Goal: Information Seeking & Learning: Learn about a topic

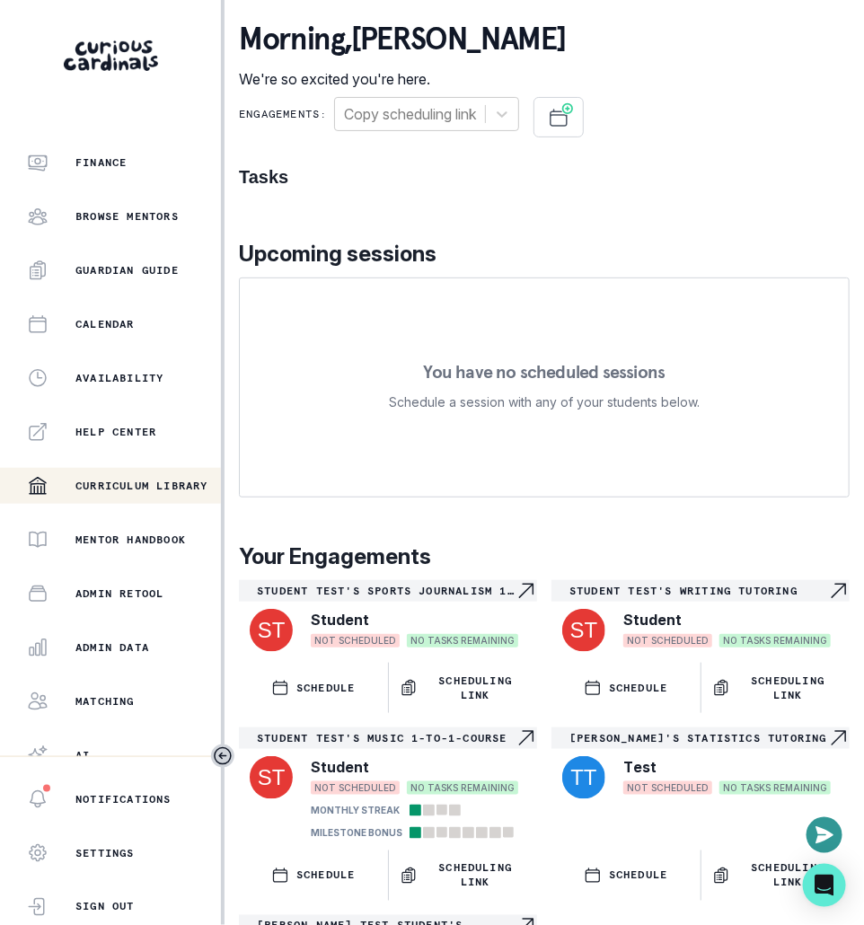
scroll to position [230, 0]
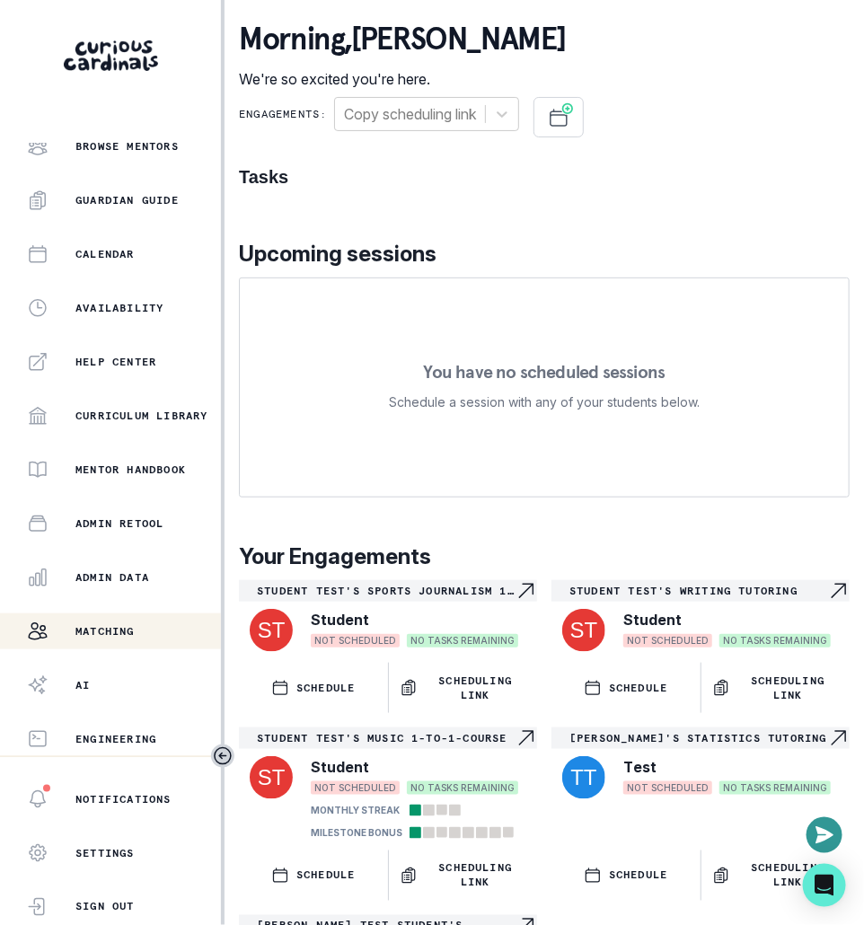
click at [126, 629] on p "Matching" at bounding box center [104, 631] width 59 height 14
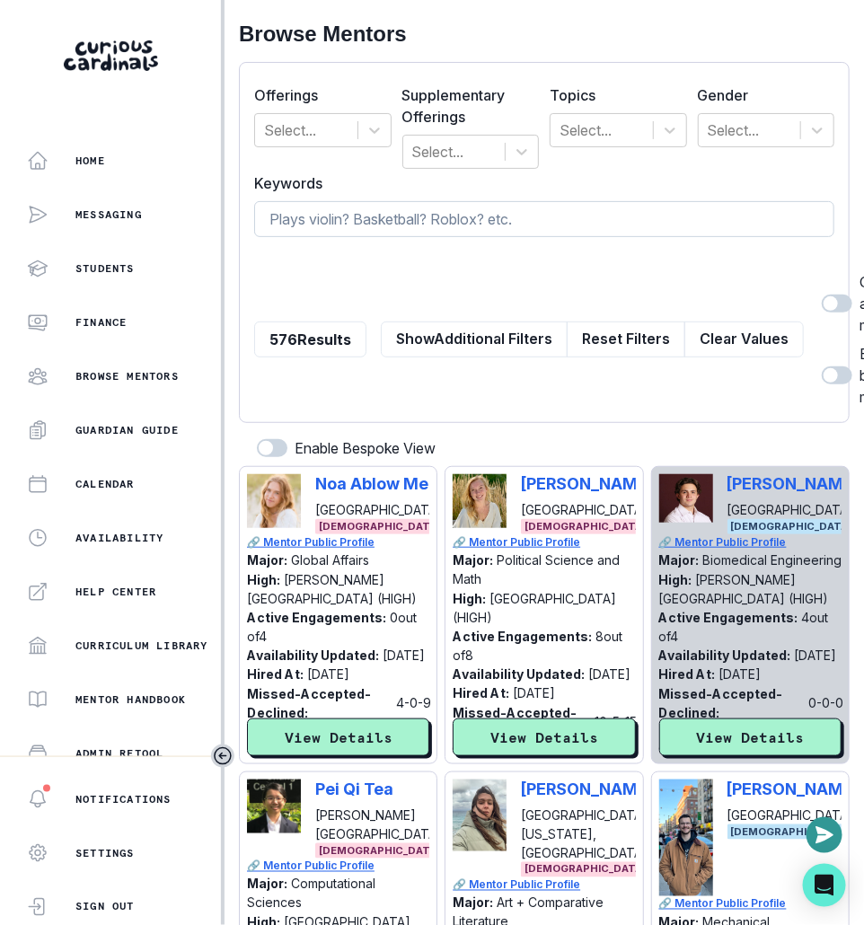
click at [508, 216] on input at bounding box center [544, 219] width 580 height 36
type input "[GEOGRAPHIC_DATA]"
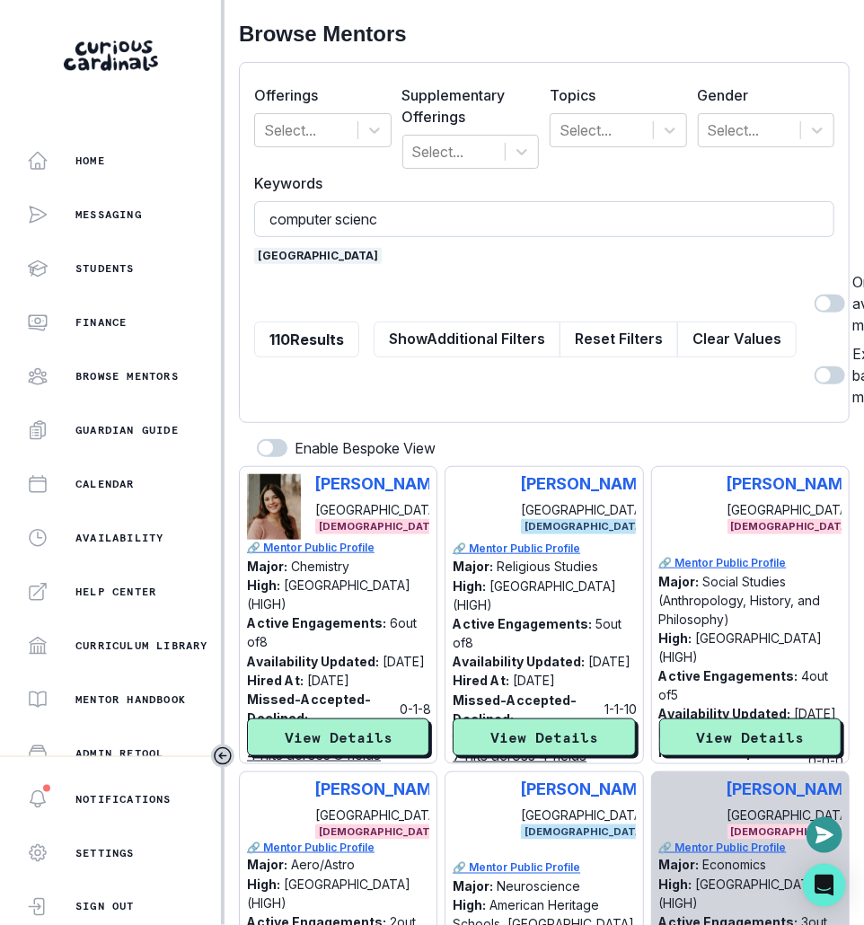
type input "computer science"
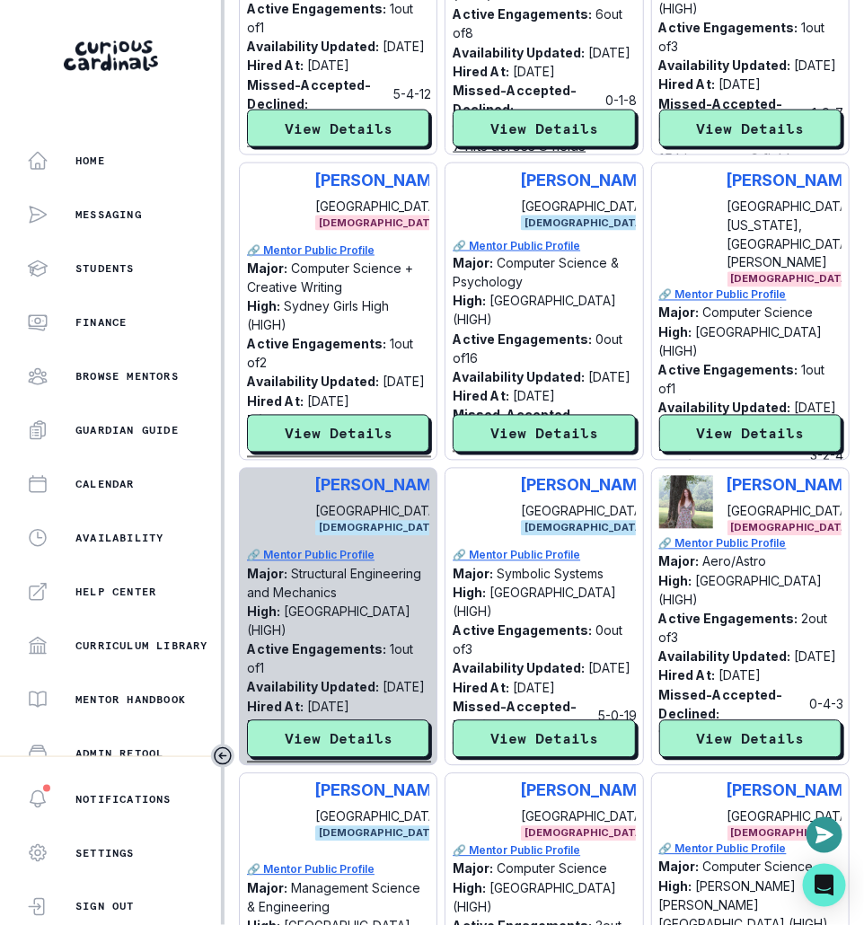
scroll to position [571, 0]
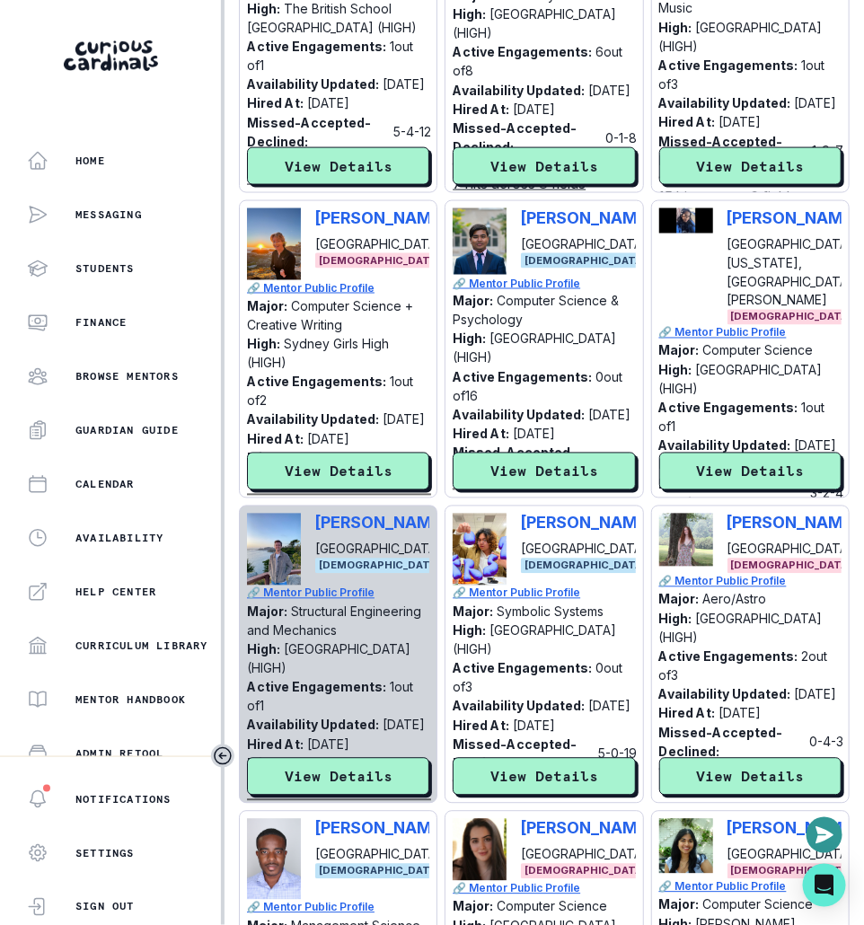
click at [311, 226] on div "[PERSON_NAME] [GEOGRAPHIC_DATA] [DEMOGRAPHIC_DATA]" at bounding box center [338, 244] width 182 height 72
copy p "[PERSON_NAME]"
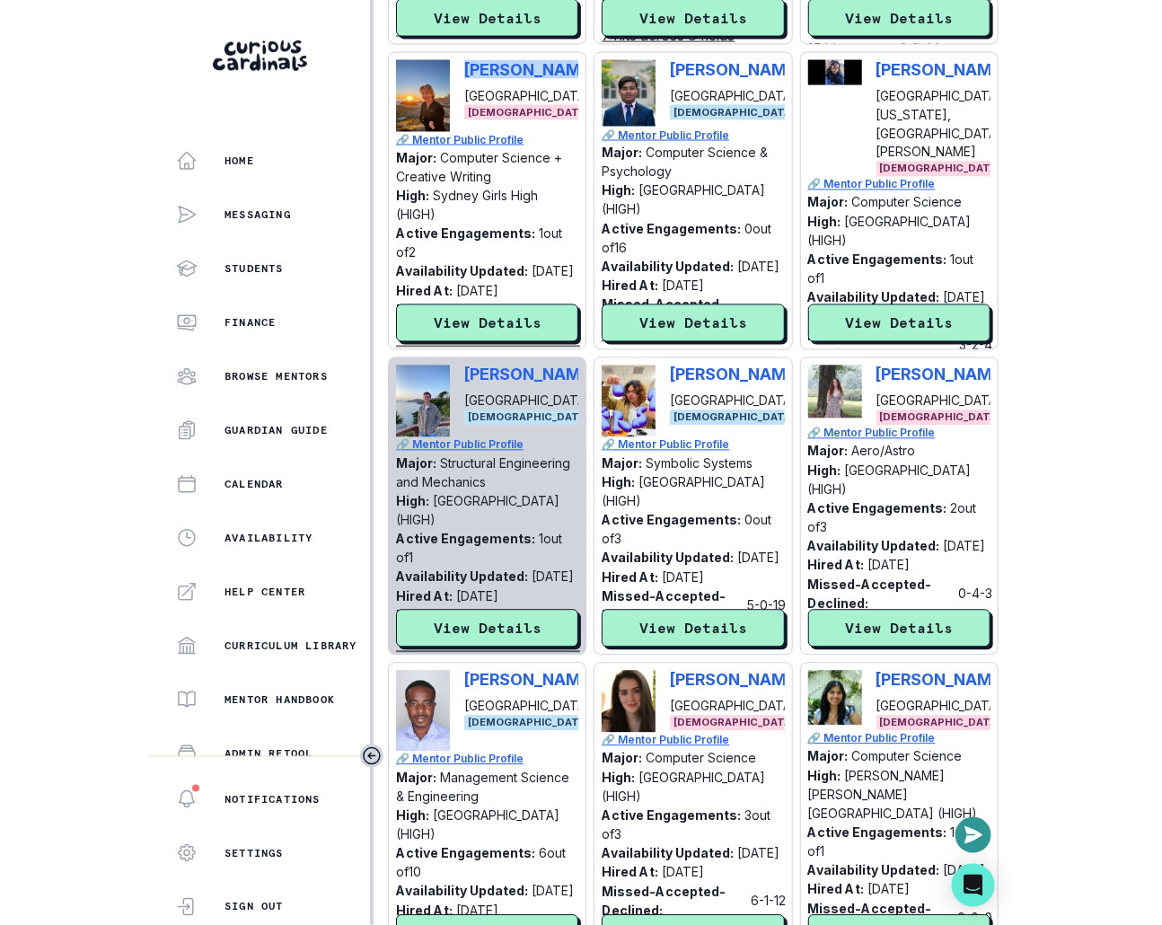
scroll to position [1151, 0]
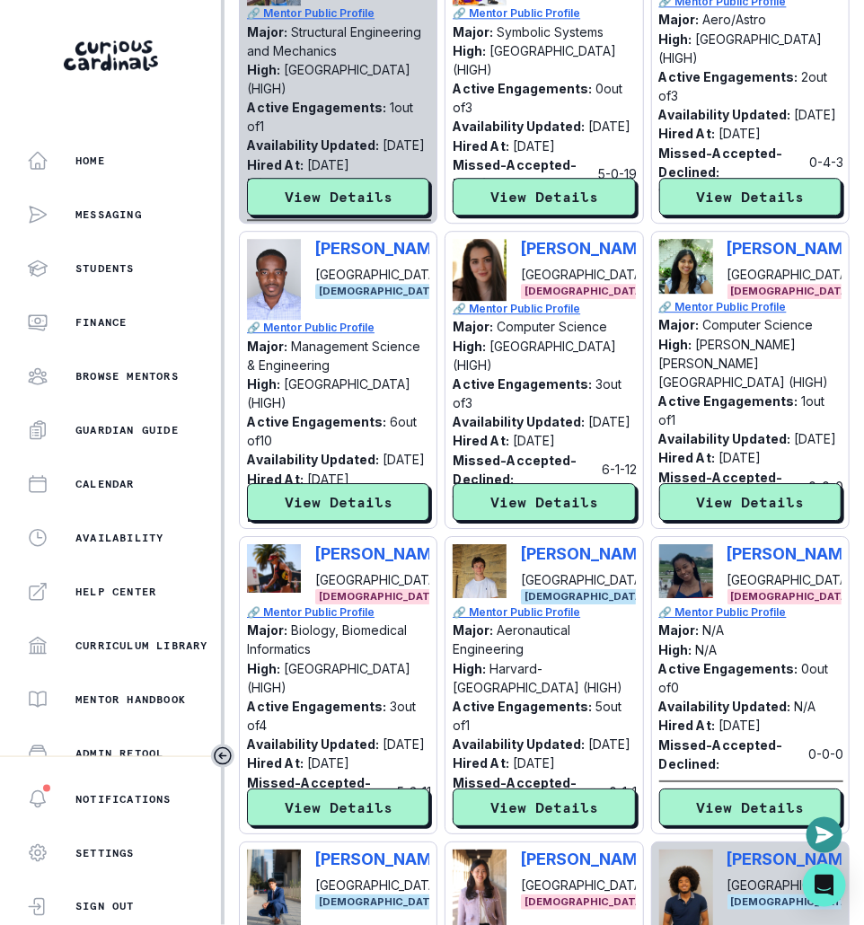
click at [724, 256] on div "[PERSON_NAME] [GEOGRAPHIC_DATA] [DEMOGRAPHIC_DATA]" at bounding box center [750, 269] width 182 height 60
copy p "[PERSON_NAME]"
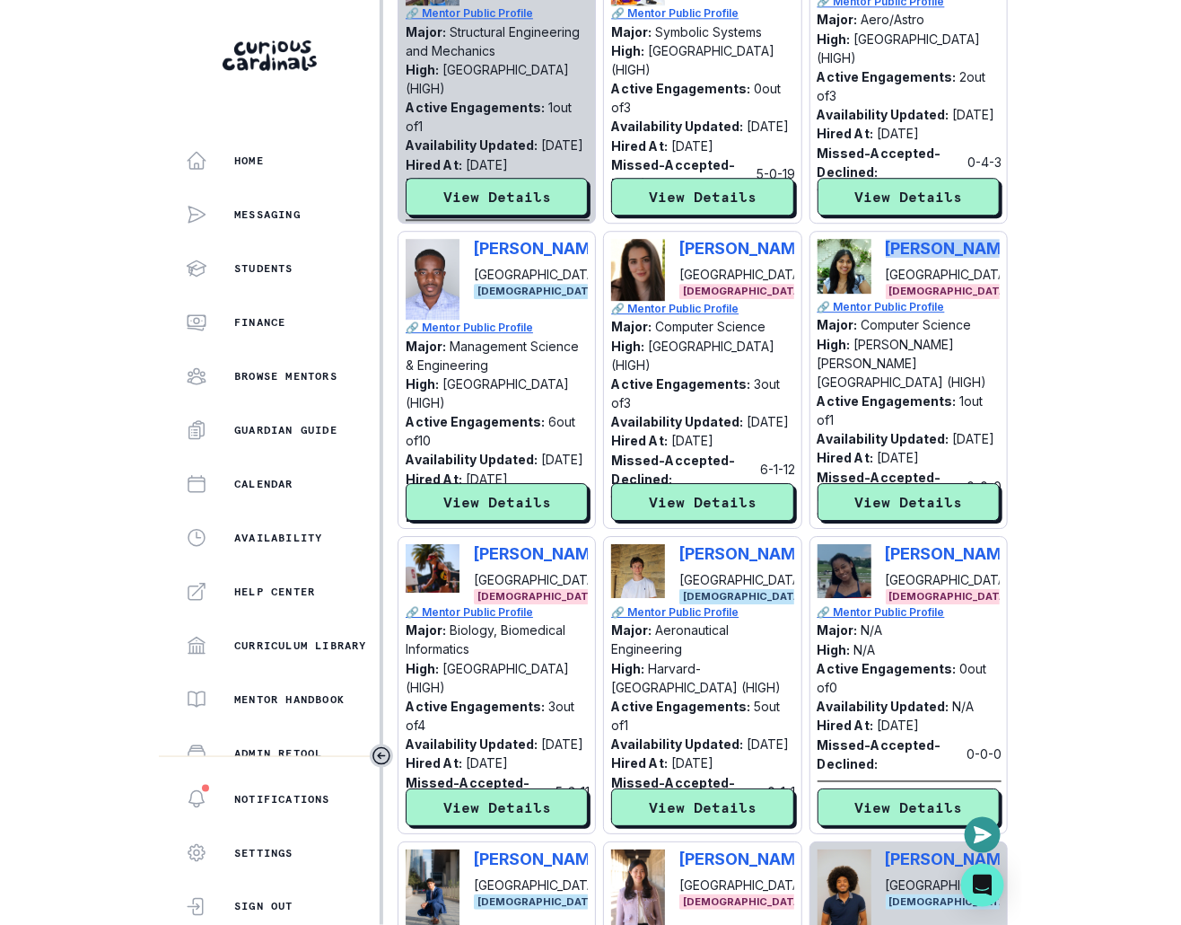
scroll to position [1382, 0]
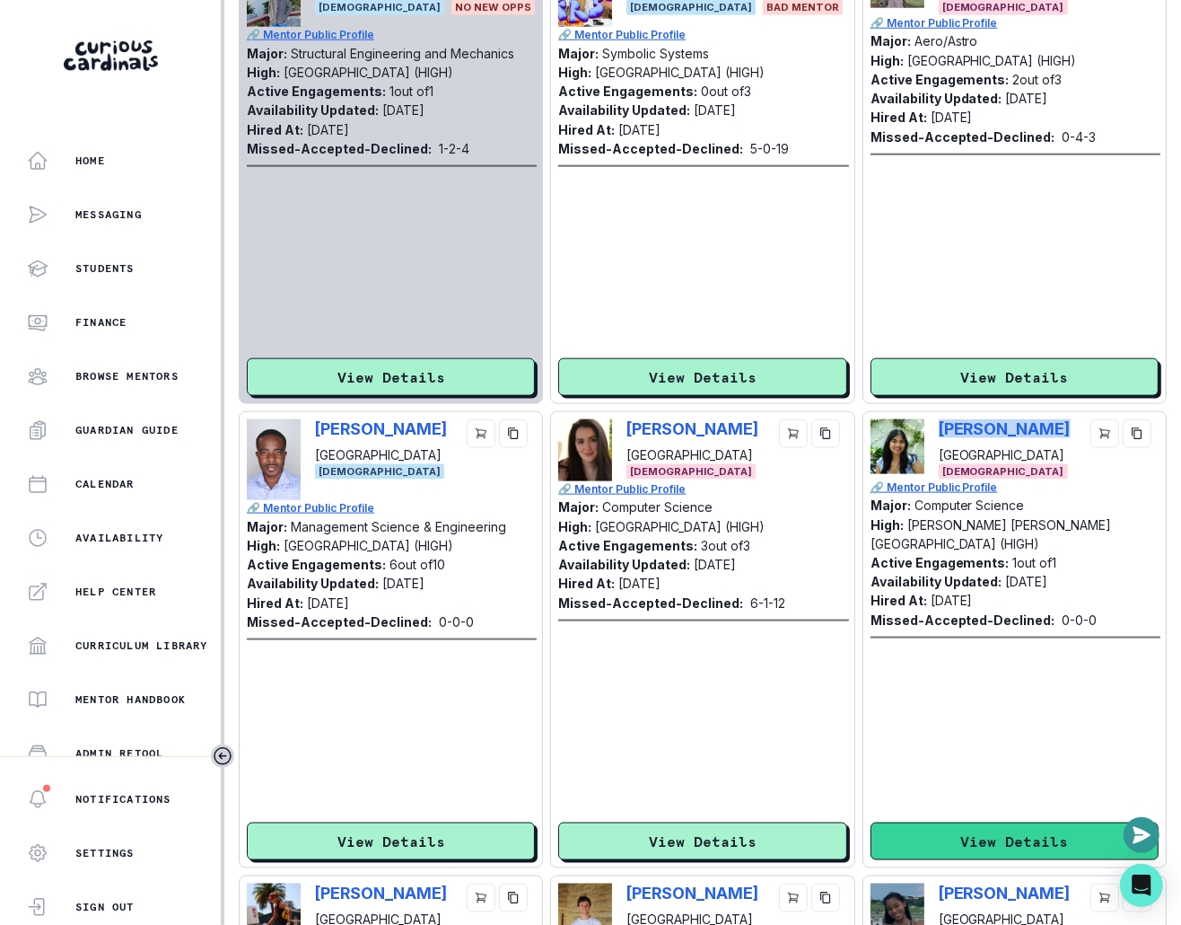
click at [863, 822] on button "View Details" at bounding box center [1015, 841] width 288 height 38
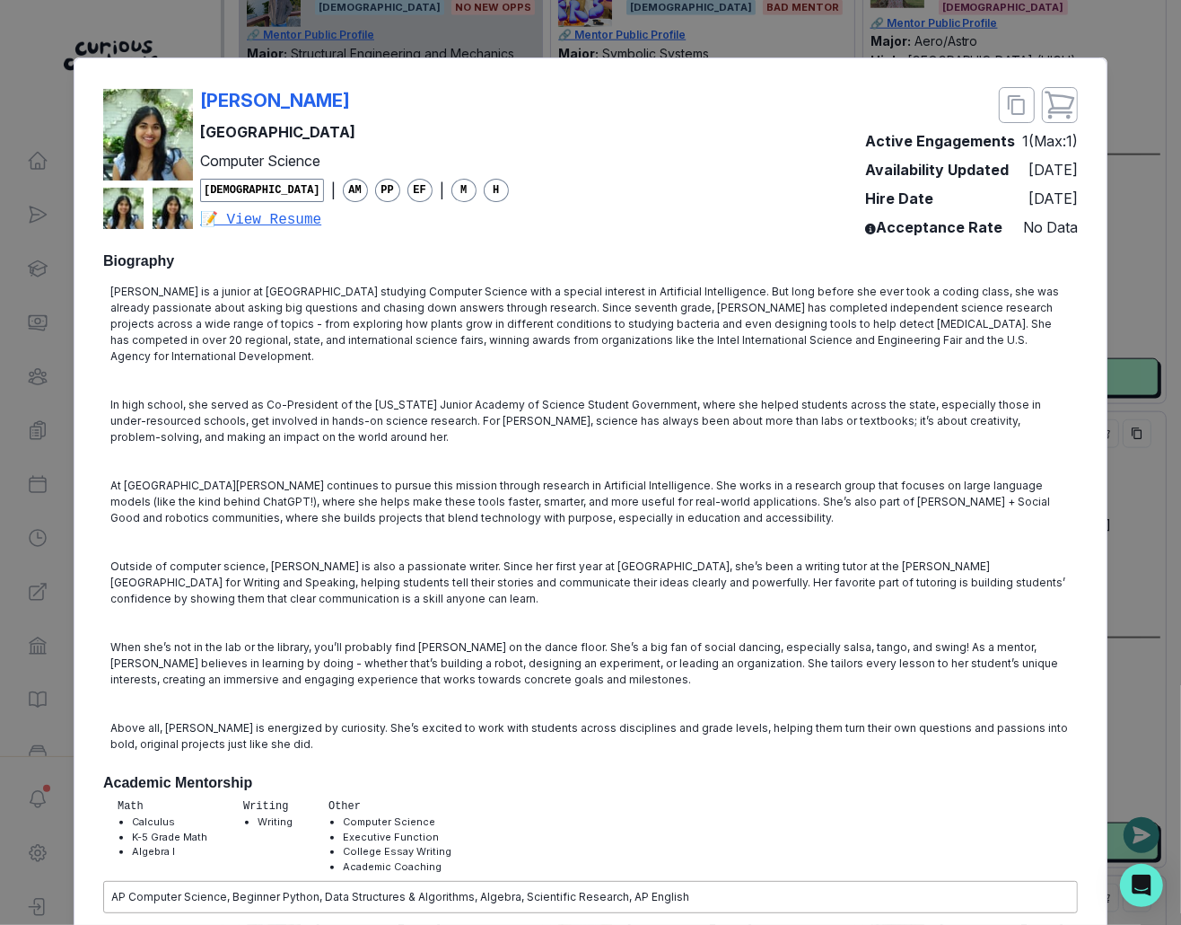
click at [863, 531] on div "[PERSON_NAME] [GEOGRAPHIC_DATA] Computer Science [DEMOGRAPHIC_DATA] | AM PP EF …" at bounding box center [590, 462] width 1181 height 925
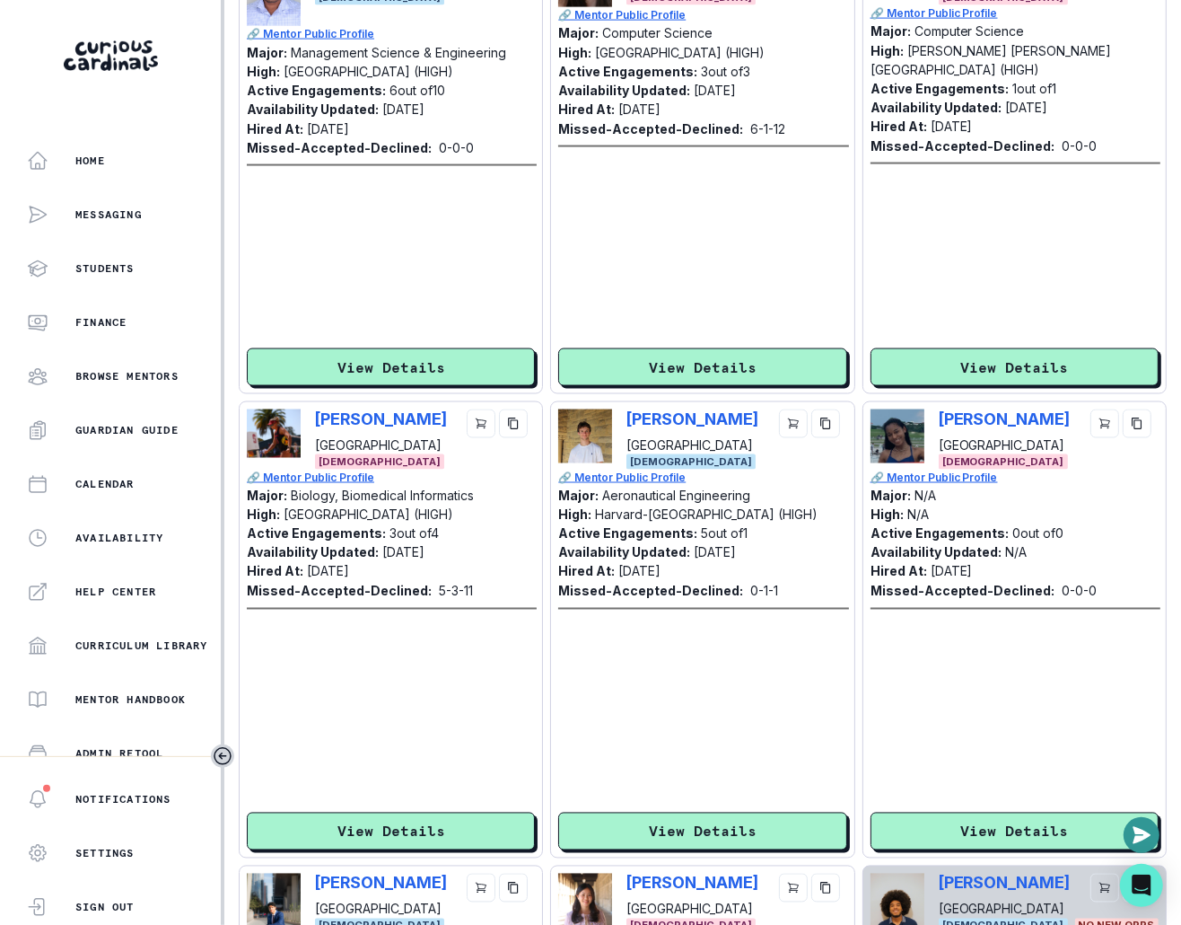
scroll to position [1982, 0]
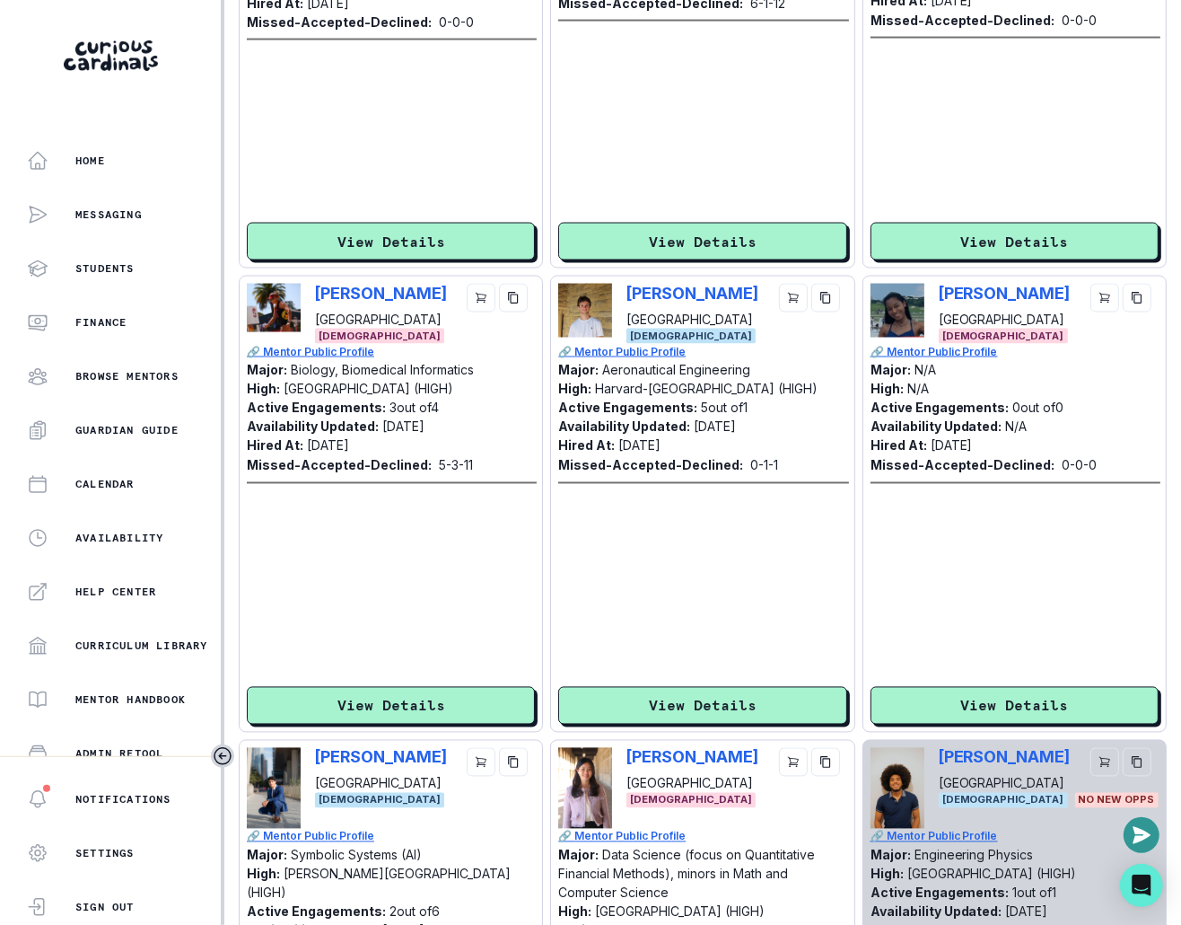
click at [863, 688] on button "View Details" at bounding box center [1015, 706] width 288 height 38
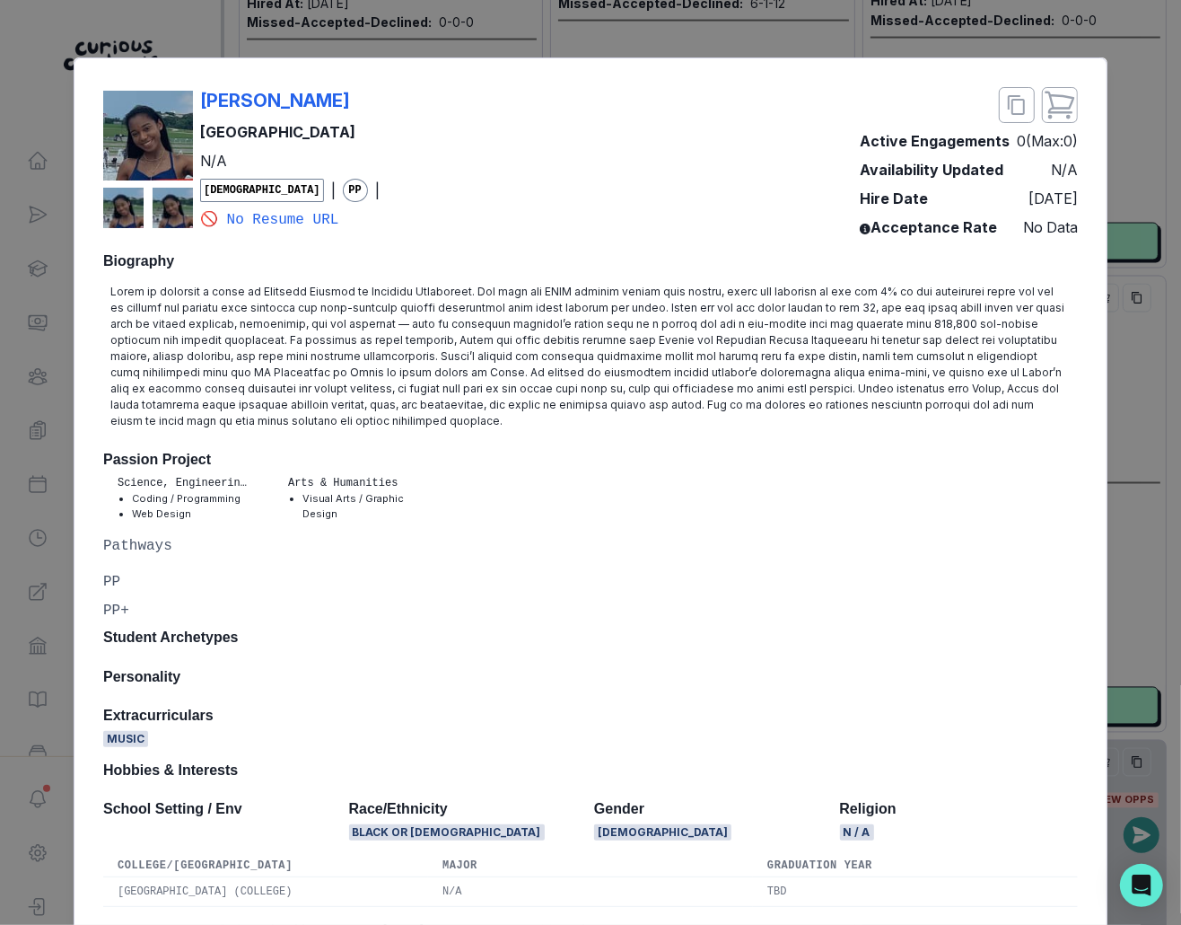
click at [863, 458] on div "[PERSON_NAME] [GEOGRAPHIC_DATA] N/A [DEMOGRAPHIC_DATA] | PP | 🚫 No Resume URL A…" at bounding box center [590, 462] width 1181 height 925
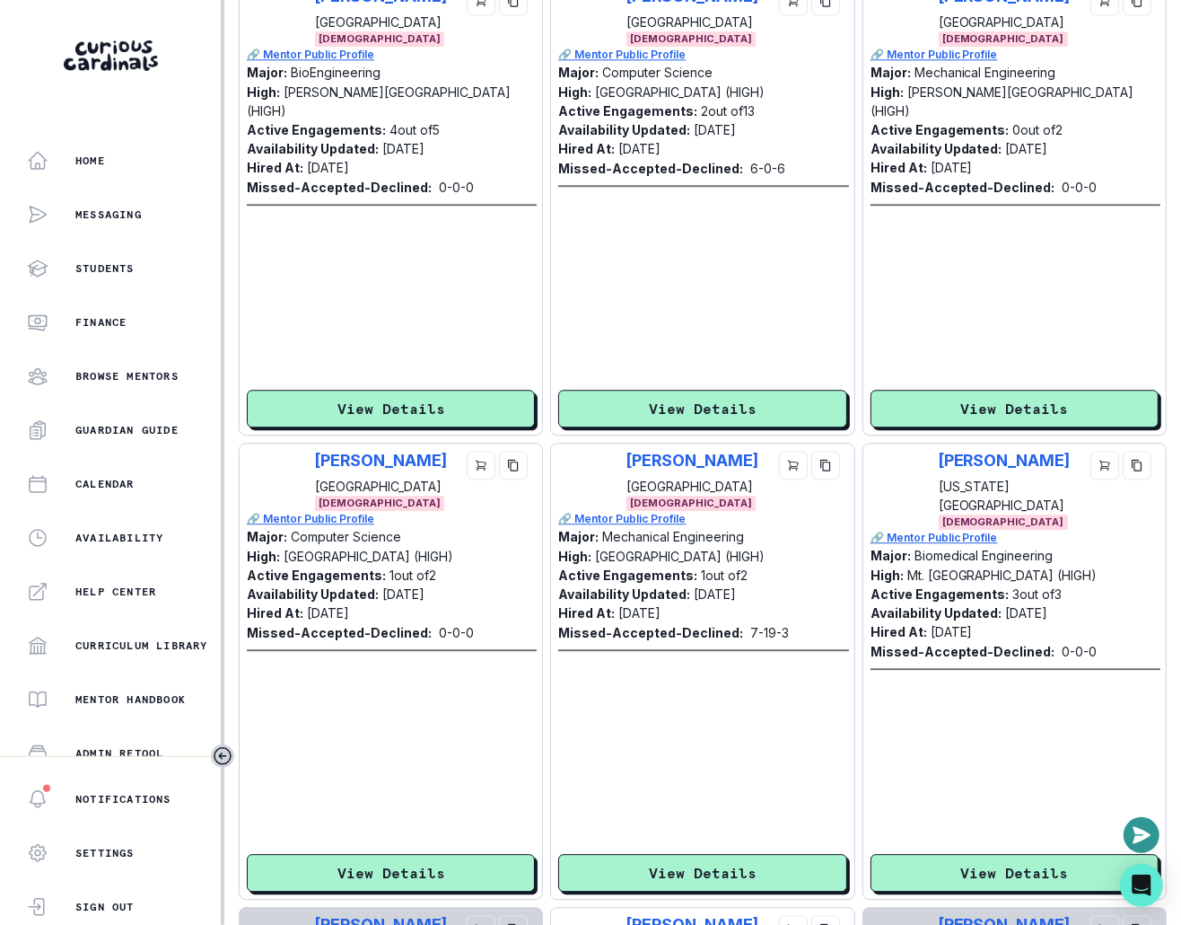
scroll to position [3277, 0]
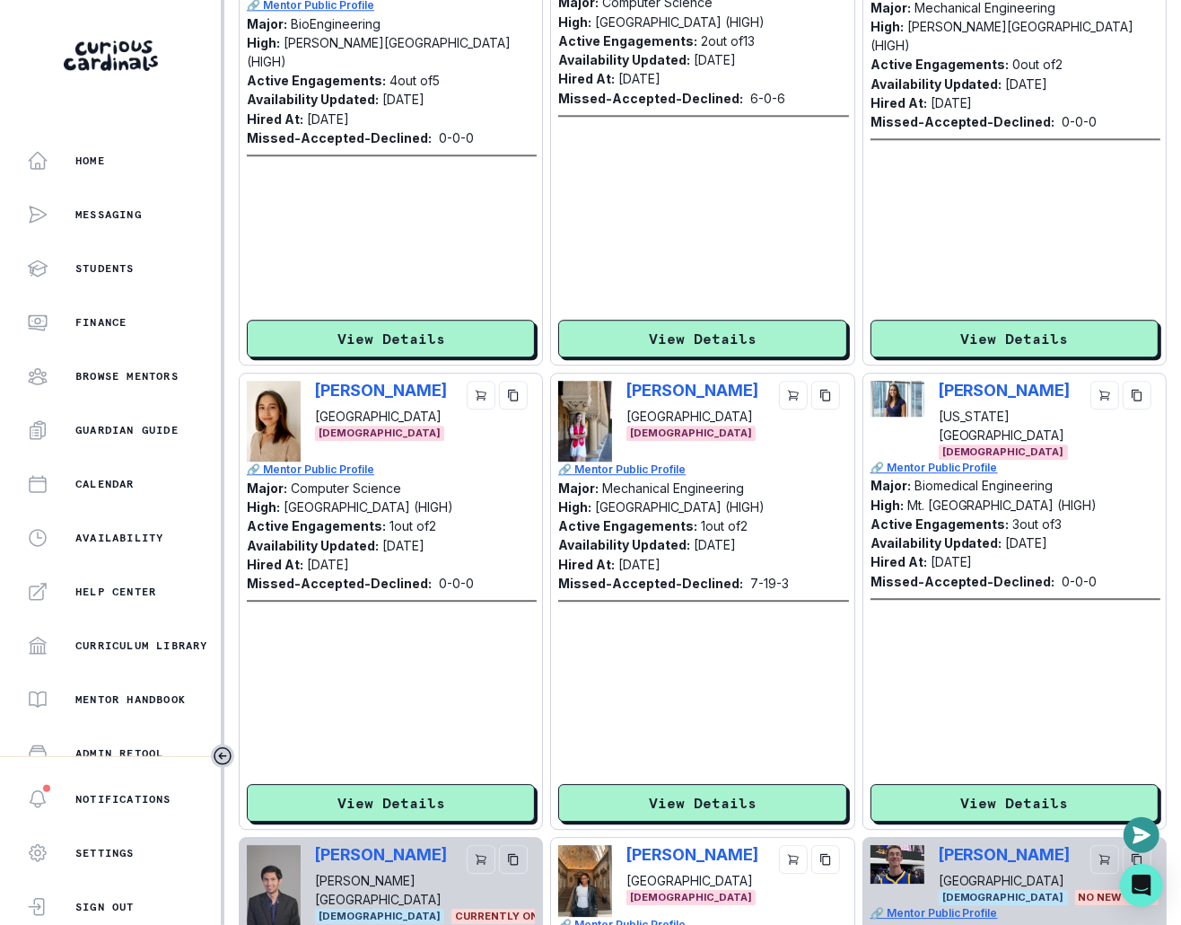
click at [430, 381] on div "[PERSON_NAME] [GEOGRAPHIC_DATA]" at bounding box center [425, 403] width 220 height 45
copy p "[PERSON_NAME]"
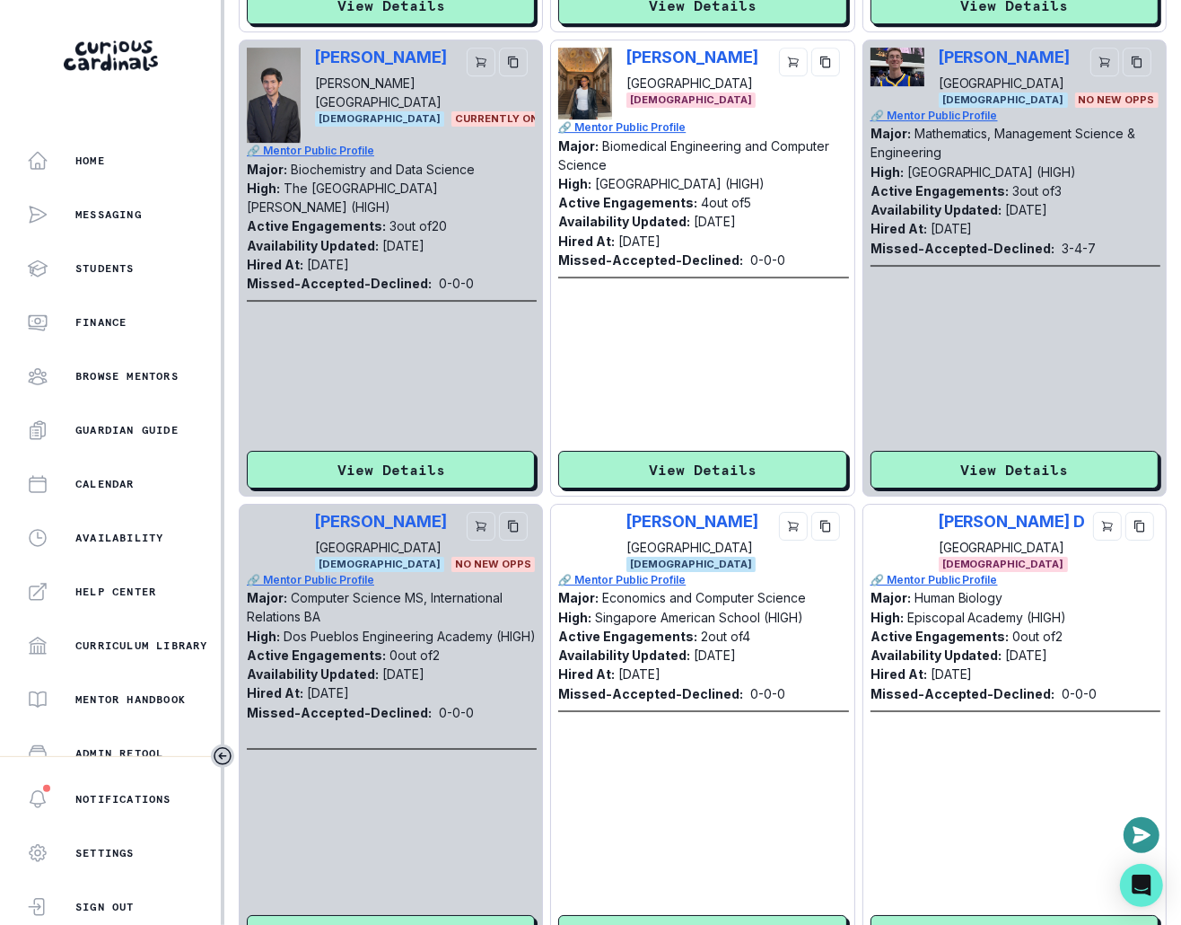
scroll to position [4153, 0]
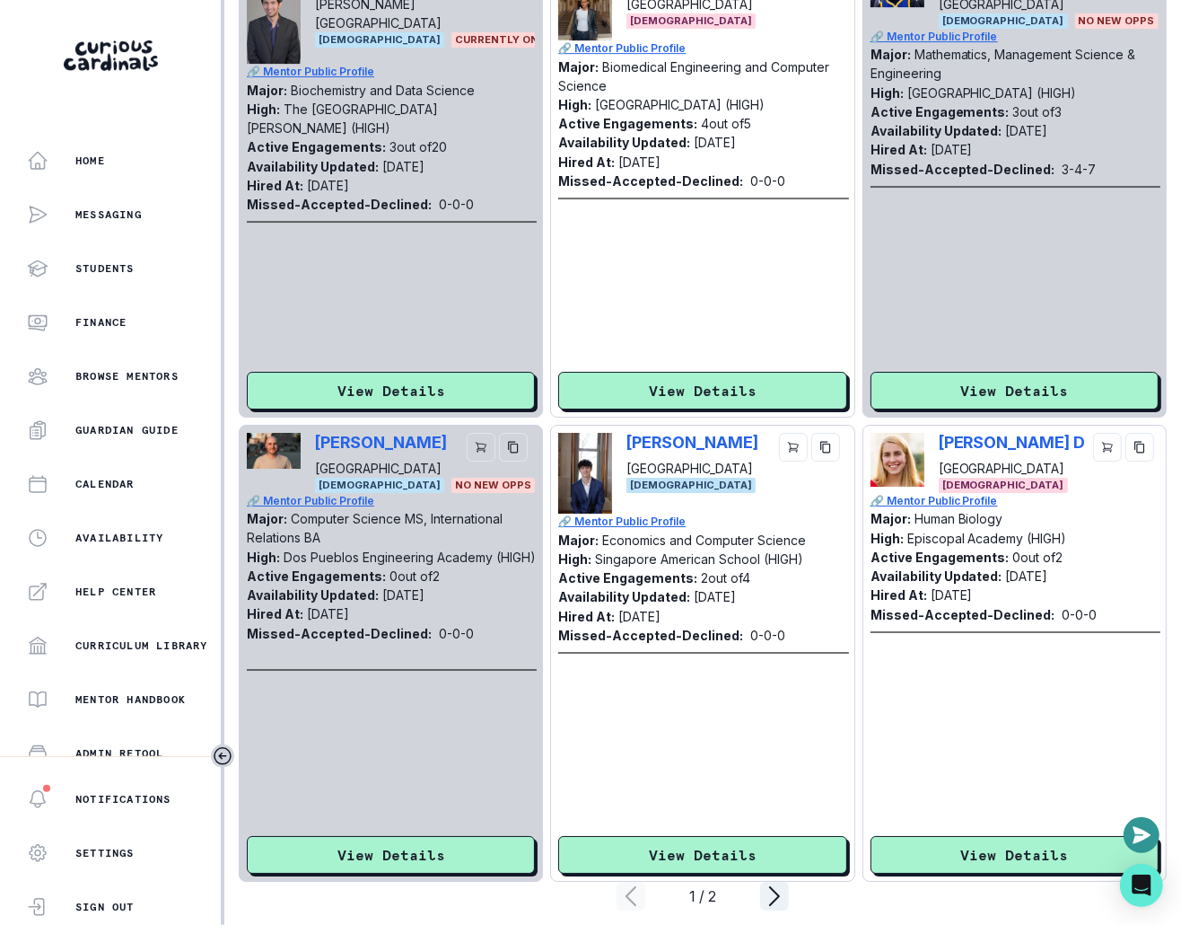
click at [773, 881] on icon "page right" at bounding box center [774, 895] width 29 height 29
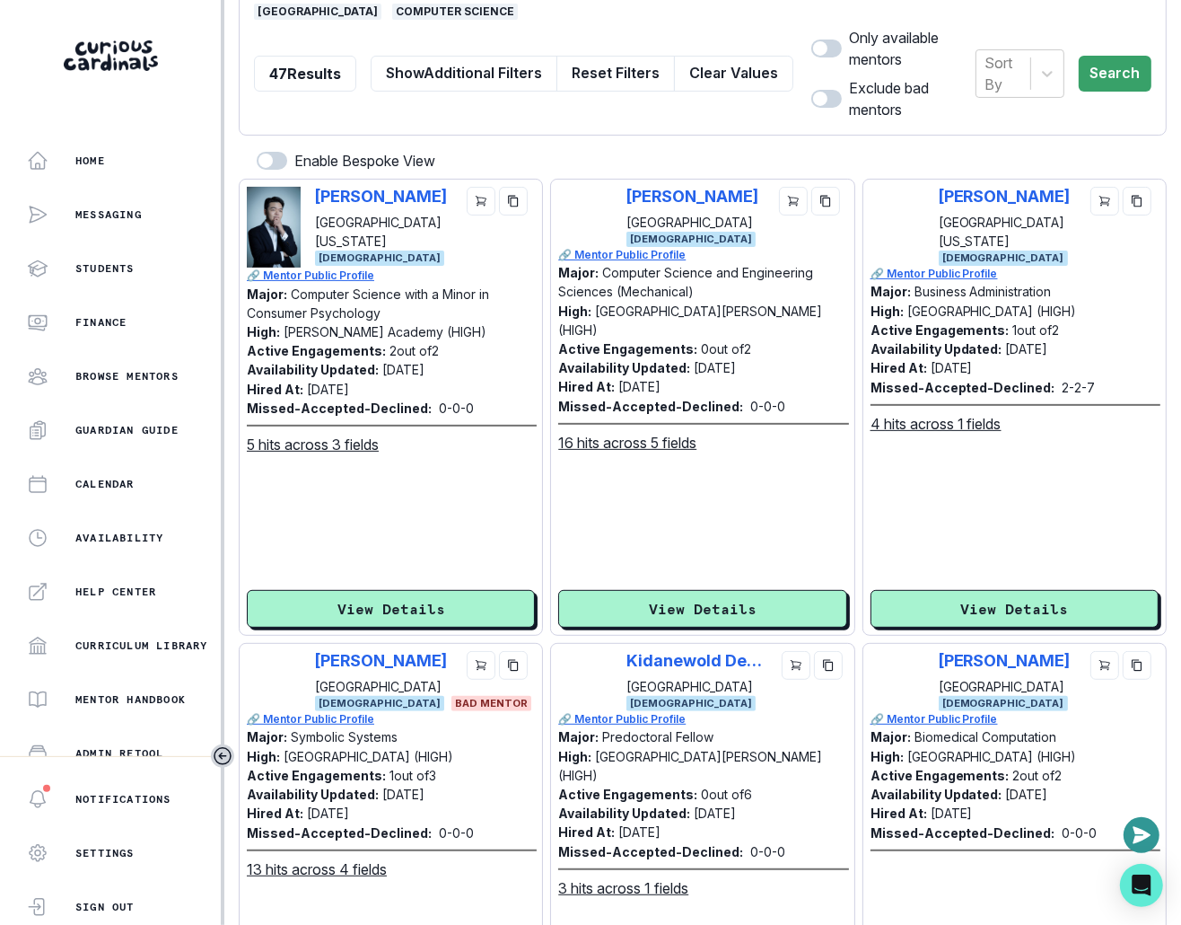
scroll to position [0, 0]
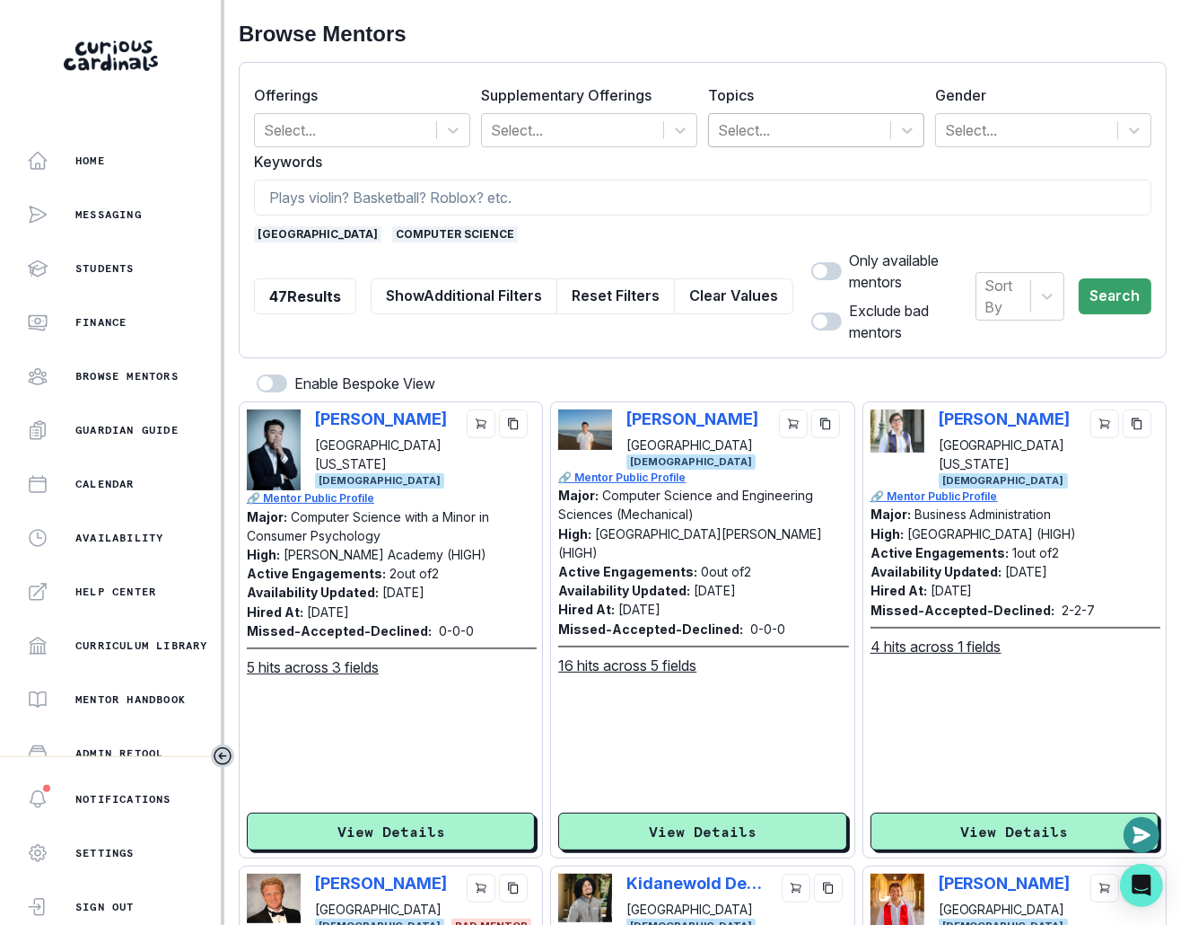
click at [785, 121] on div at bounding box center [799, 130] width 163 height 25
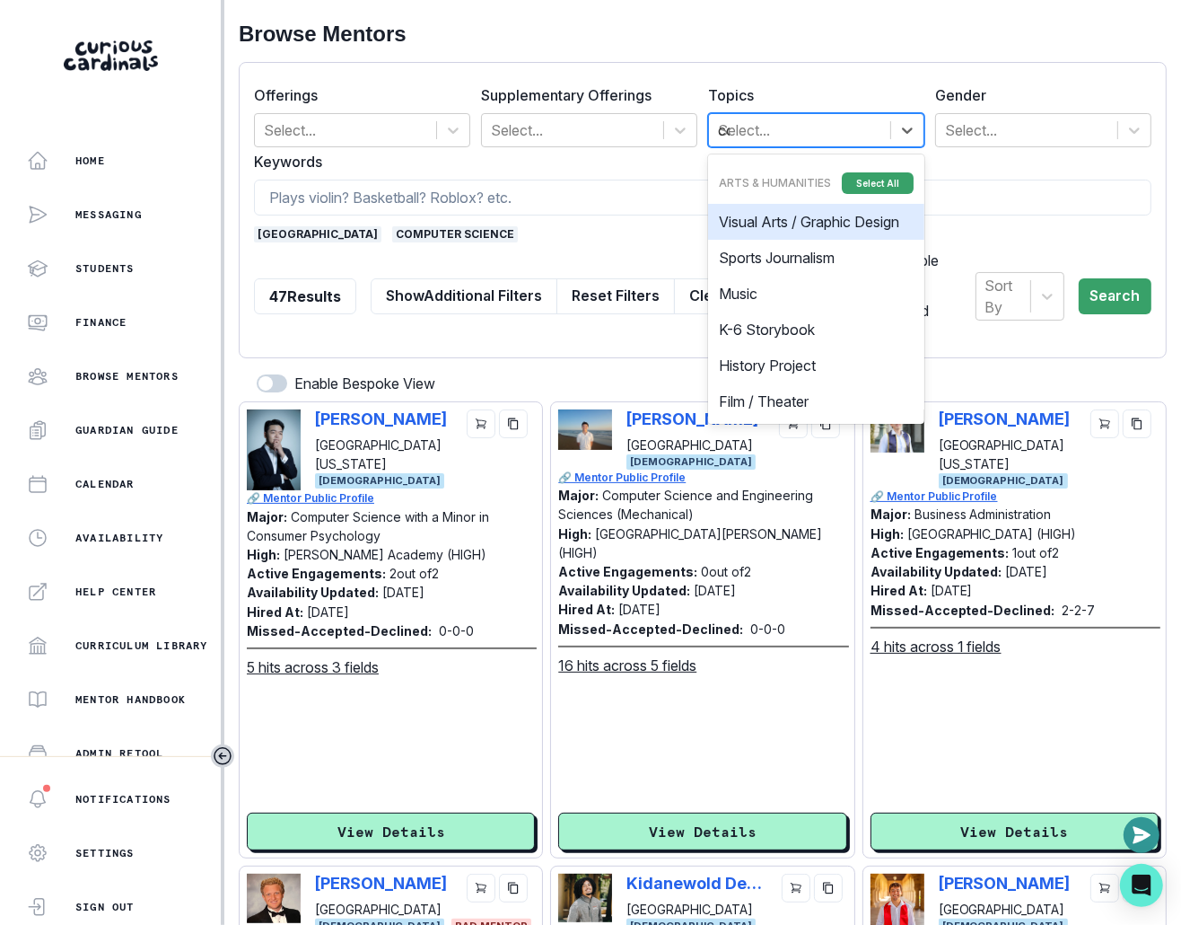
type input "cod"
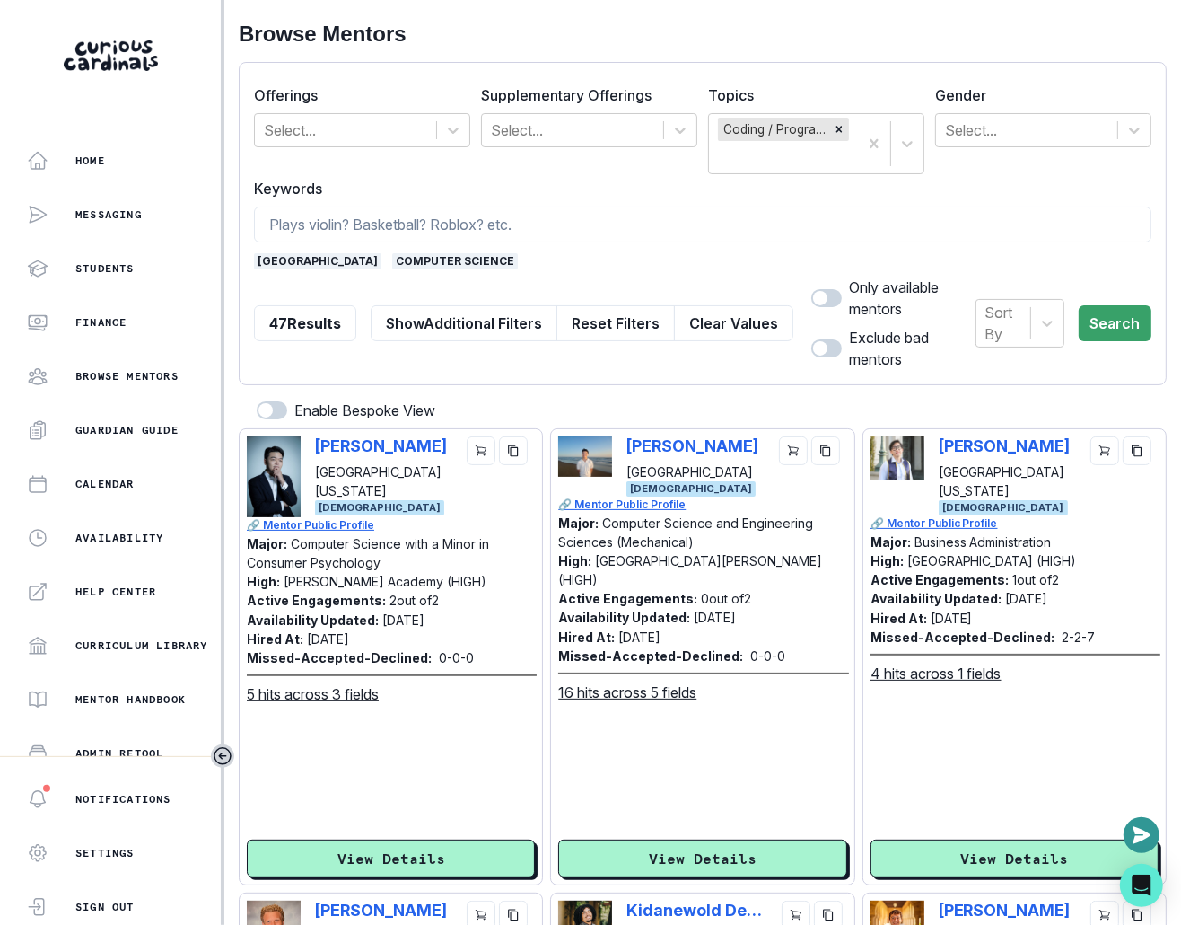
click at [418, 253] on span "computer science" at bounding box center [455, 261] width 126 height 16
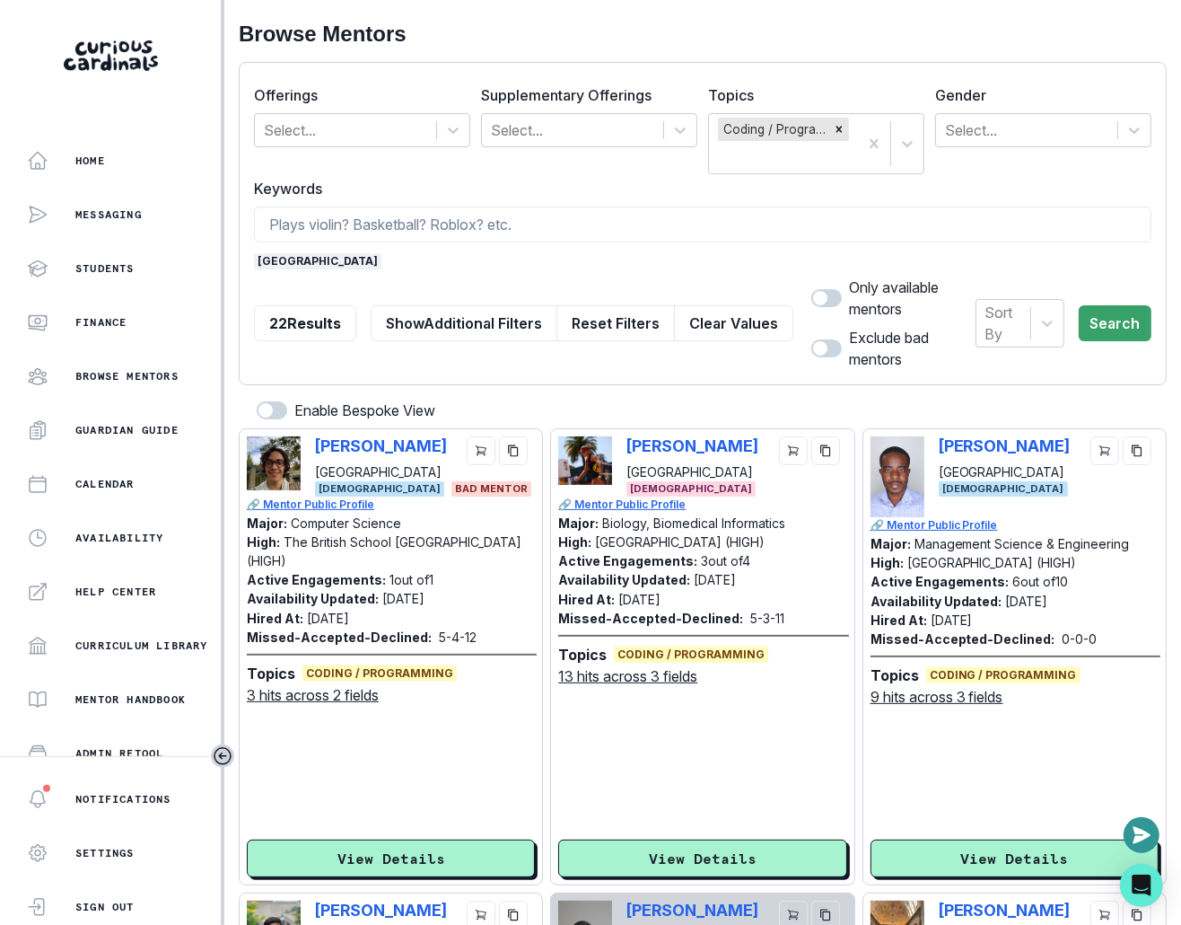
click at [863, 338] on div "Sort By Search" at bounding box center [1064, 322] width 176 height 93
click at [863, 302] on div "Sort By" at bounding box center [1004, 323] width 36 height 43
click at [863, 358] on div "Hired at" at bounding box center [1020, 376] width 89 height 36
click at [863, 313] on button "Search" at bounding box center [1117, 323] width 68 height 36
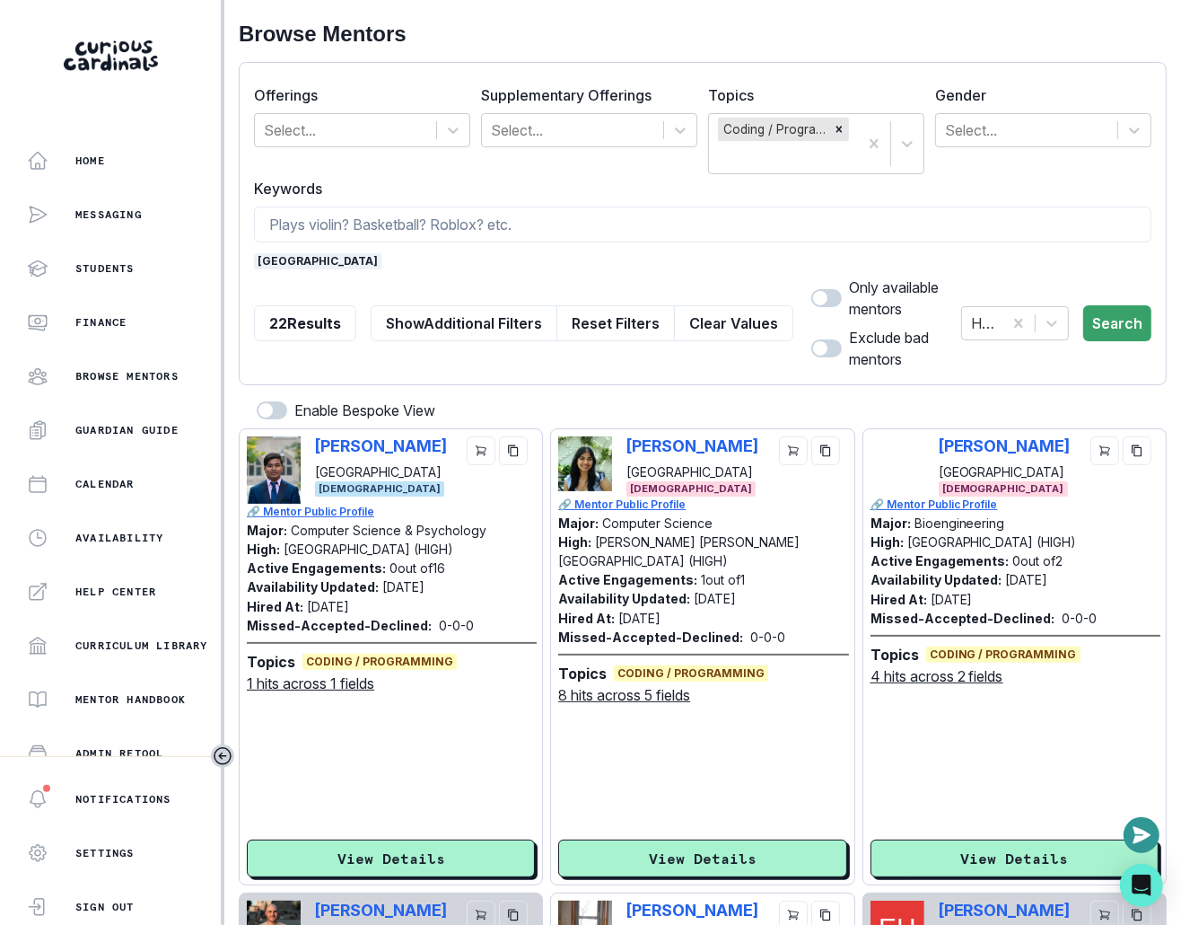
click at [617, 450] on div "[PERSON_NAME] [GEOGRAPHIC_DATA] [DEMOGRAPHIC_DATA]" at bounding box center [702, 466] width 288 height 60
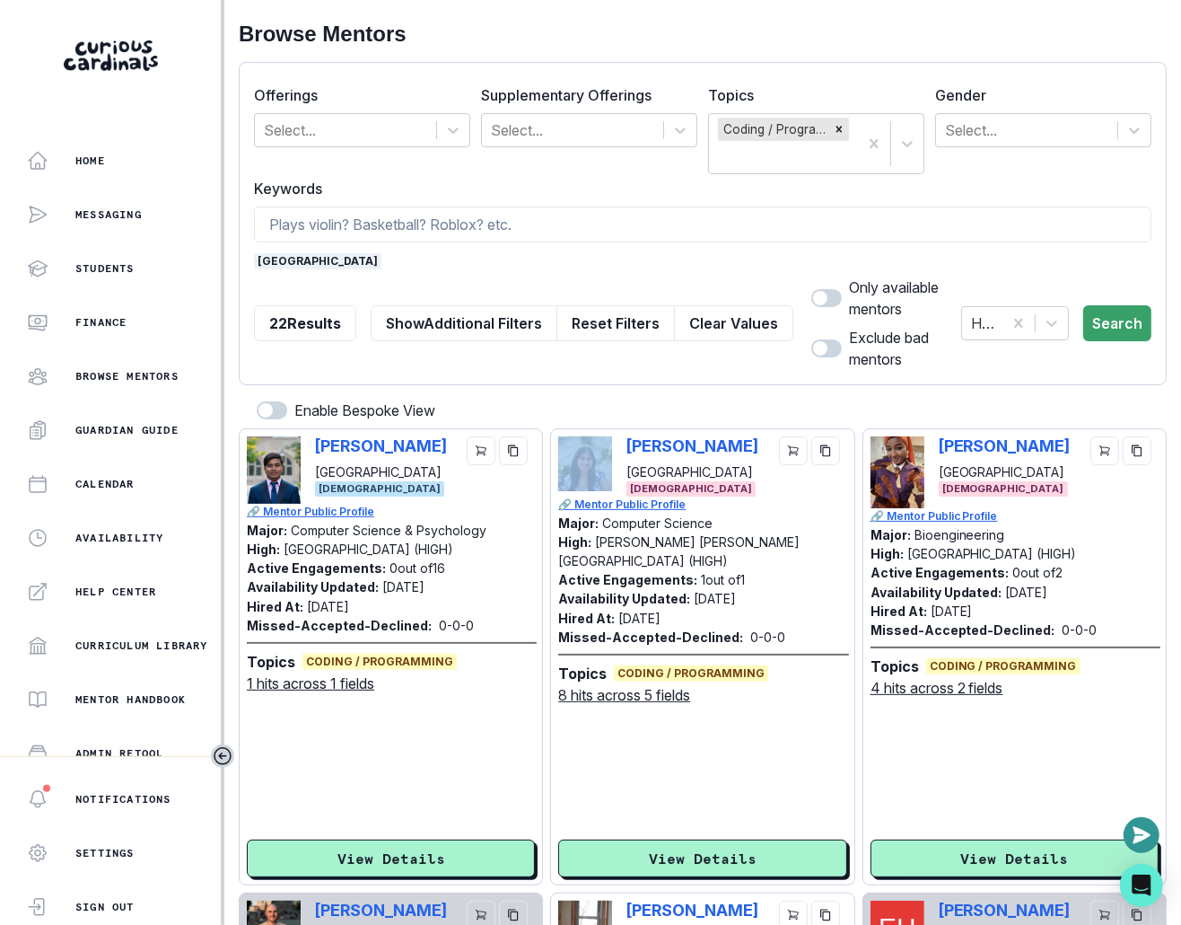
click at [617, 450] on div "[PERSON_NAME] [GEOGRAPHIC_DATA] [DEMOGRAPHIC_DATA]" at bounding box center [702, 466] width 288 height 60
click at [623, 452] on div "[PERSON_NAME] [GEOGRAPHIC_DATA] [DEMOGRAPHIC_DATA]" at bounding box center [702, 466] width 288 height 60
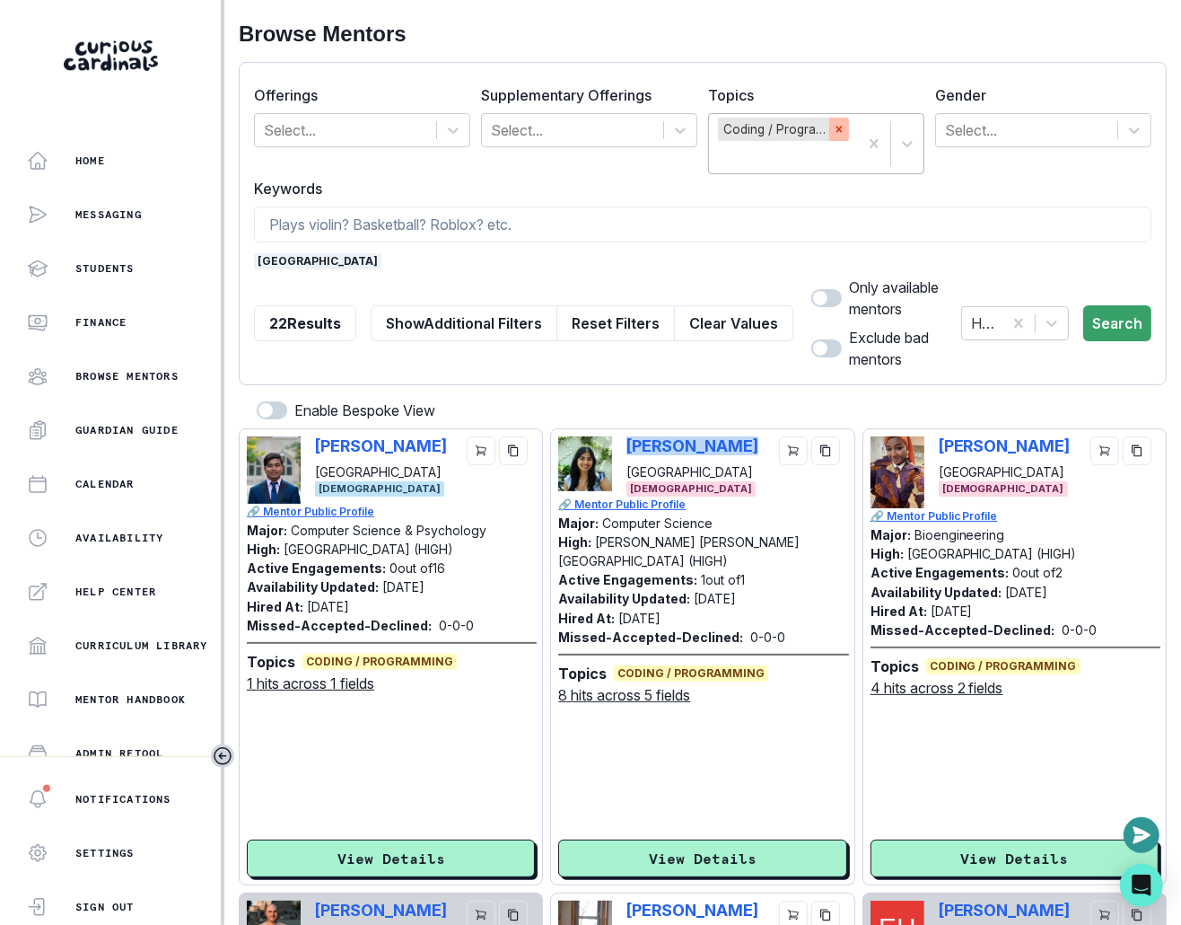
click at [837, 126] on icon "Remove Coding / Programming" at bounding box center [840, 129] width 6 height 6
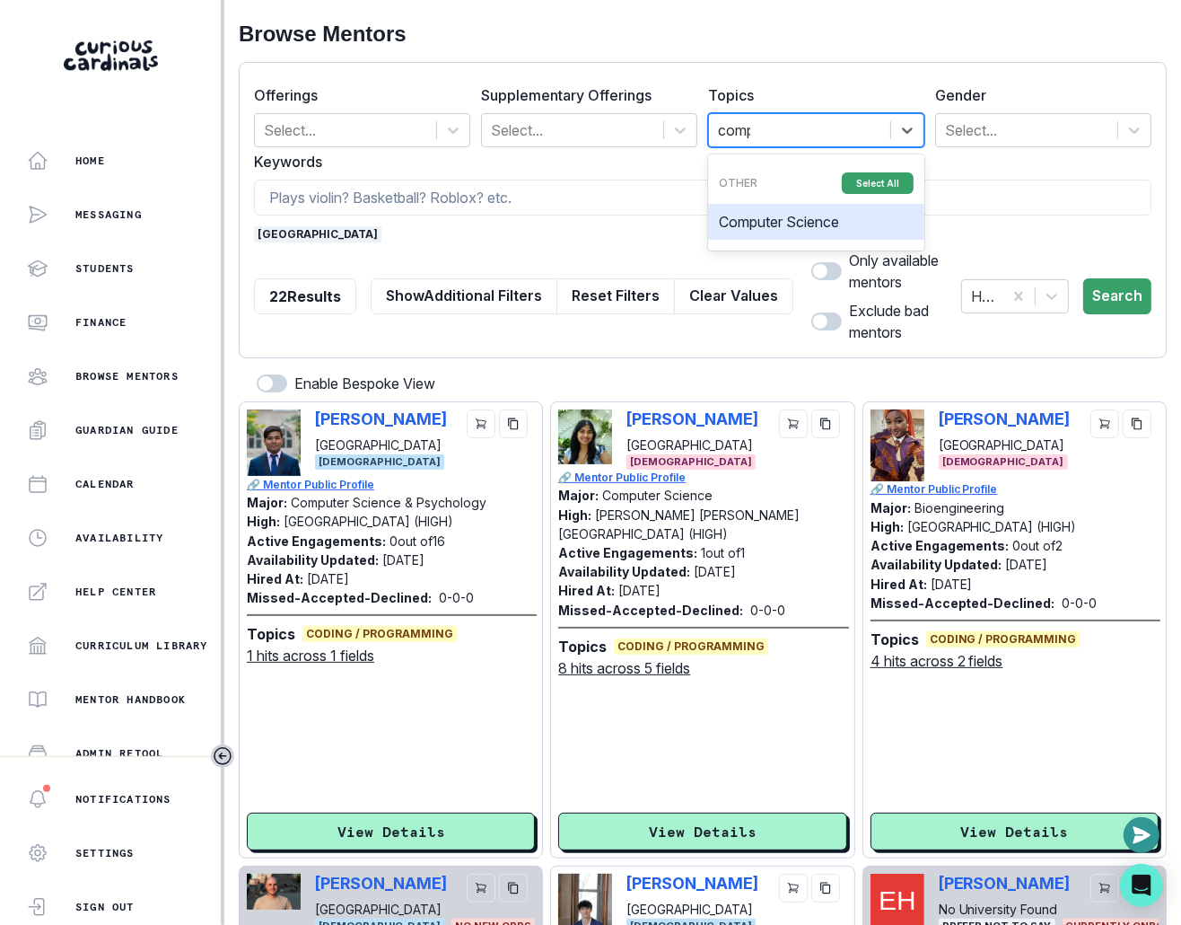
type input "compu"
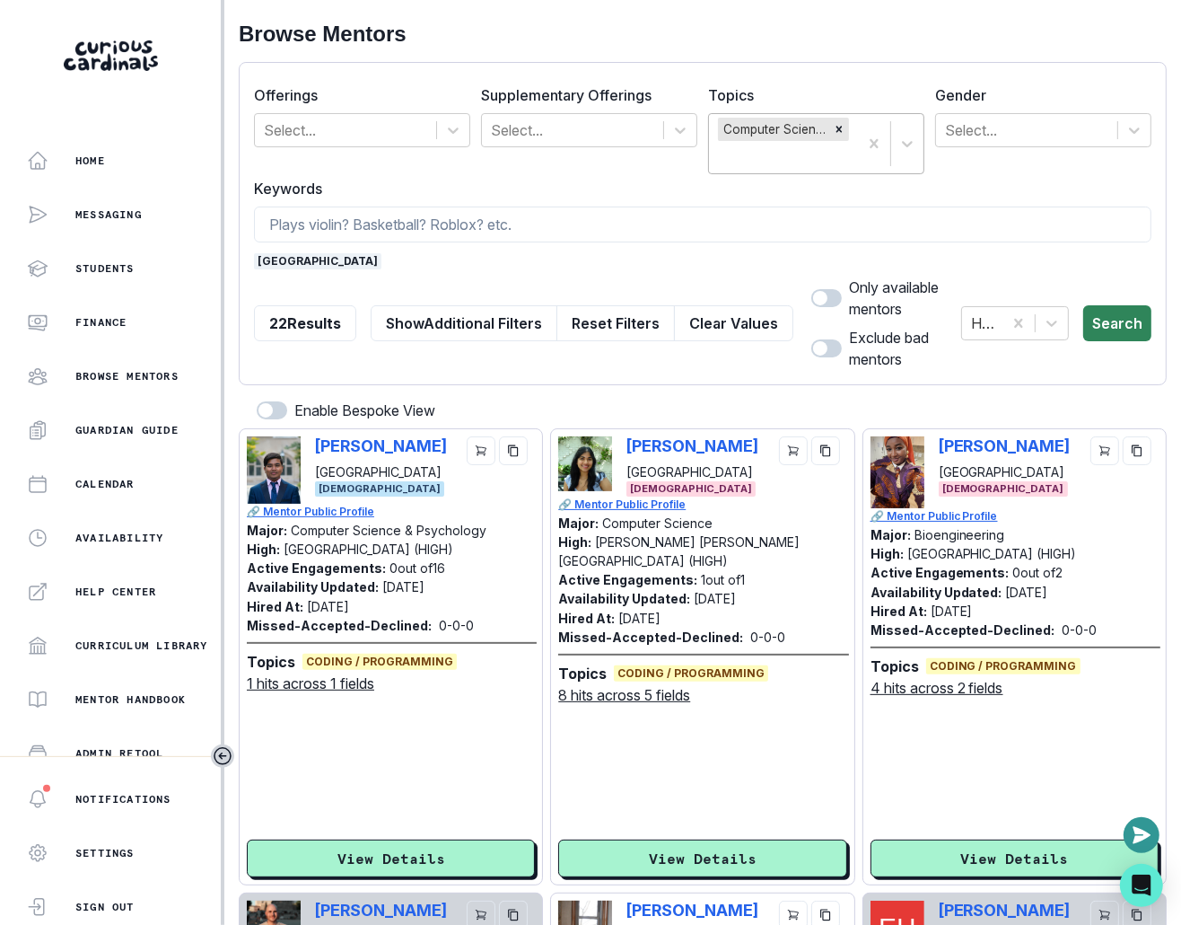
click at [863, 329] on button "Search" at bounding box center [1117, 323] width 68 height 36
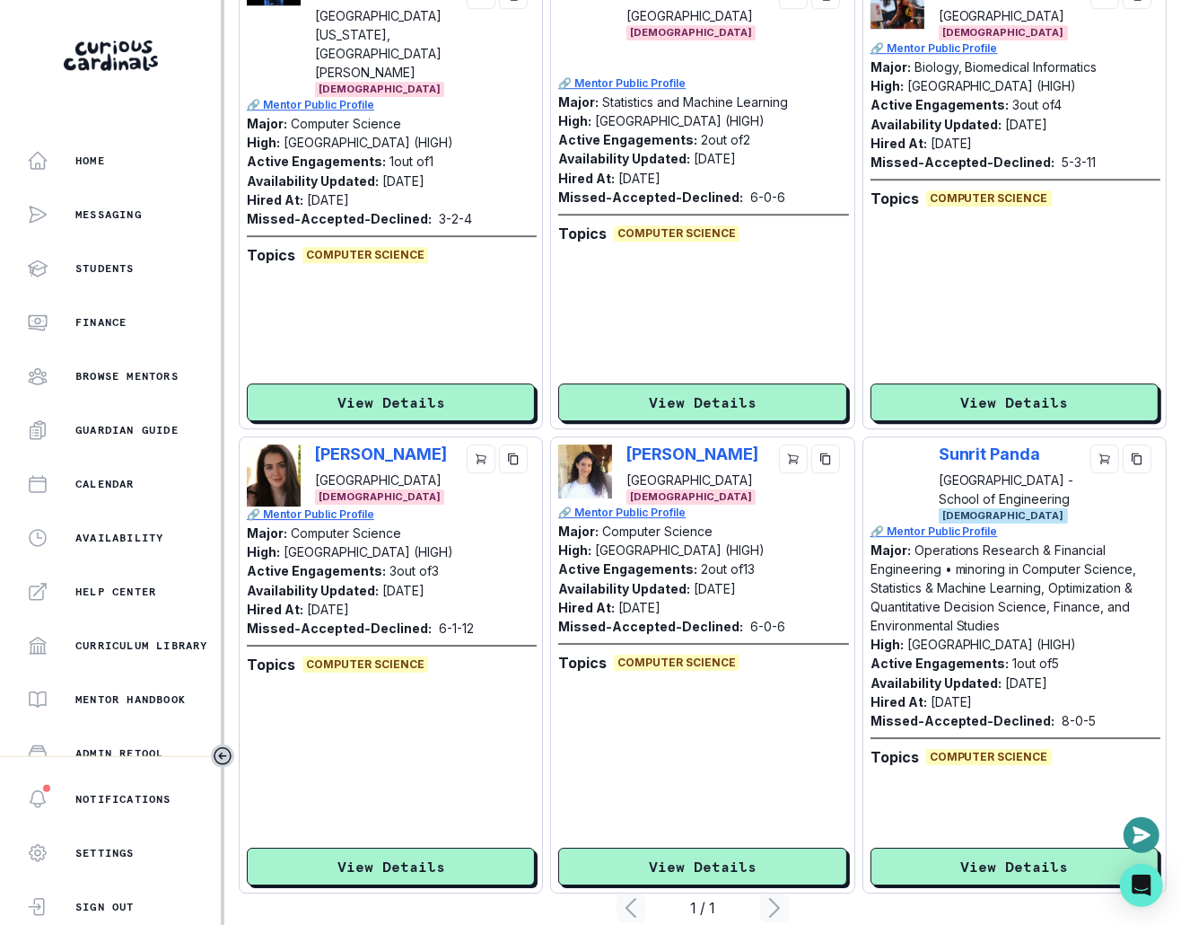
scroll to position [3737, 0]
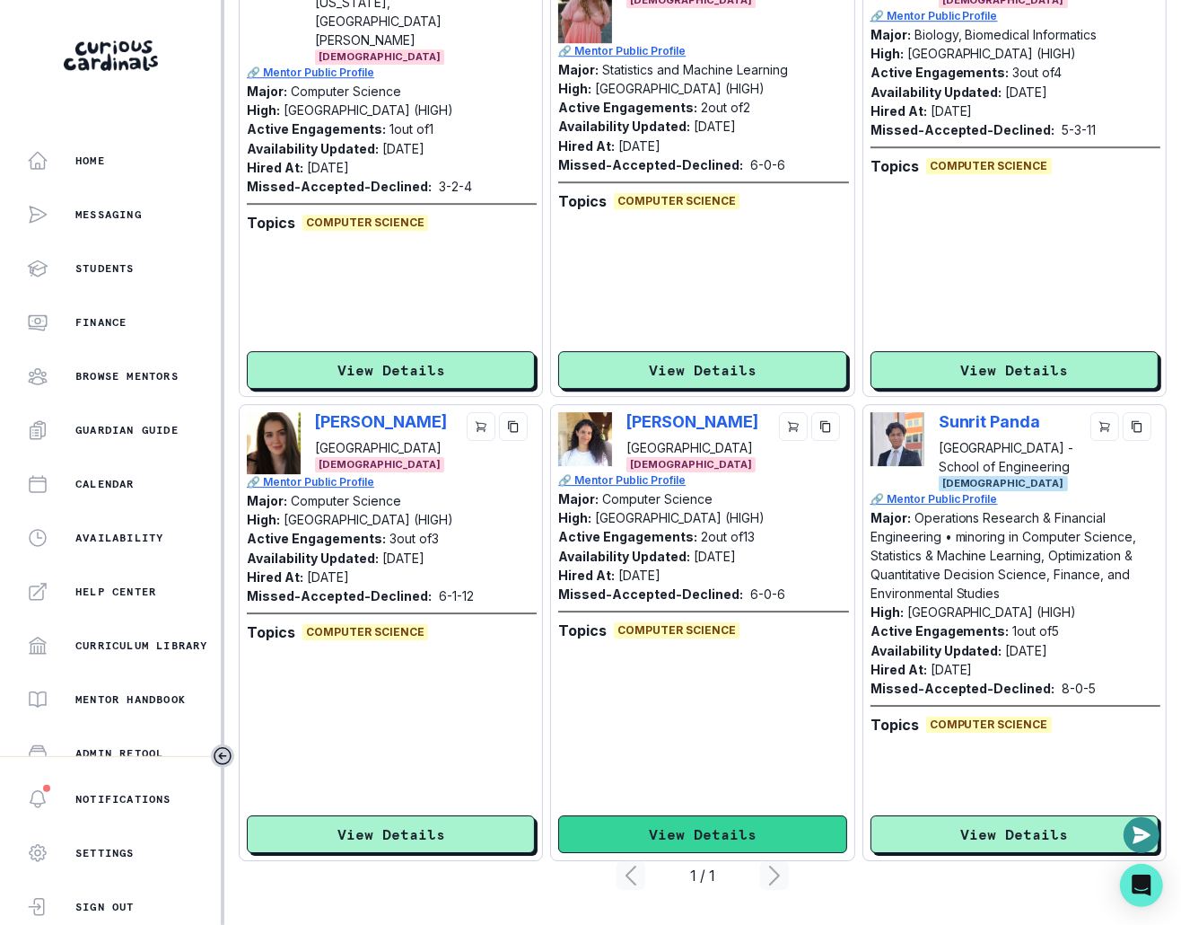
click at [747, 836] on button "View Details" at bounding box center [702, 834] width 288 height 38
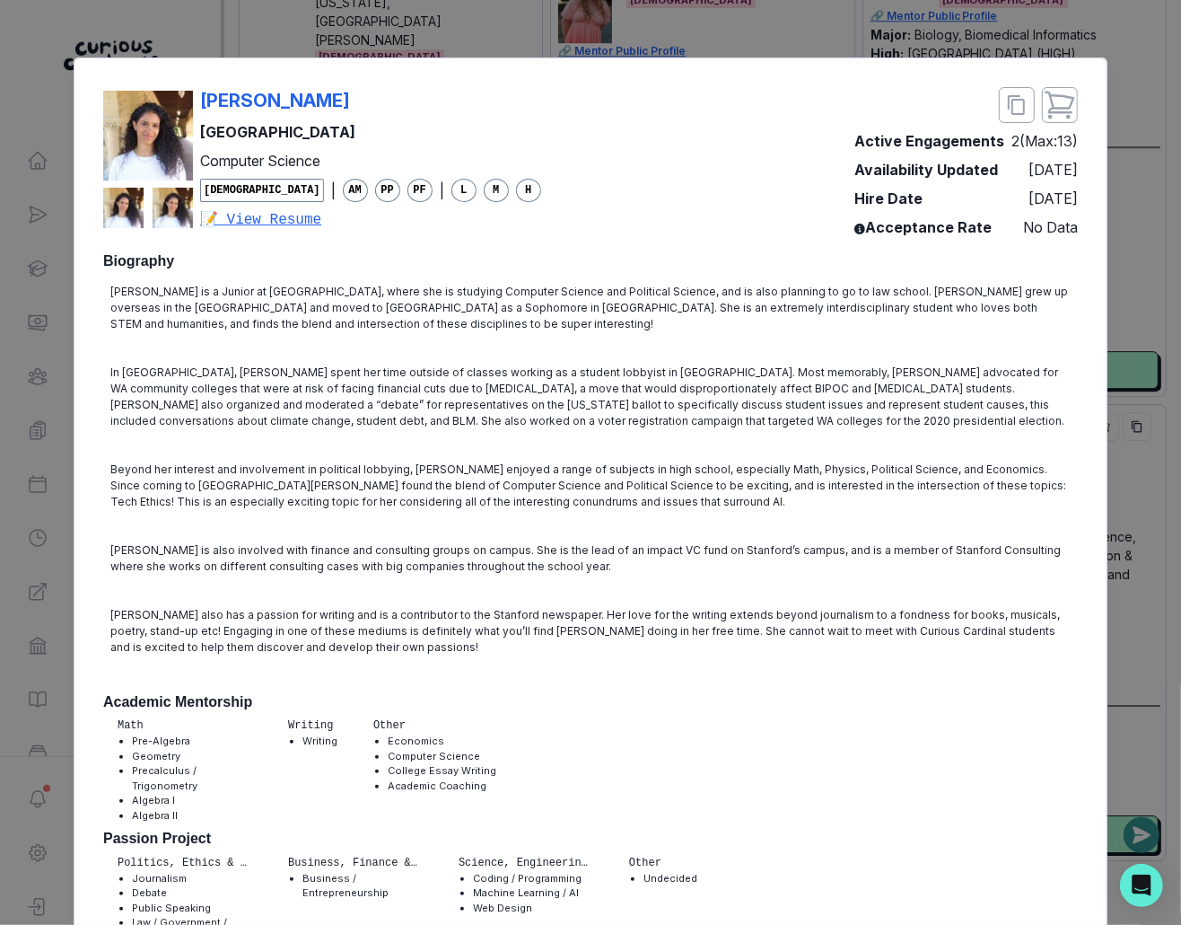
scroll to position [210, 0]
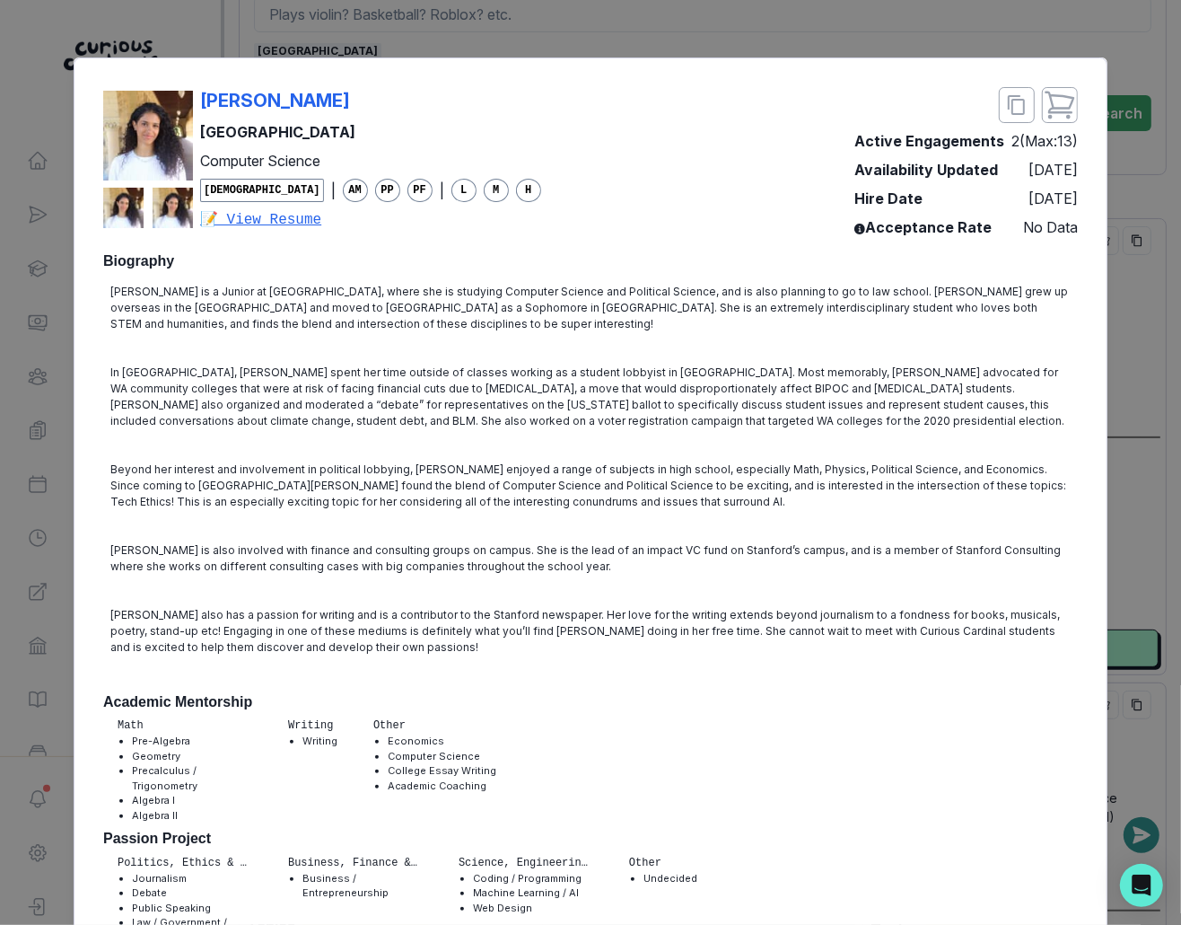
click at [863, 565] on div "[PERSON_NAME] [GEOGRAPHIC_DATA] Computer Science [DEMOGRAPHIC_DATA] | AM PP PF …" at bounding box center [590, 462] width 1181 height 925
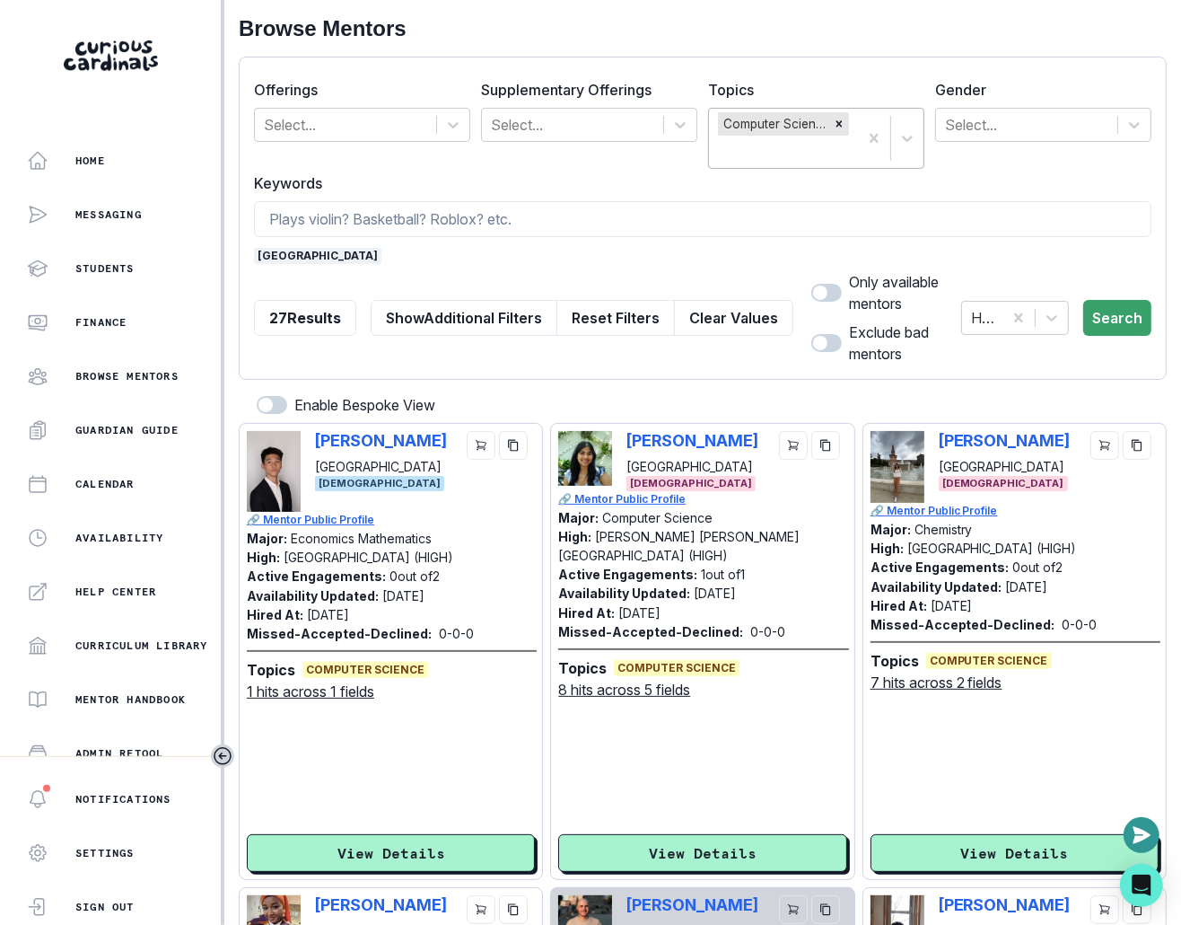
scroll to position [0, 0]
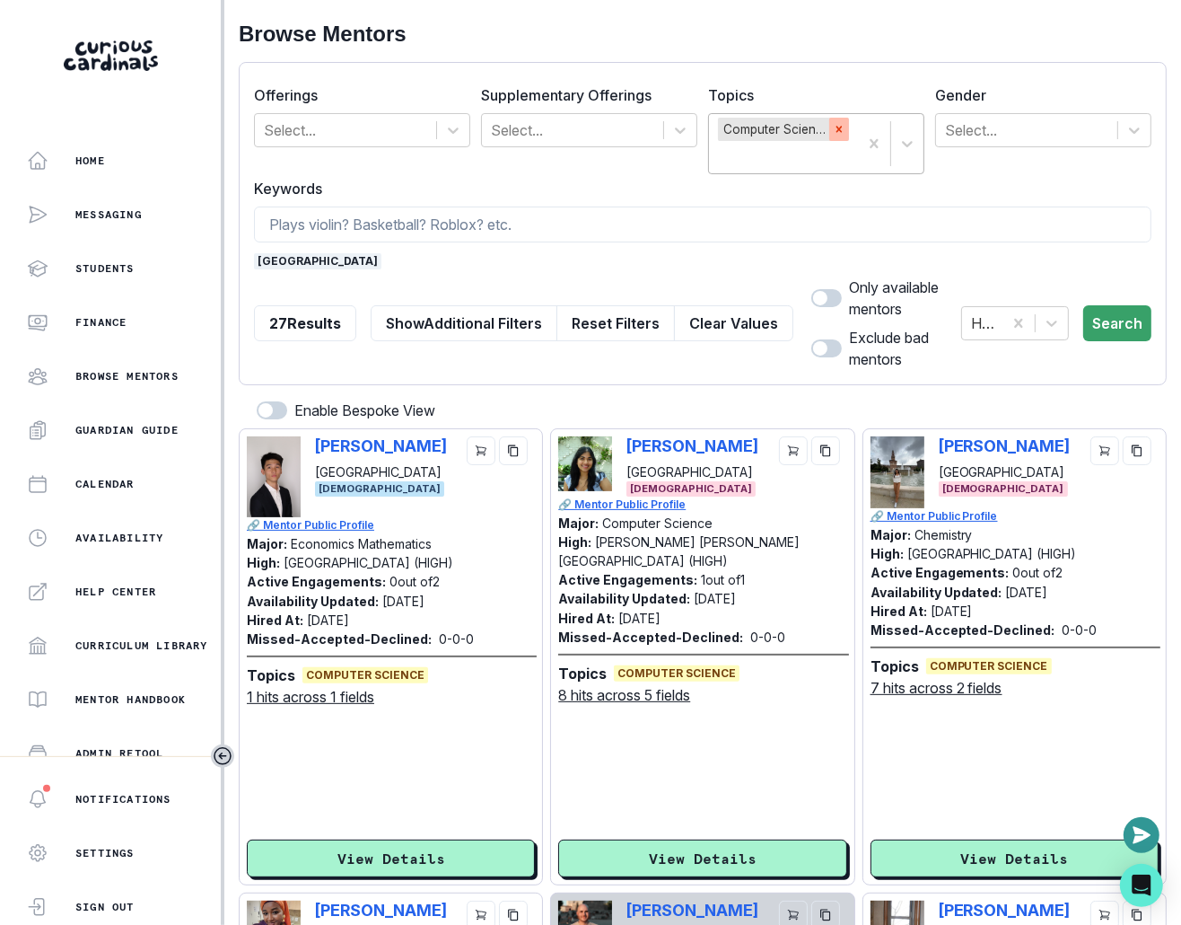
click at [845, 125] on icon "Remove Computer Science" at bounding box center [839, 129] width 13 height 13
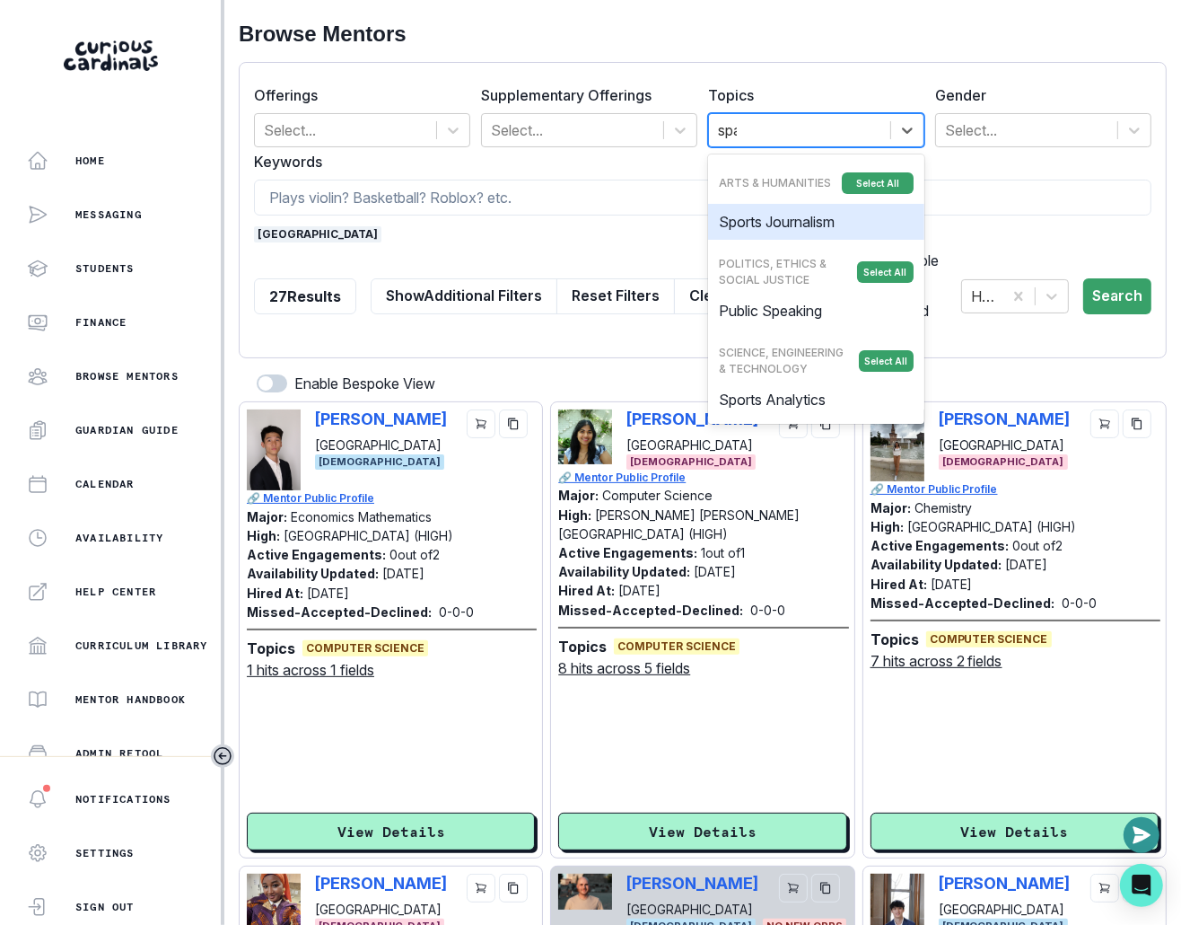
type input "span"
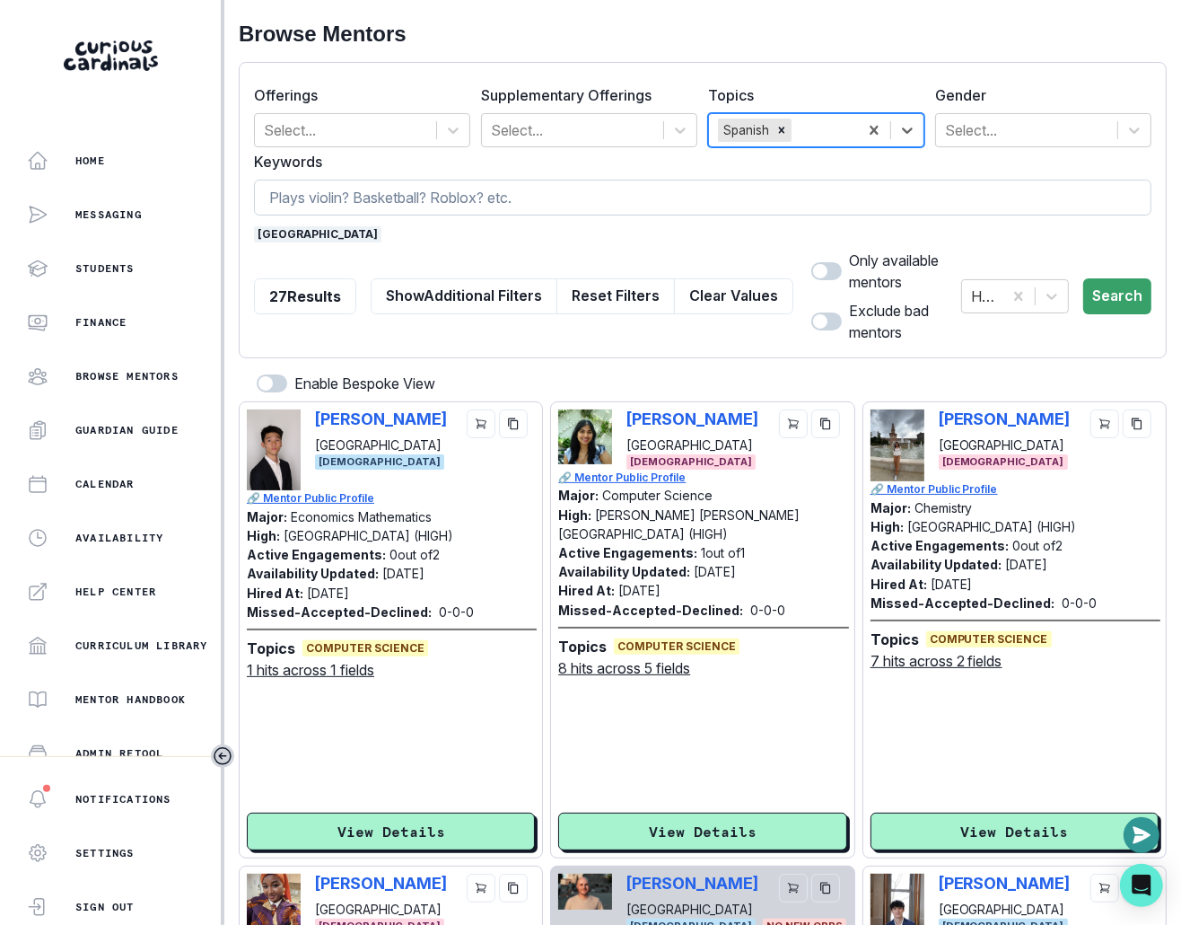
click at [601, 197] on input at bounding box center [703, 198] width 898 height 36
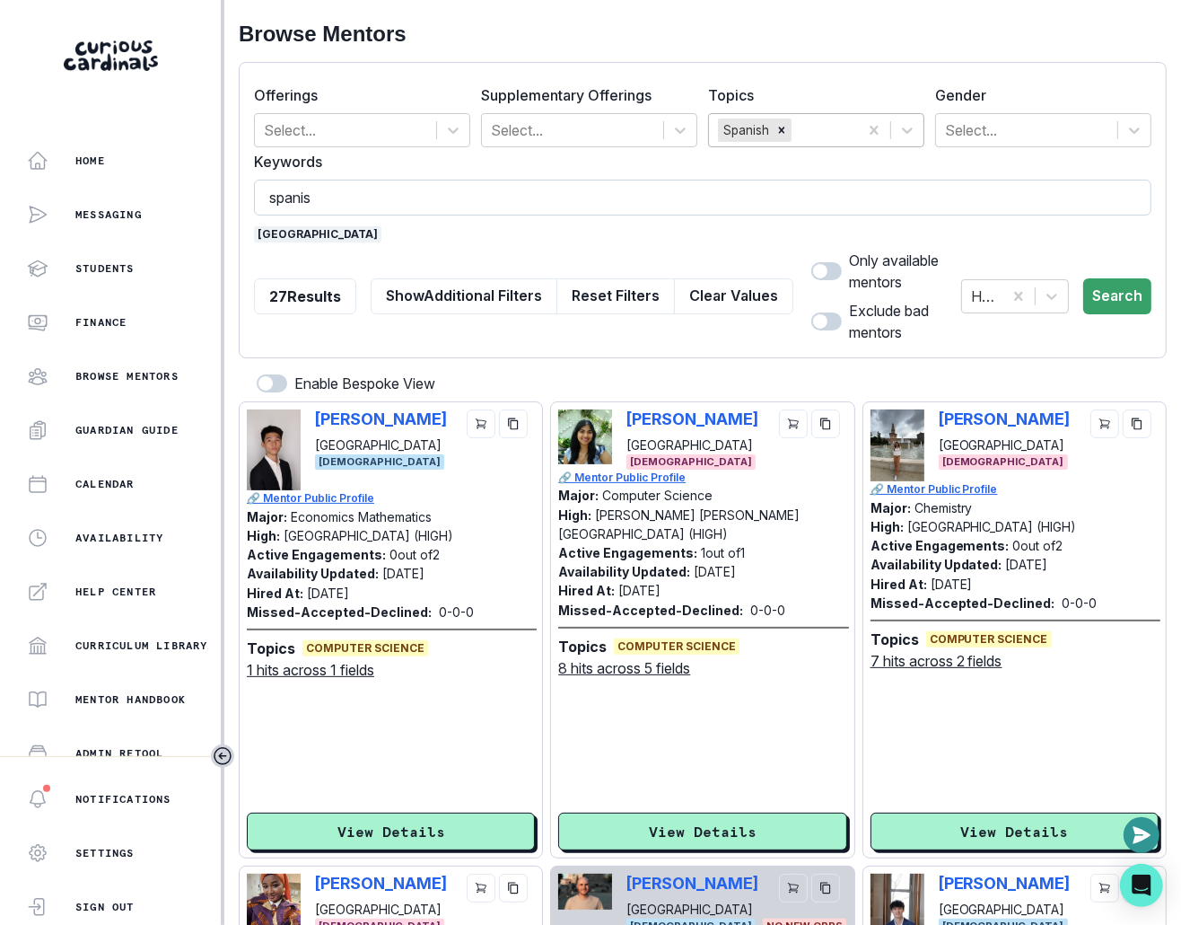
type input "spanish"
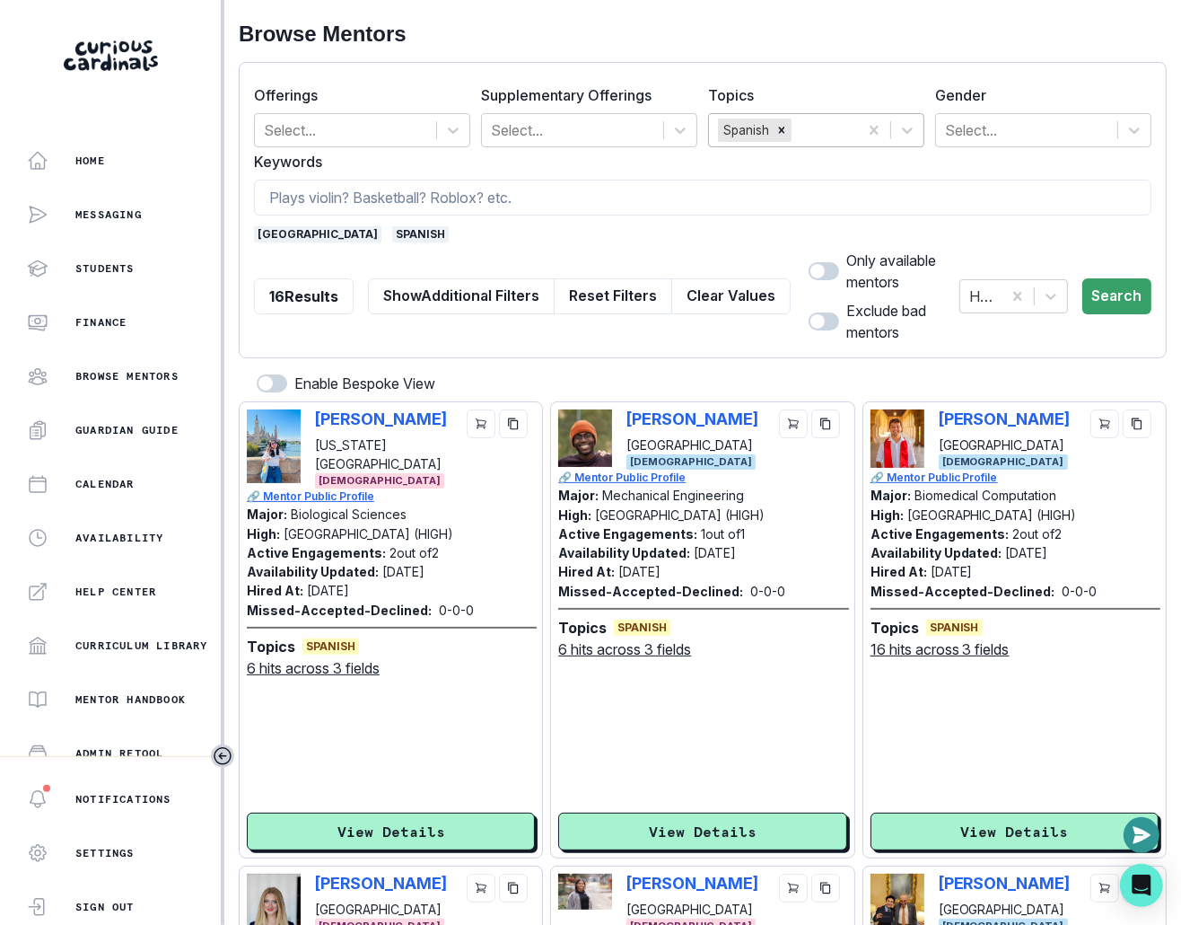
click at [290, 229] on span "[GEOGRAPHIC_DATA]" at bounding box center [317, 234] width 127 height 16
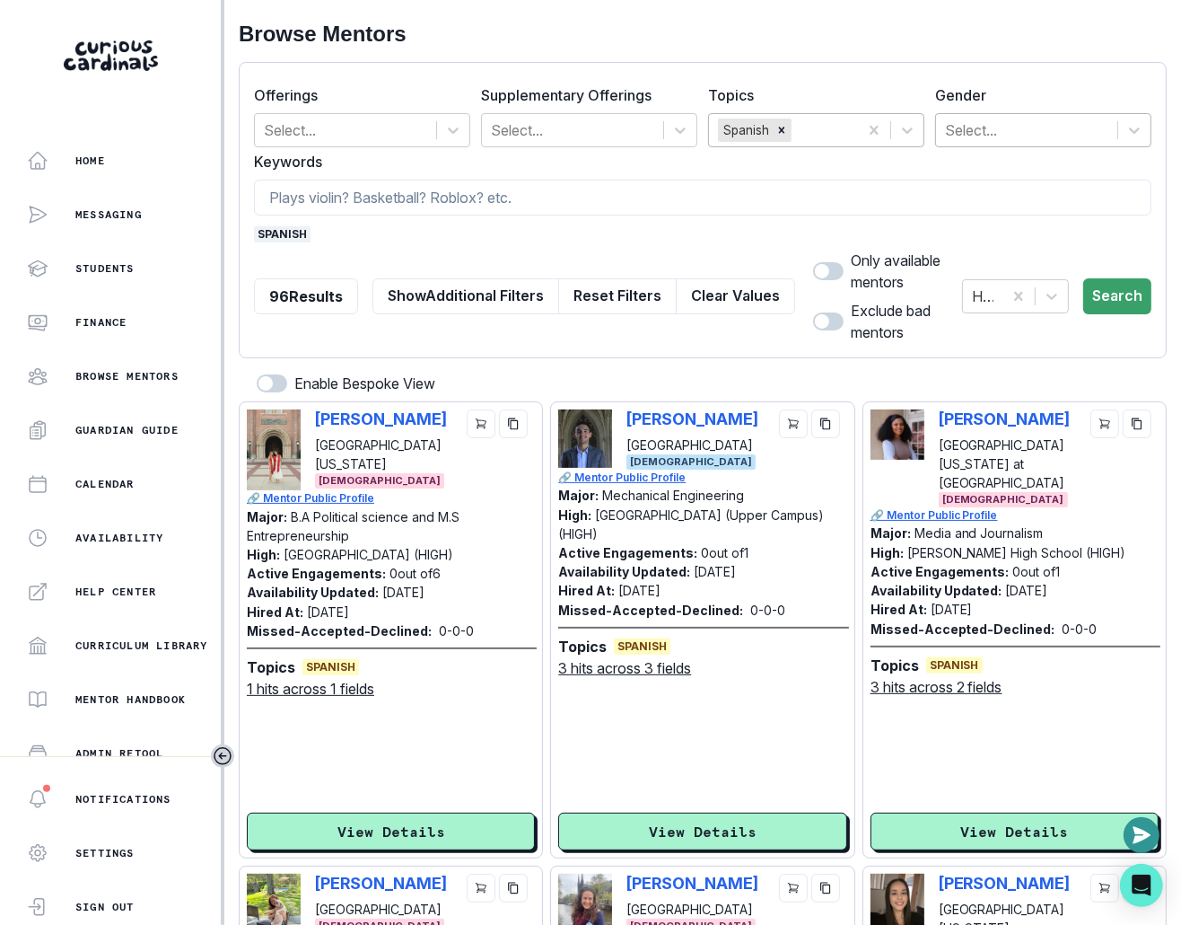
click at [863, 126] on div at bounding box center [1026, 130] width 163 height 25
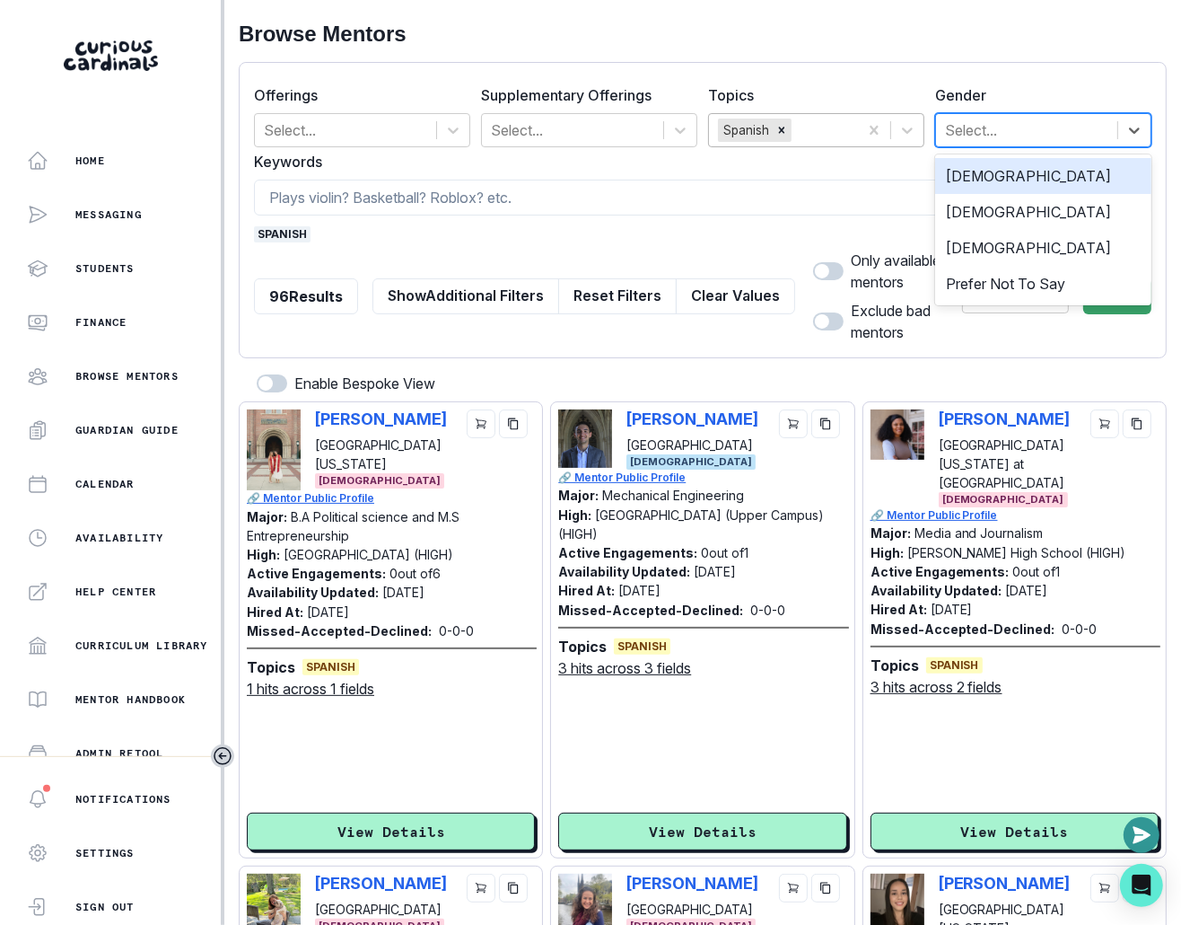
click at [863, 188] on div "[DEMOGRAPHIC_DATA]" at bounding box center [1043, 176] width 216 height 36
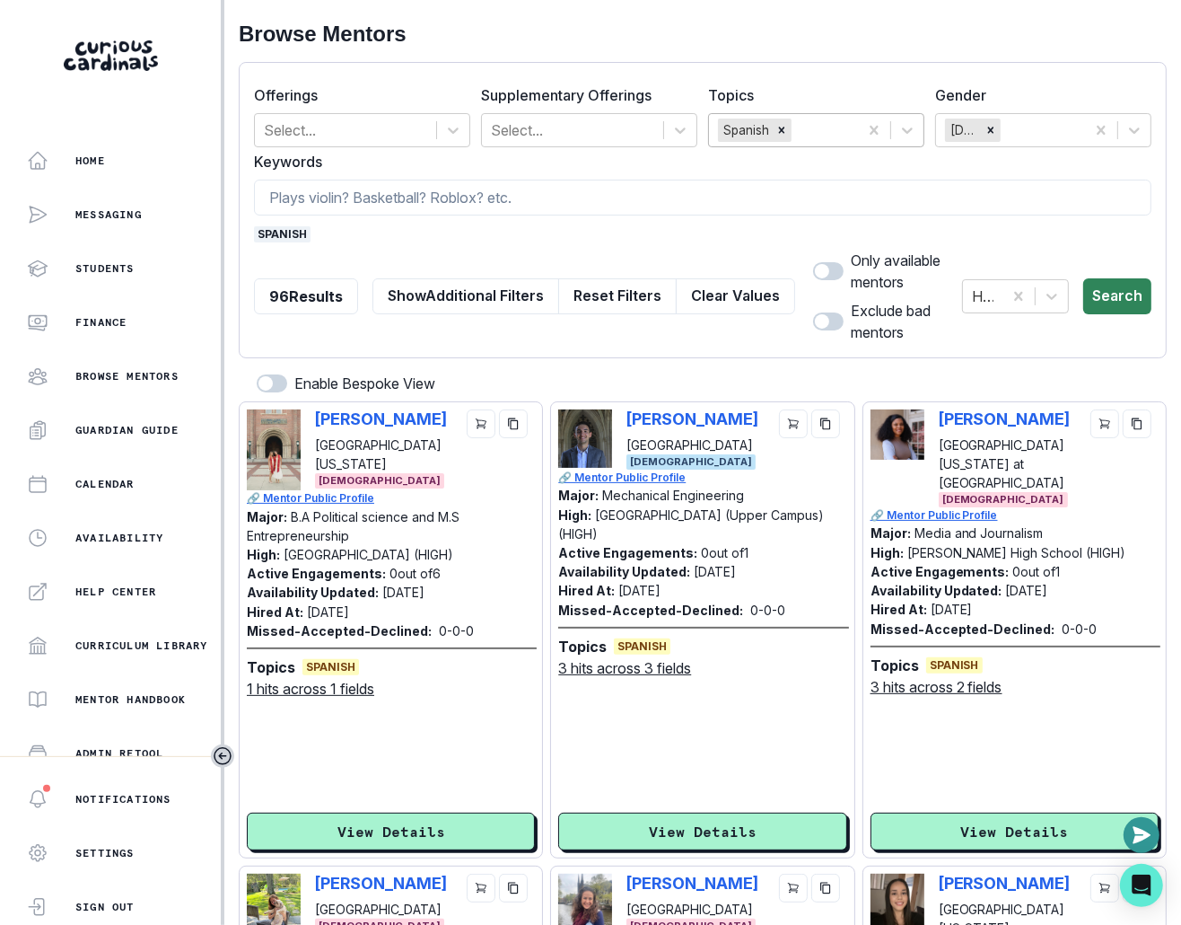
click at [863, 301] on button "Search" at bounding box center [1117, 296] width 68 height 36
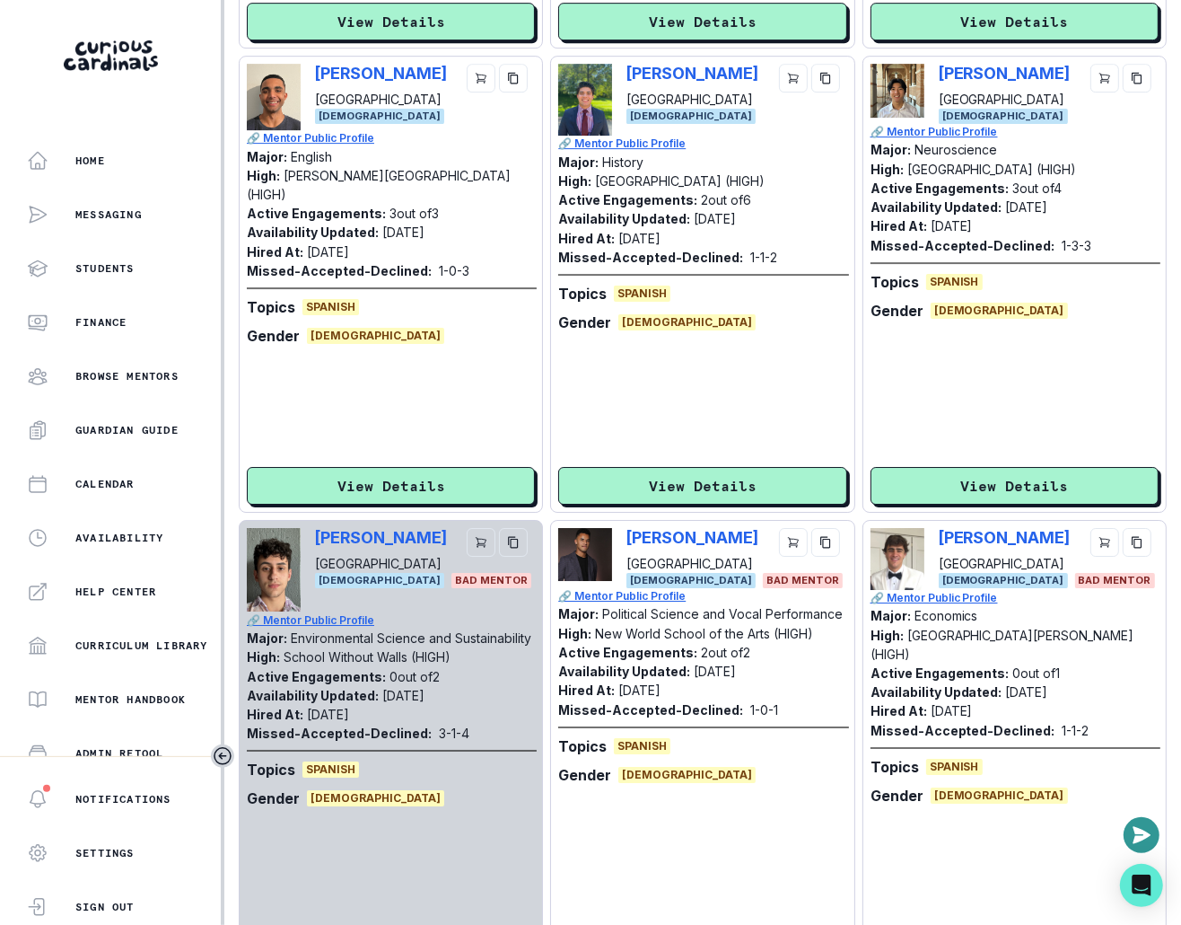
scroll to position [4175, 0]
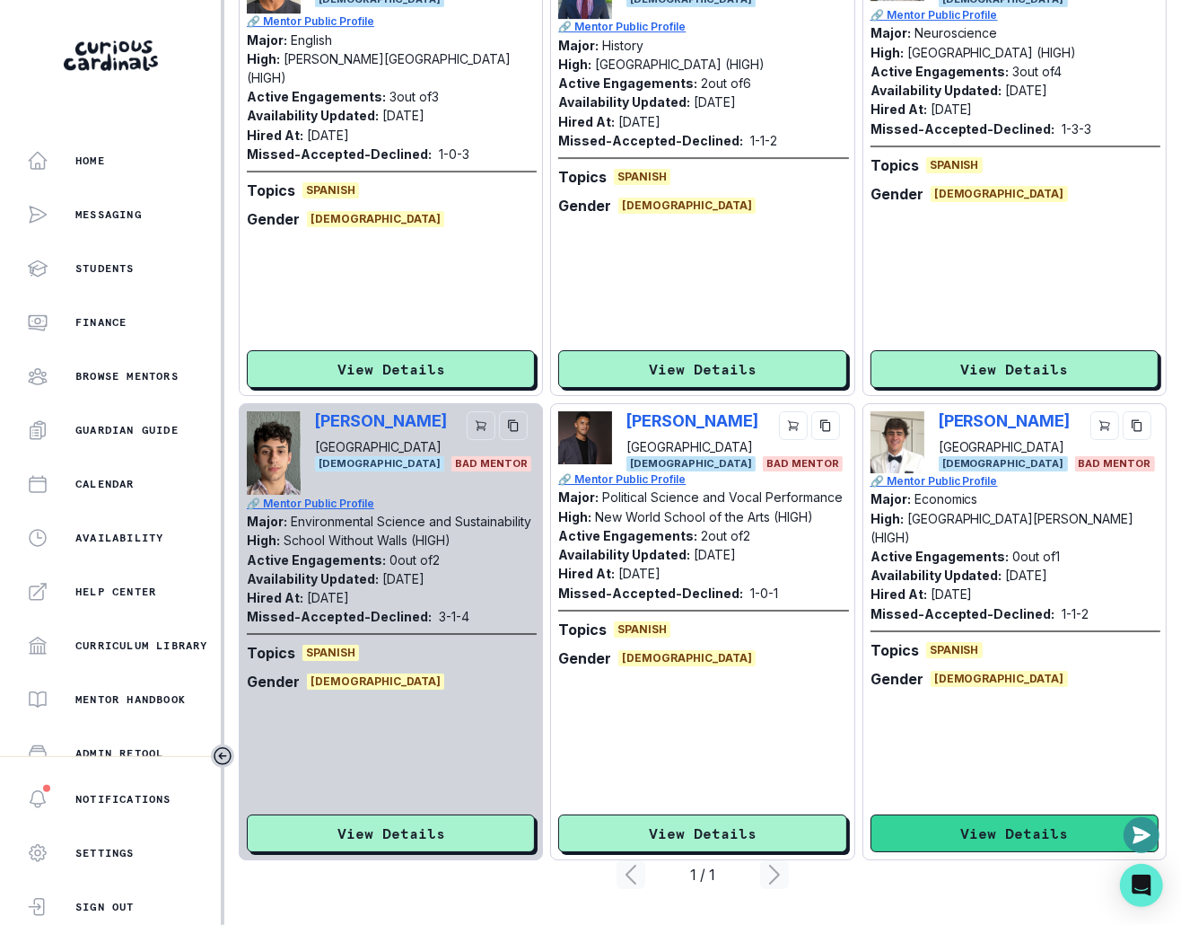
click at [863, 835] on button "View Details" at bounding box center [1015, 833] width 288 height 38
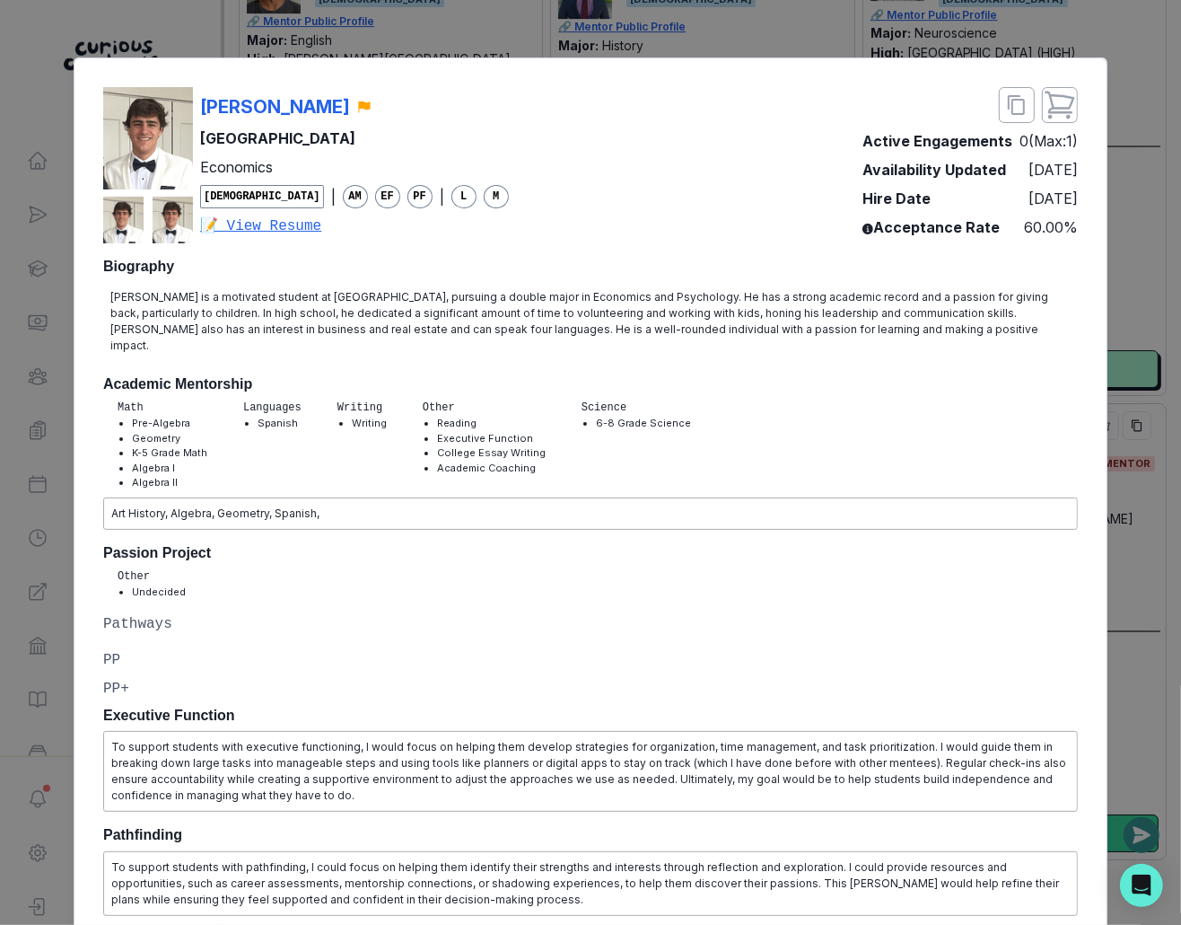
scroll to position [0, 0]
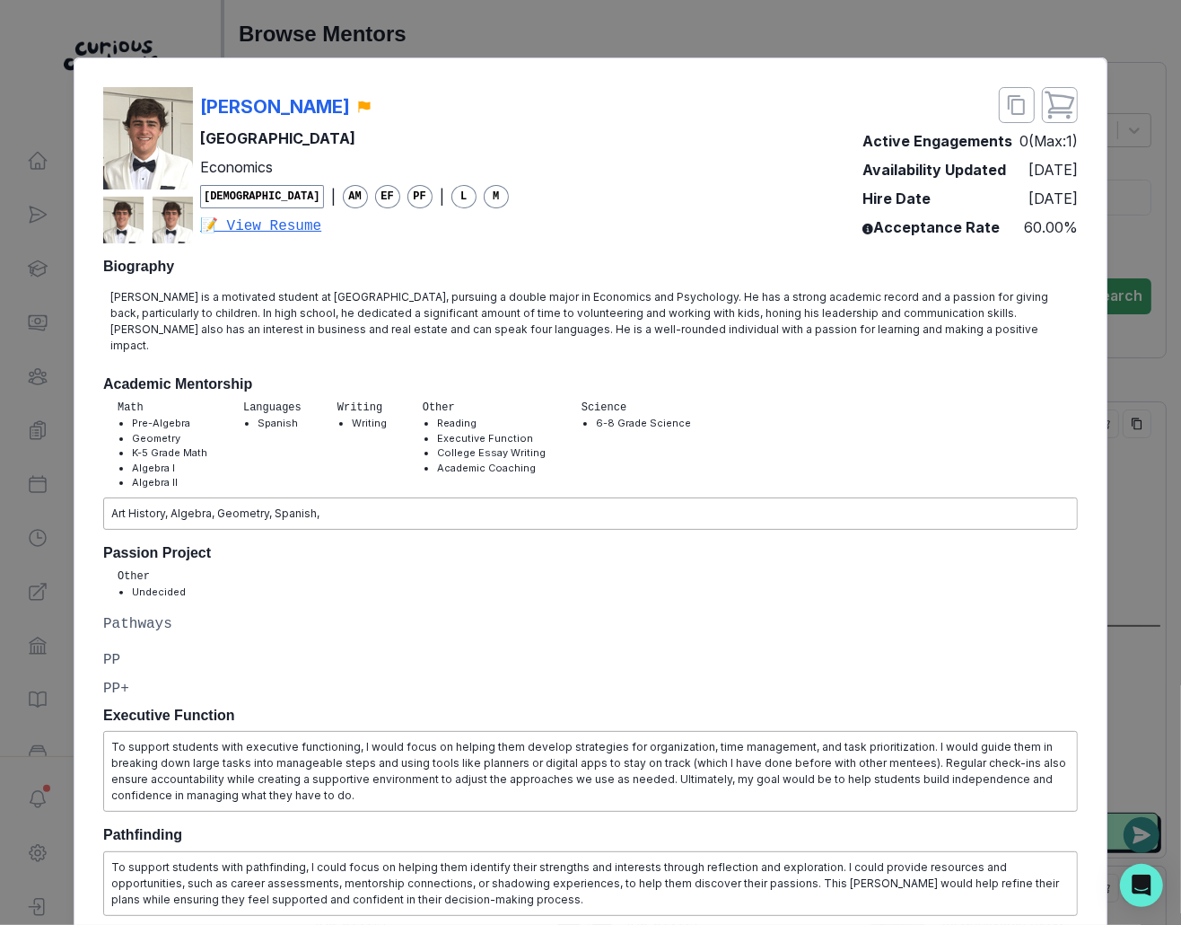
click at [326, 102] on div "[PERSON_NAME]" at bounding box center [354, 106] width 309 height 27
copy div "[PERSON_NAME]"
click at [330, 42] on div "[PERSON_NAME] [GEOGRAPHIC_DATA] Economics [DEMOGRAPHIC_DATA] | AM EF PF | [PERS…" at bounding box center [590, 462] width 1181 height 925
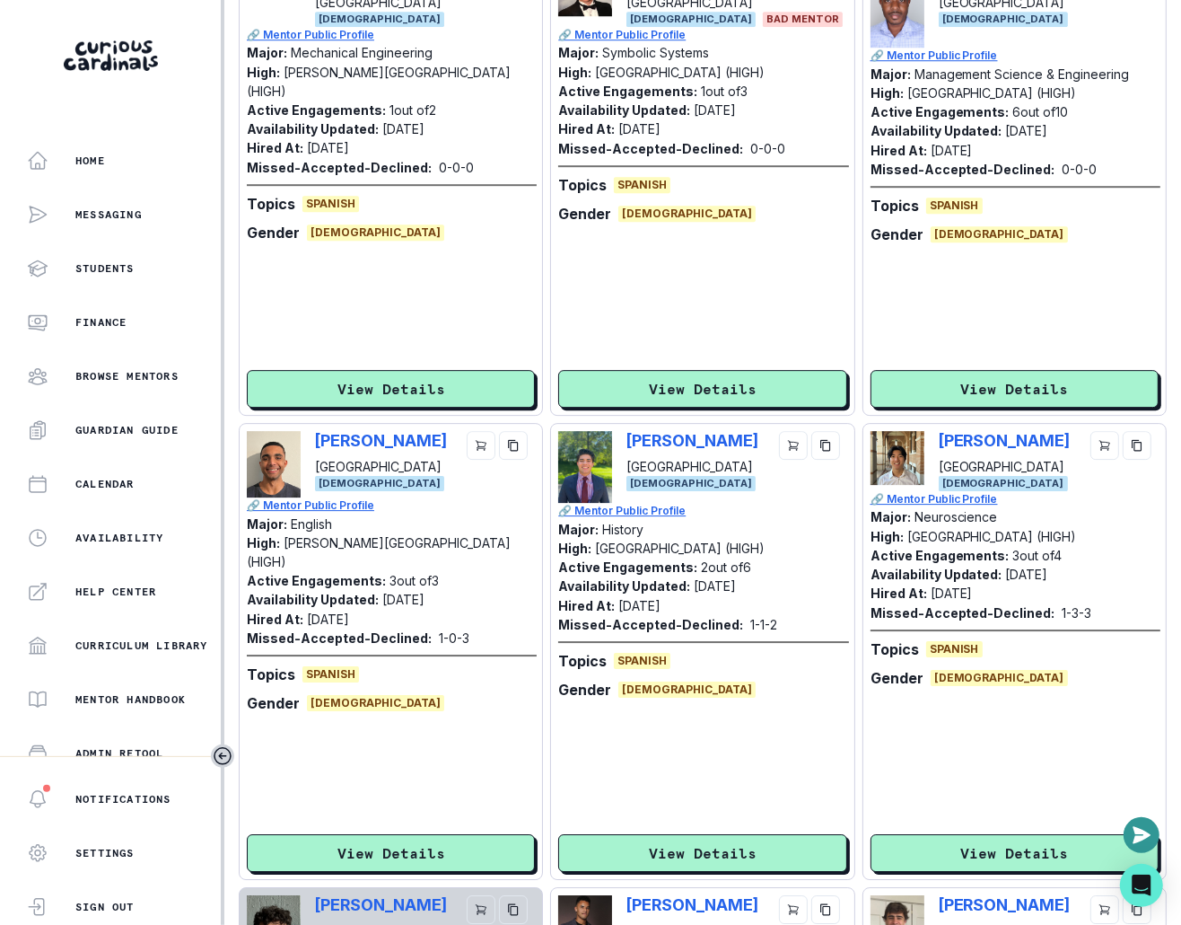
scroll to position [3676, 0]
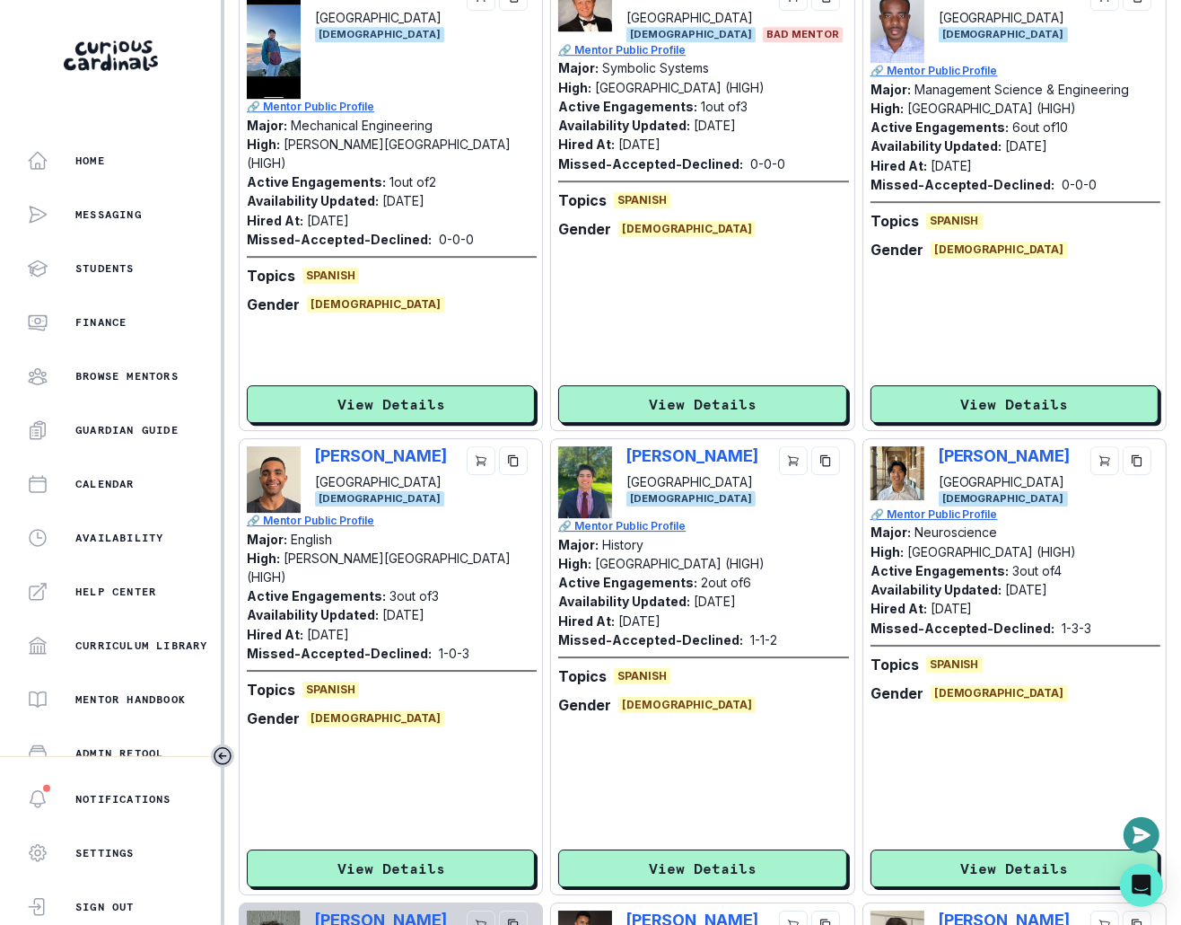
click at [620, 452] on div "[PERSON_NAME] [GEOGRAPHIC_DATA] [DEMOGRAPHIC_DATA]" at bounding box center [702, 482] width 288 height 72
copy p "[PERSON_NAME]"
click at [688, 845] on div "[PERSON_NAME] [GEOGRAPHIC_DATA] [DEMOGRAPHIC_DATA] 🔗 Mentor Public Profile Majo…" at bounding box center [702, 666] width 288 height 441
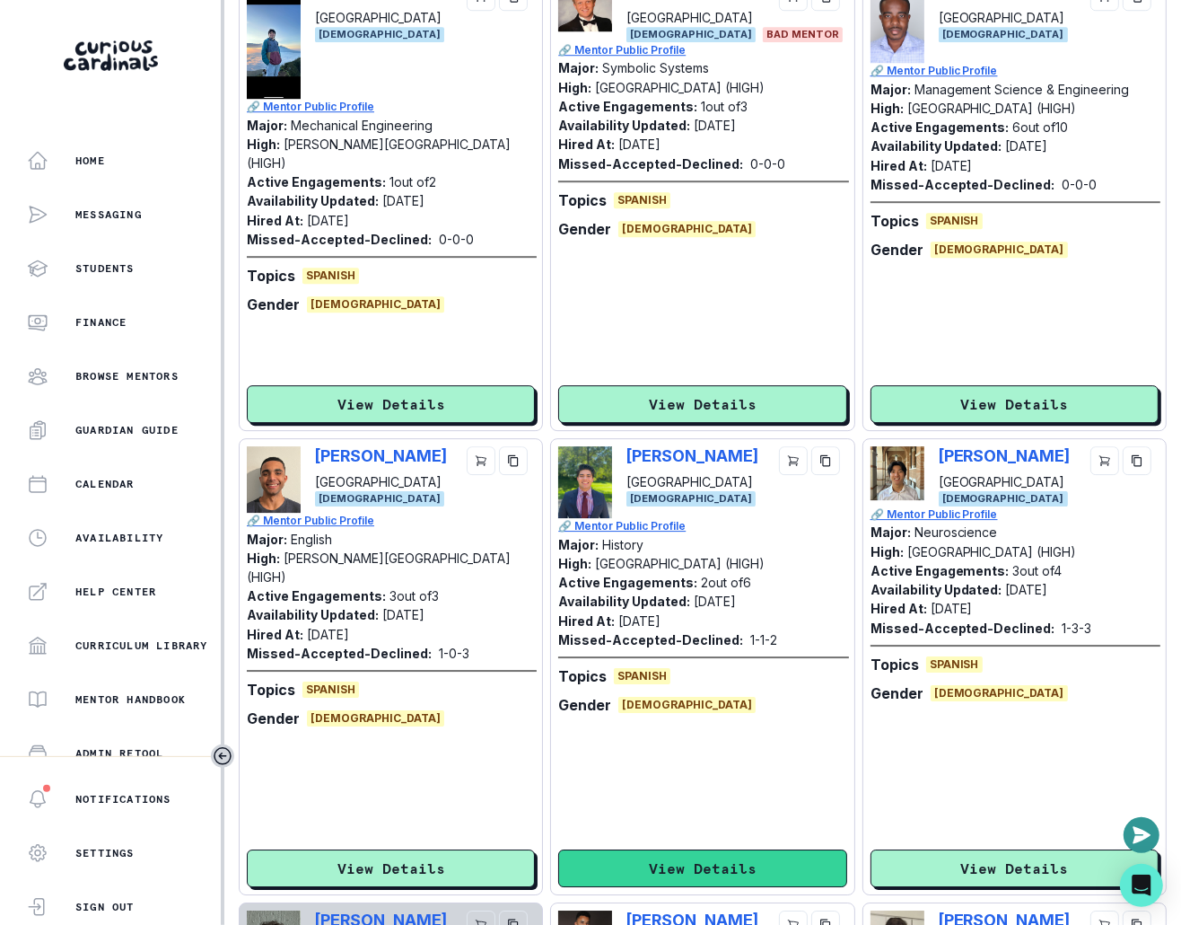
click at [688, 850] on button "View Details" at bounding box center [702, 868] width 288 height 38
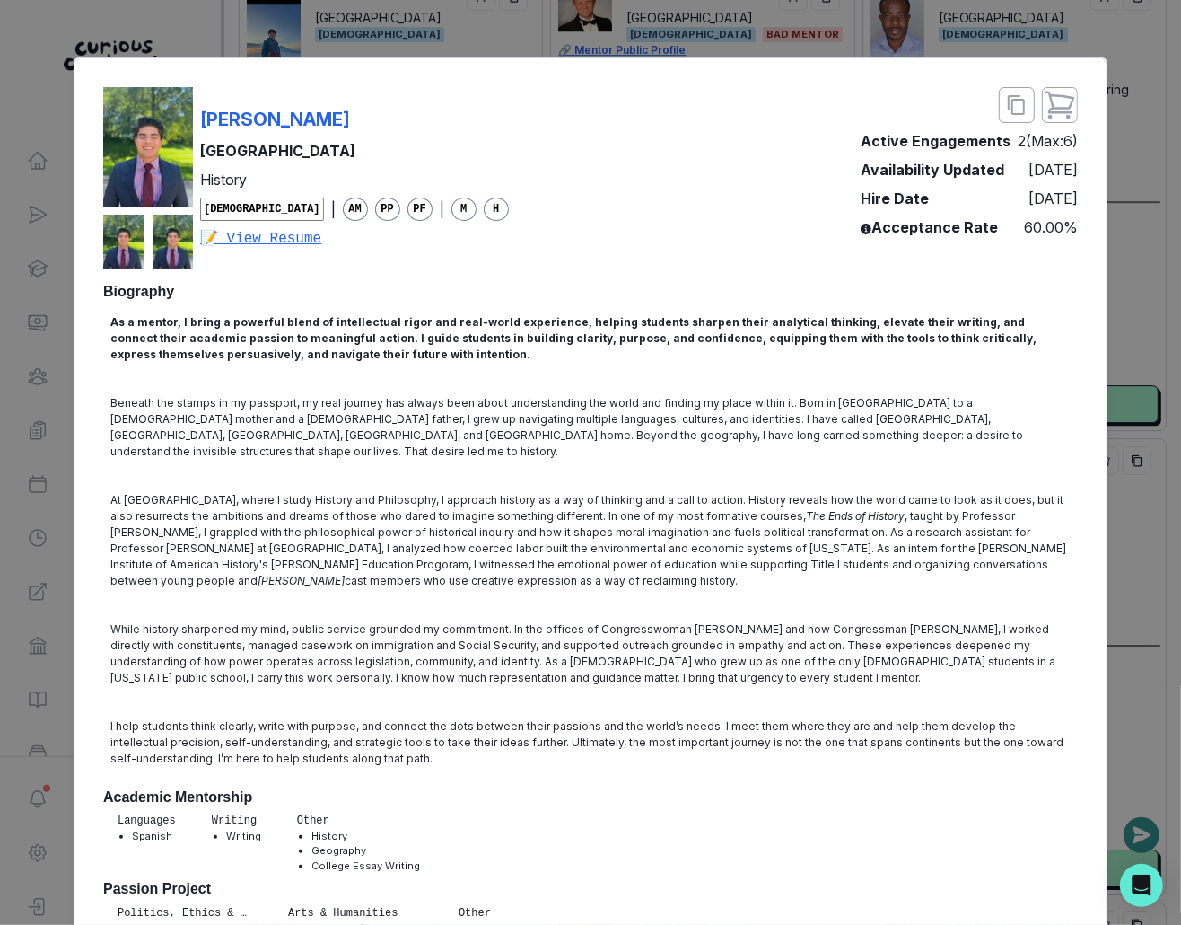
click at [863, 539] on div "[PERSON_NAME] Yale University History [DEMOGRAPHIC_DATA] | AM PP PF | M H 📝 Vie…" at bounding box center [590, 462] width 1181 height 925
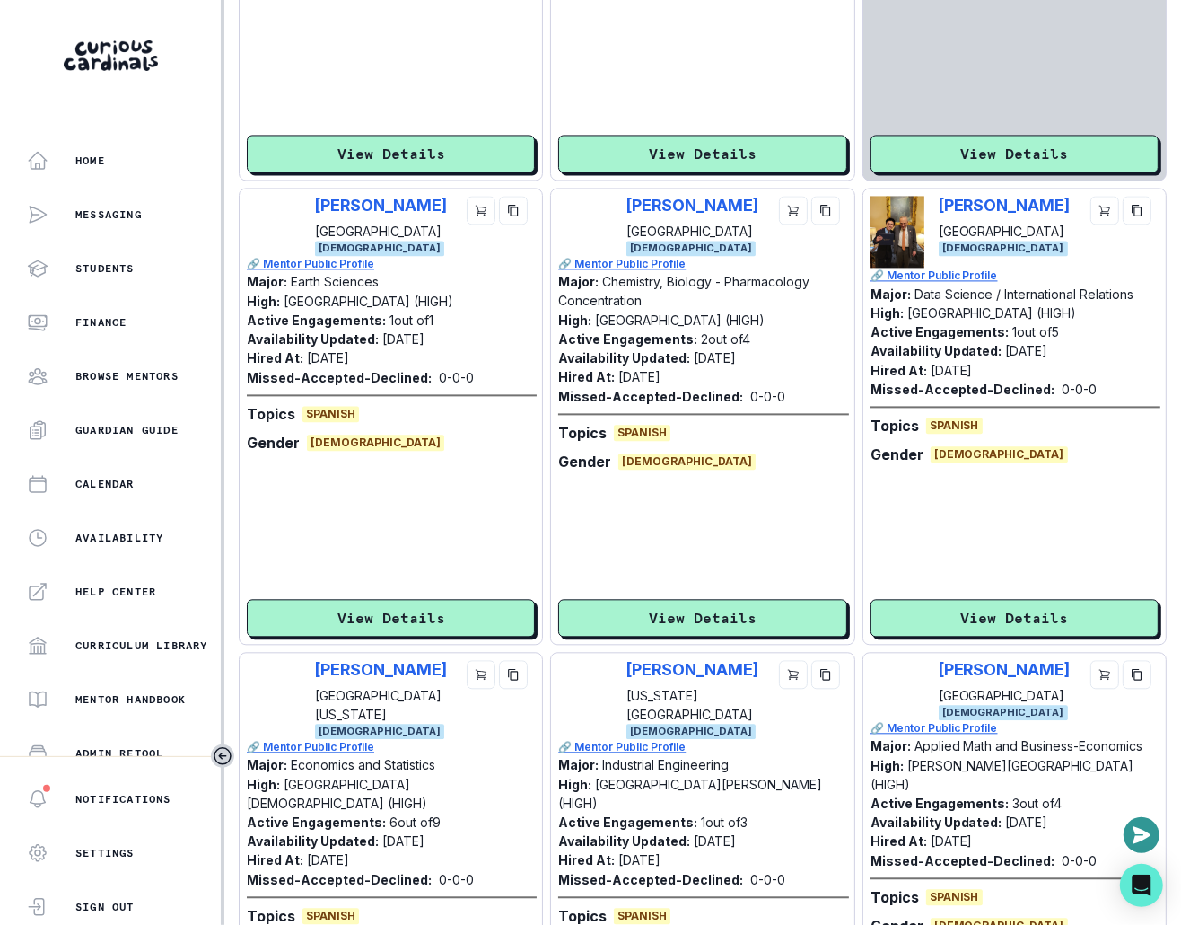
scroll to position [2424, 0]
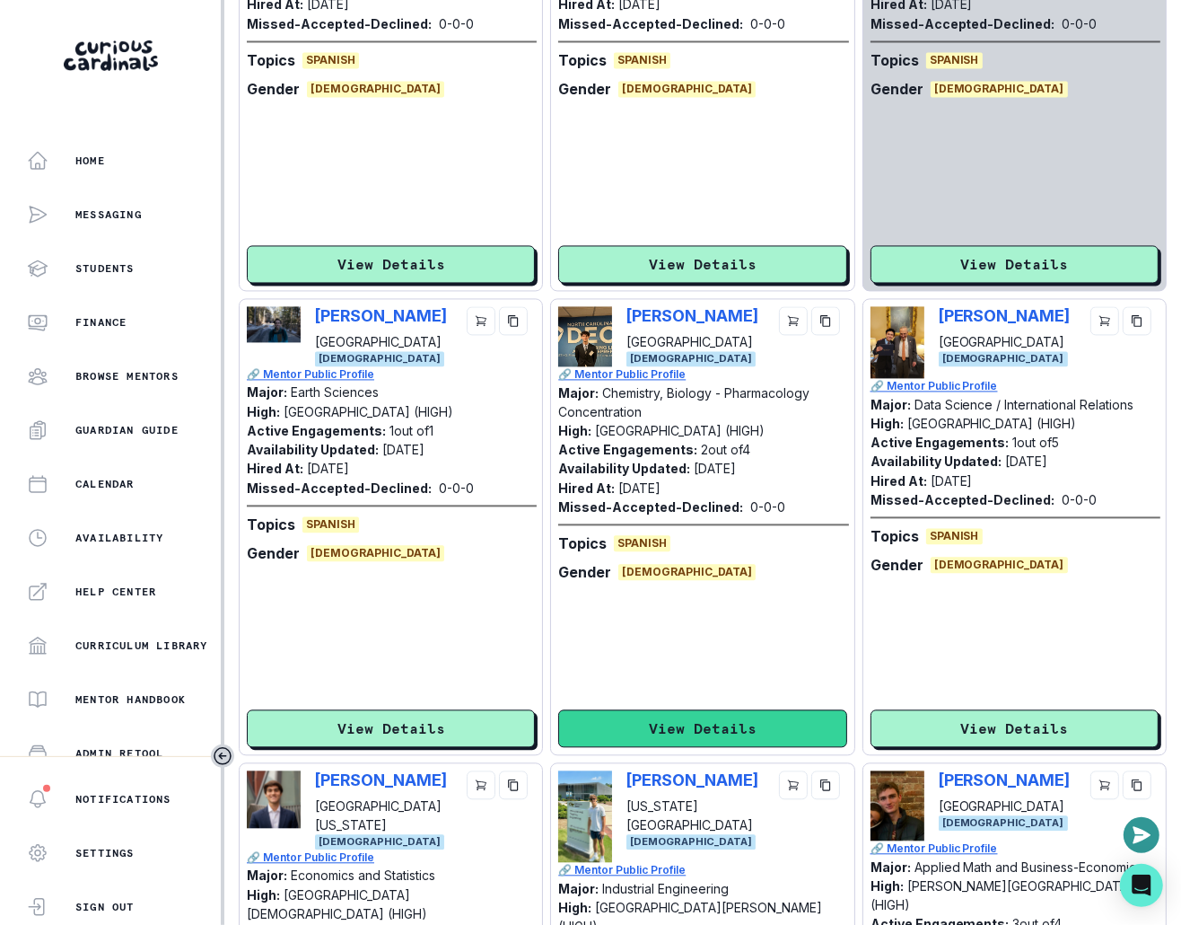
click at [730, 718] on button "View Details" at bounding box center [702, 728] width 288 height 38
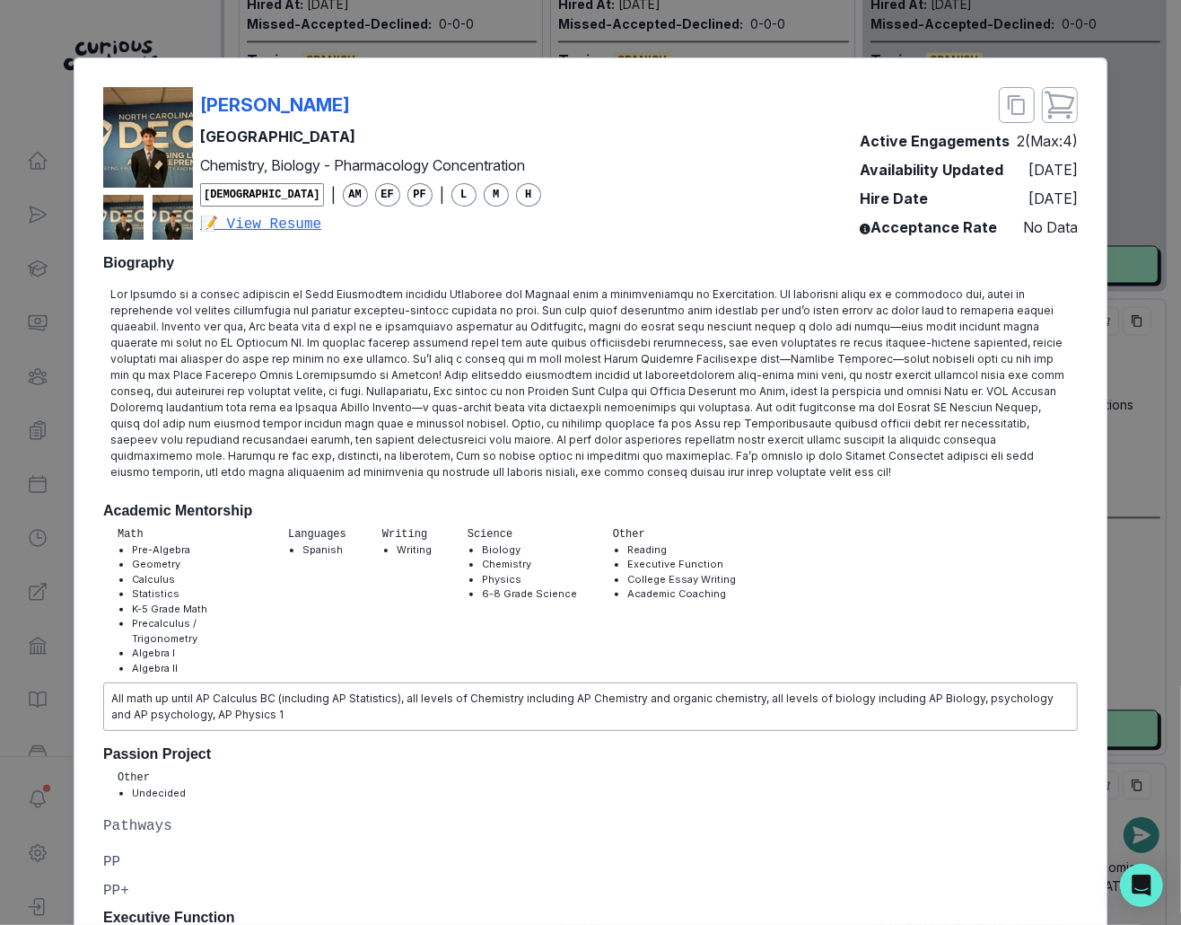
click at [863, 493] on div "[PERSON_NAME] [PERSON_NAME][GEOGRAPHIC_DATA] Chemistry, Biology - Pharmacology …" at bounding box center [590, 462] width 1181 height 925
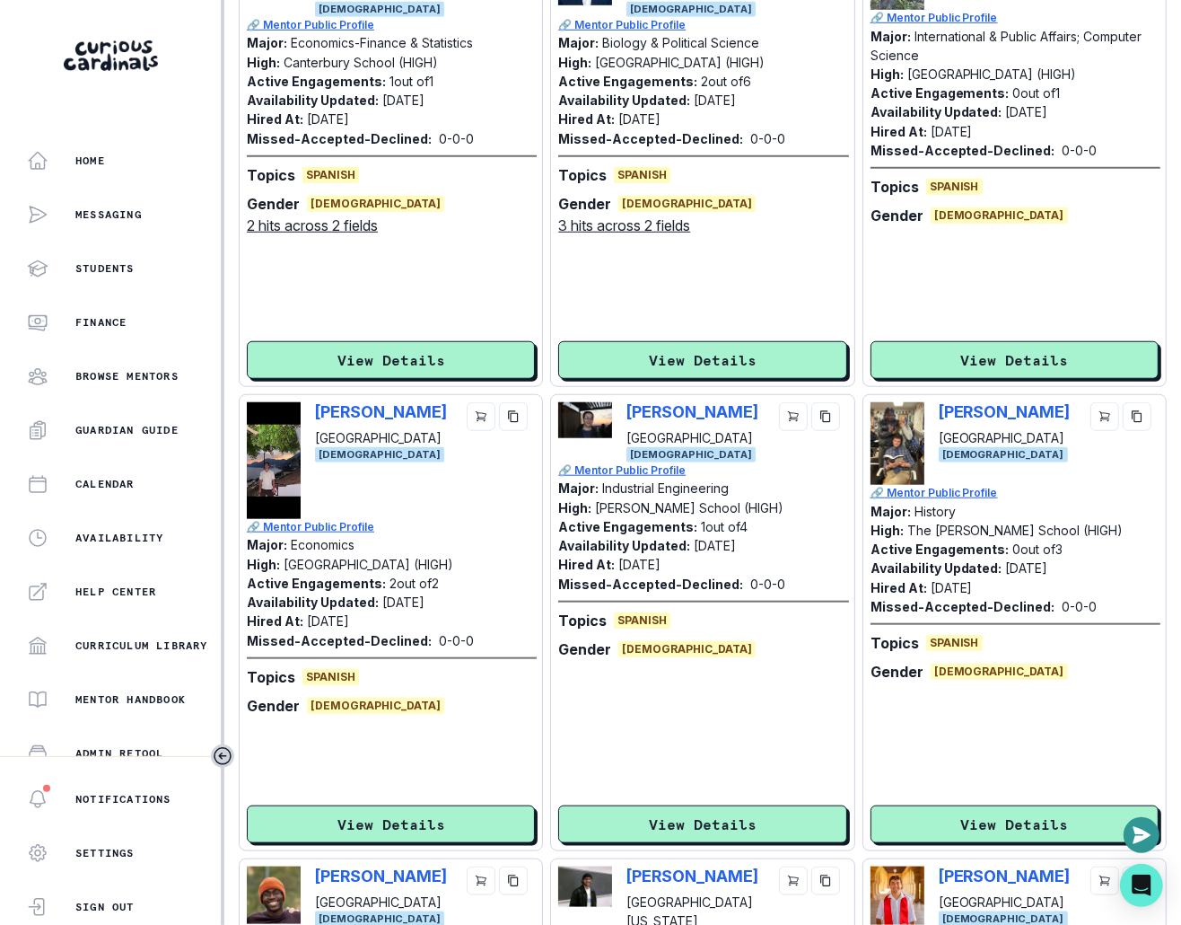
scroll to position [943, 0]
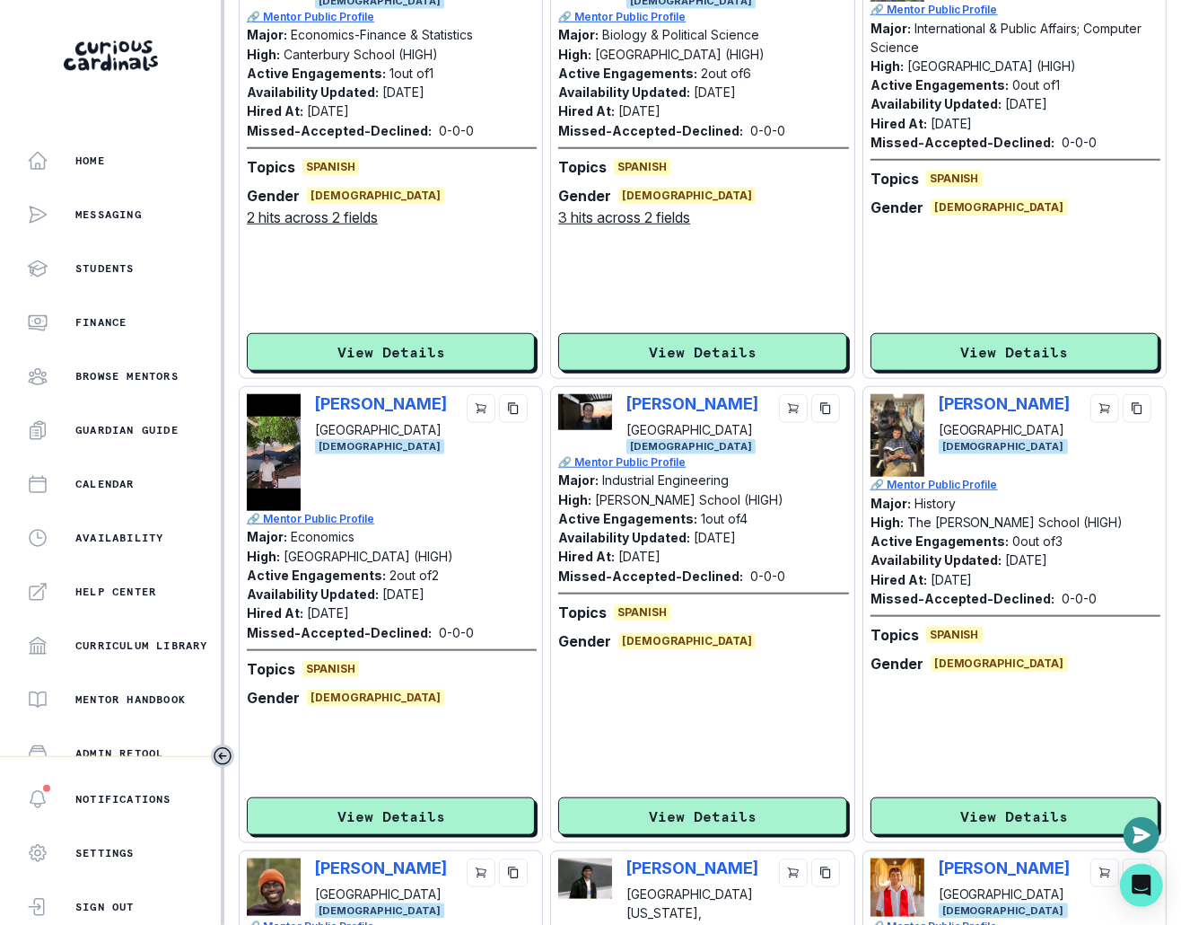
click at [863, 835] on div "[PERSON_NAME] [GEOGRAPHIC_DATA] [DEMOGRAPHIC_DATA] 🔗 Mentor Public Profile Majo…" at bounding box center [1015, 614] width 304 height 457
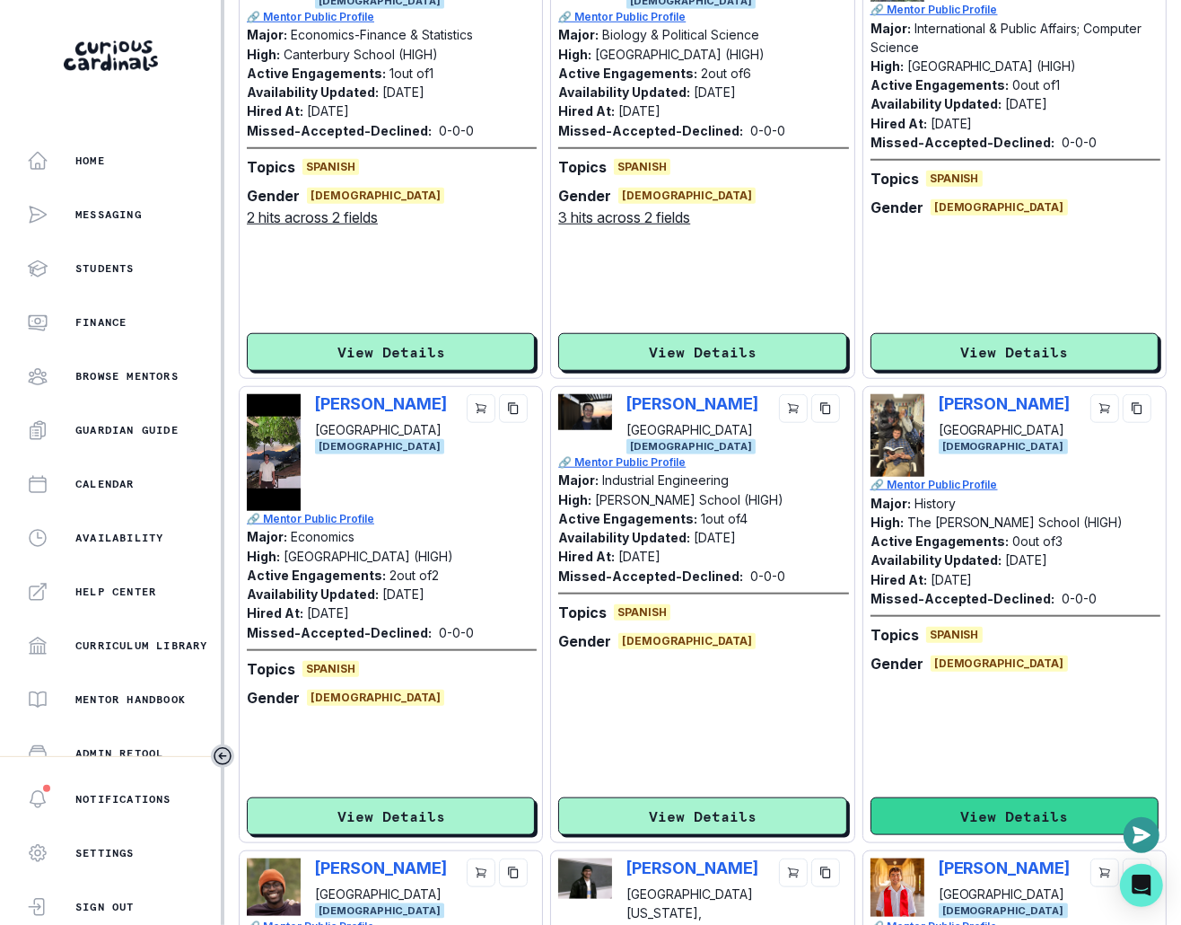
click at [863, 817] on button "View Details" at bounding box center [1015, 816] width 288 height 38
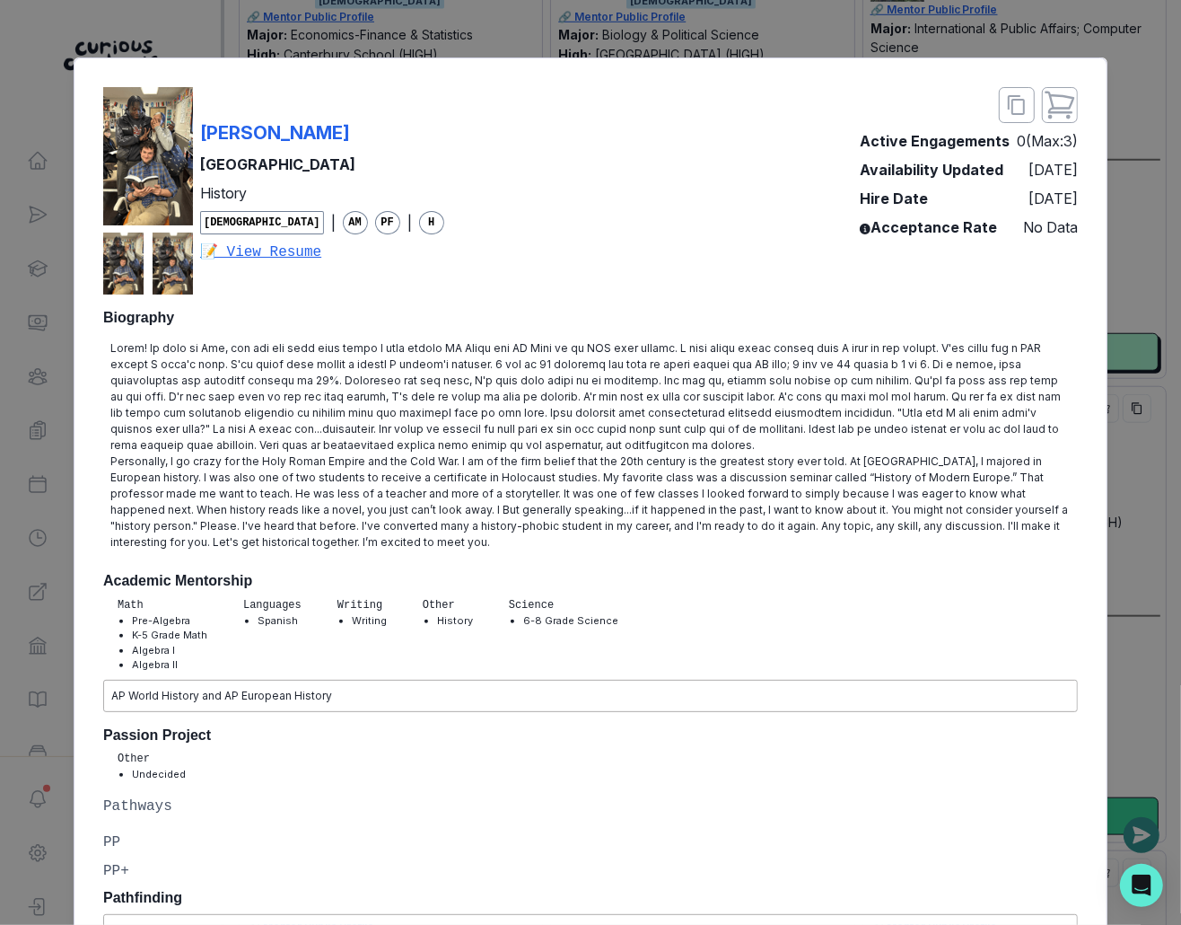
scroll to position [1556, 0]
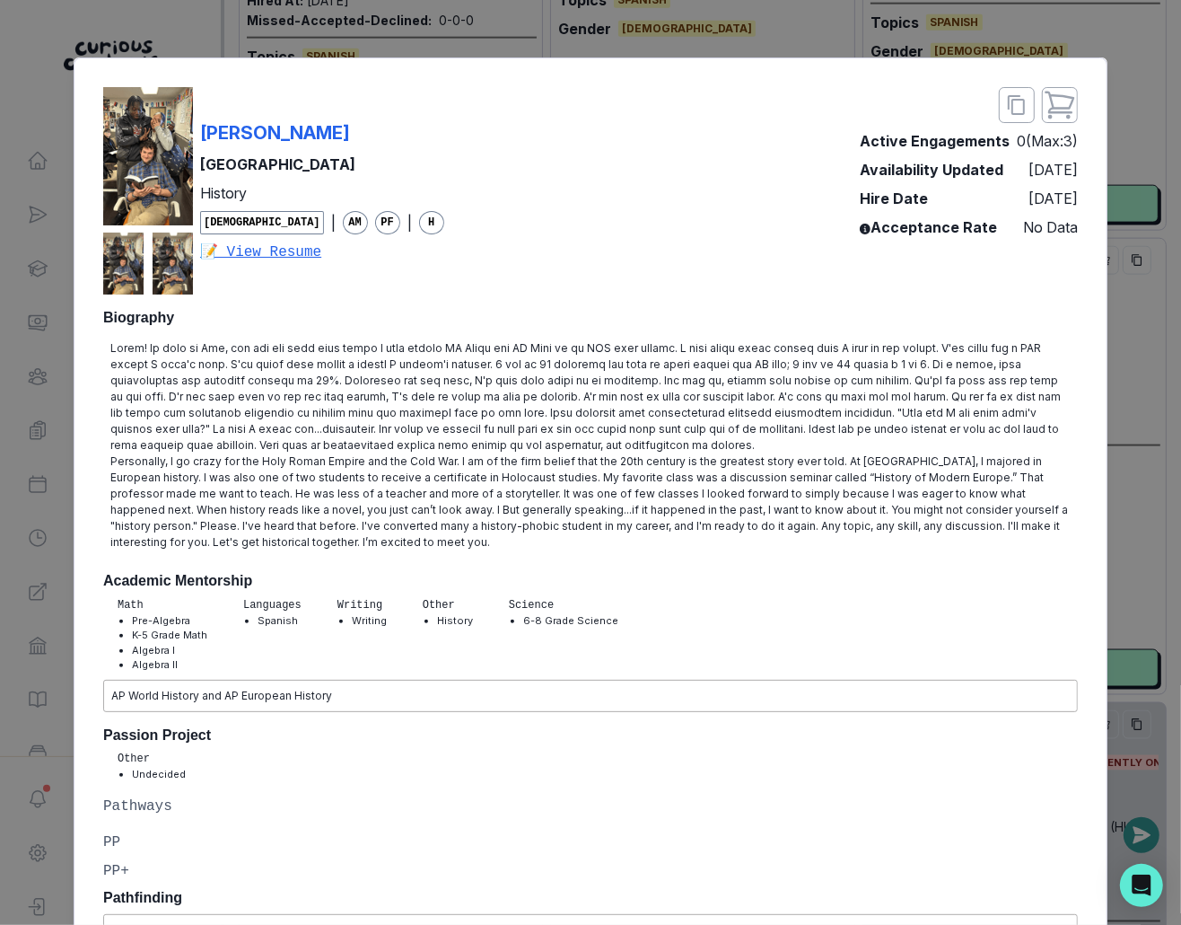
click at [434, 118] on div "[PERSON_NAME] [GEOGRAPHIC_DATA] History [DEMOGRAPHIC_DATA] | AM PF | H 📝 View R…" at bounding box center [590, 190] width 975 height 207
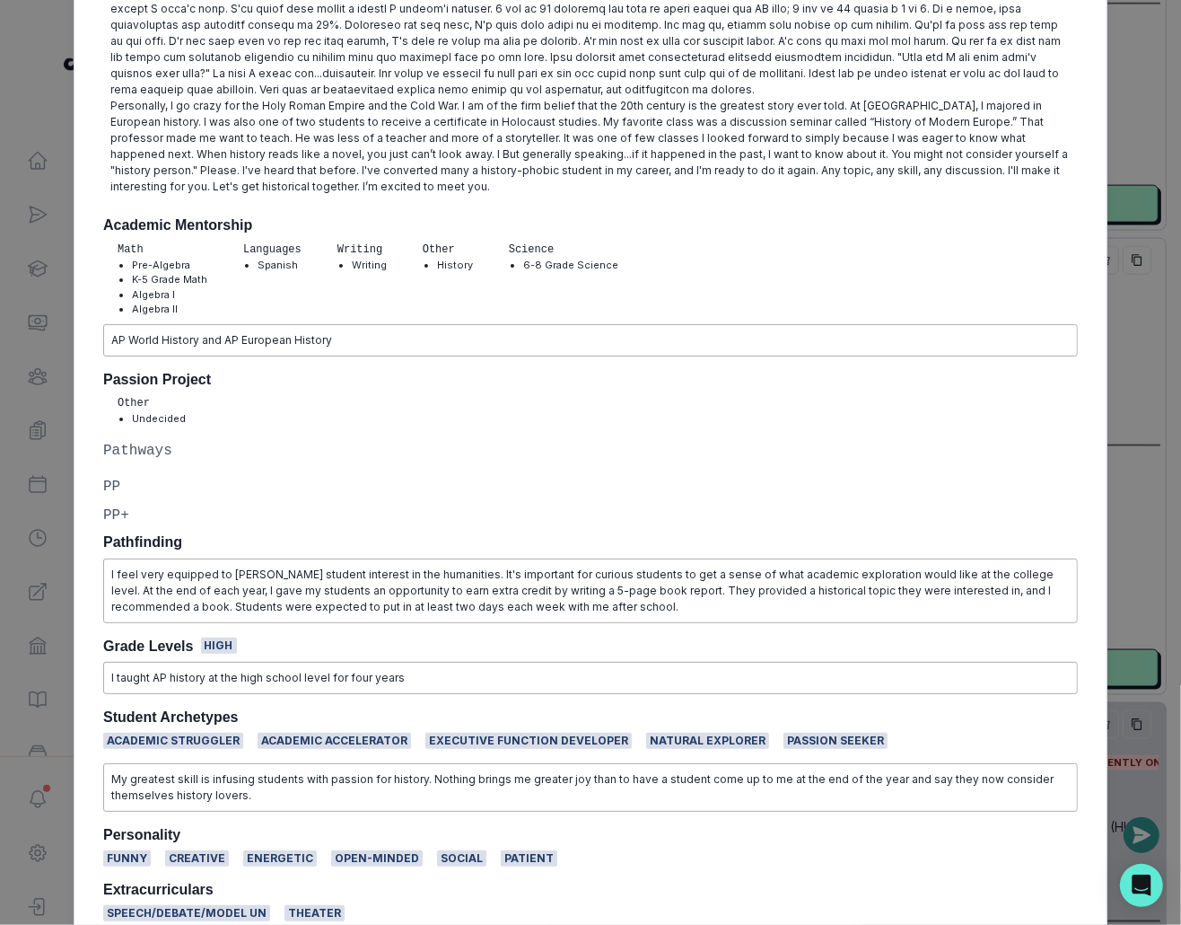
scroll to position [0, 0]
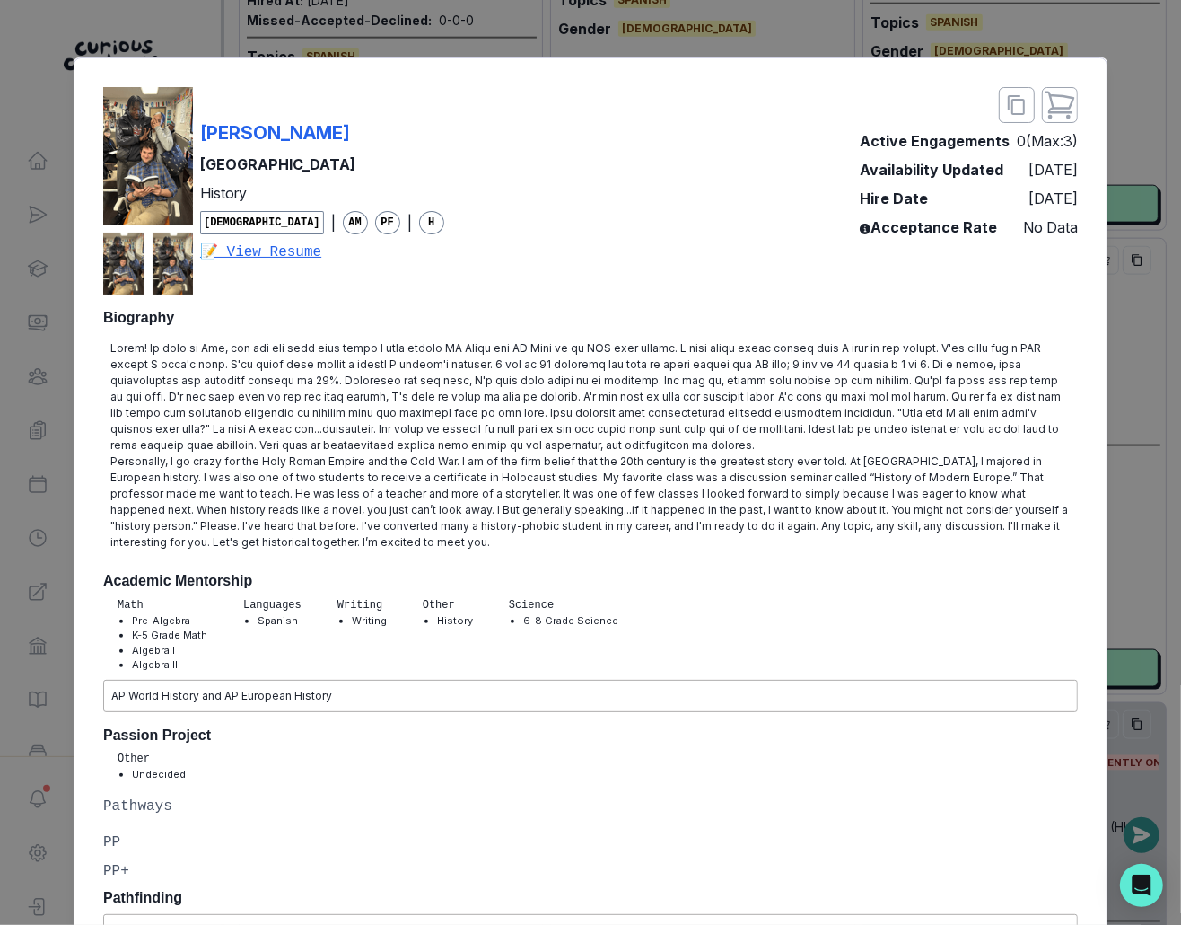
click at [863, 296] on div "[PERSON_NAME] [GEOGRAPHIC_DATA] History [DEMOGRAPHIC_DATA] | AM PF | H 📝 View R…" at bounding box center [590, 462] width 1181 height 925
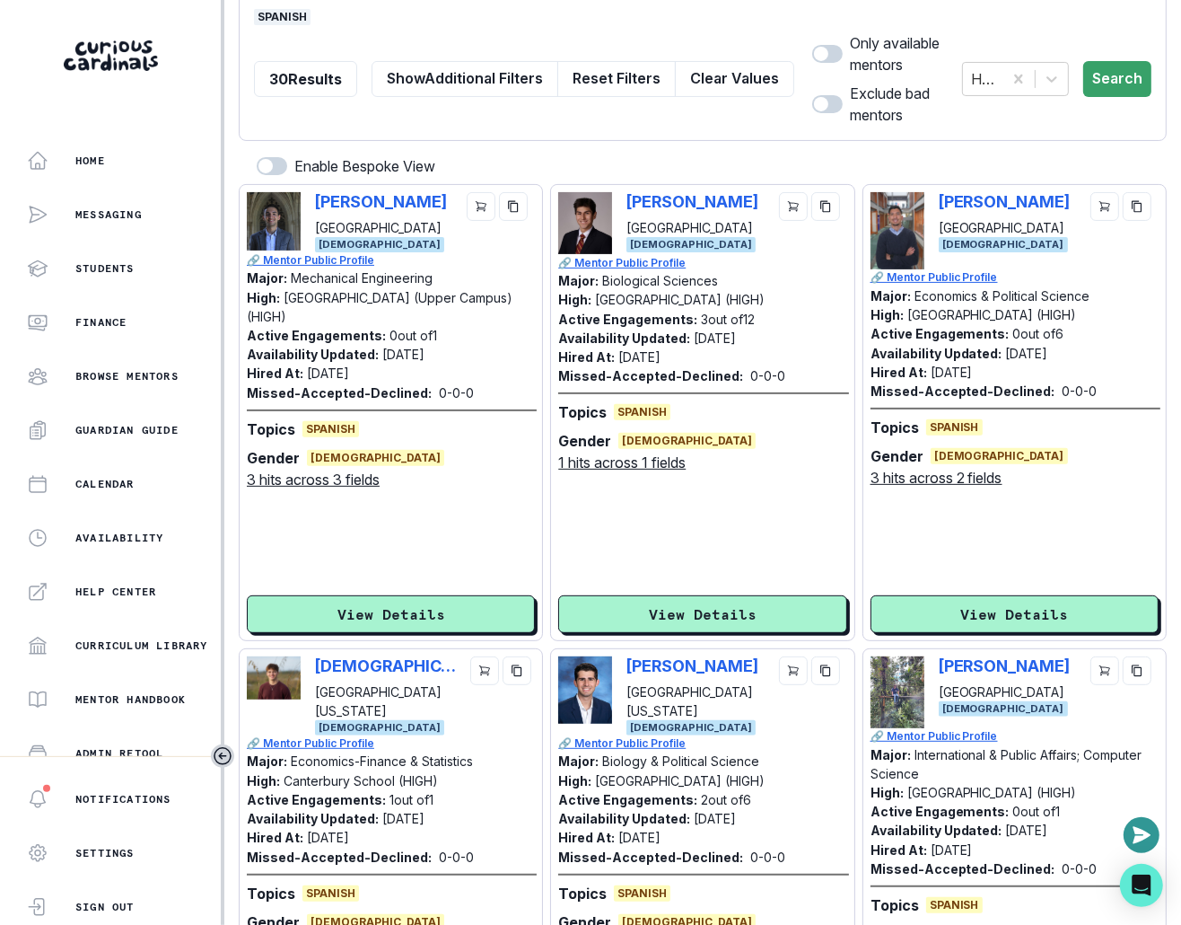
scroll to position [104, 0]
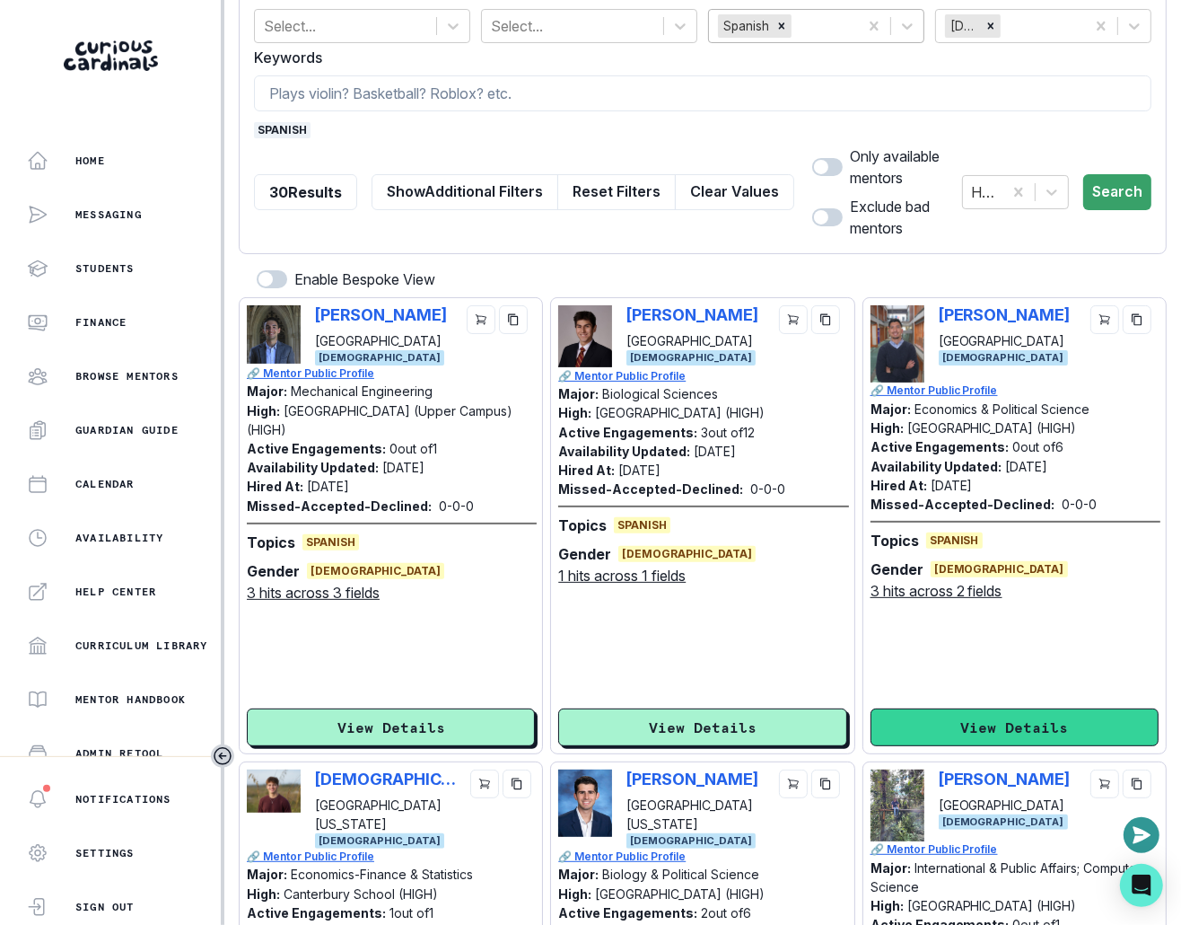
click at [863, 724] on button "View Details" at bounding box center [1015, 727] width 288 height 38
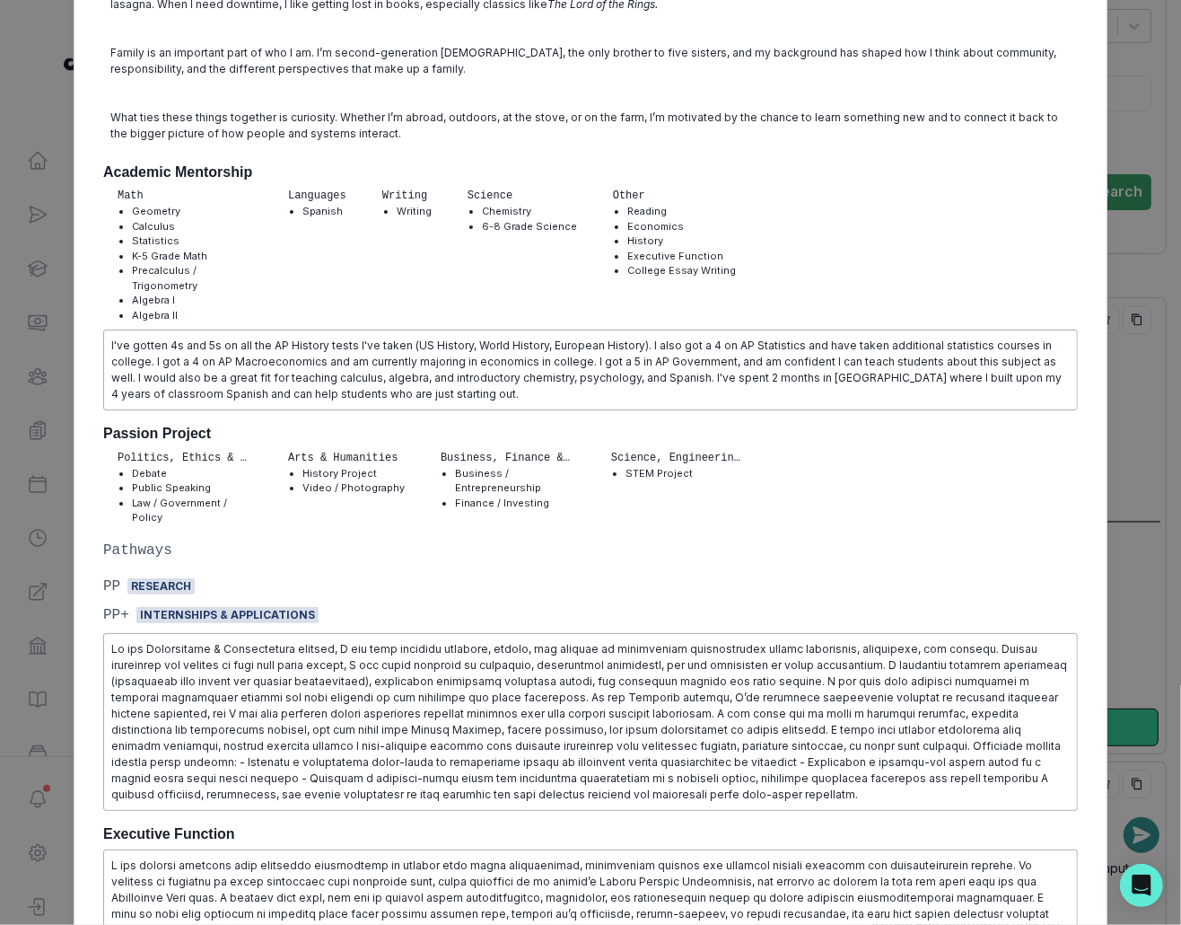
scroll to position [1007, 0]
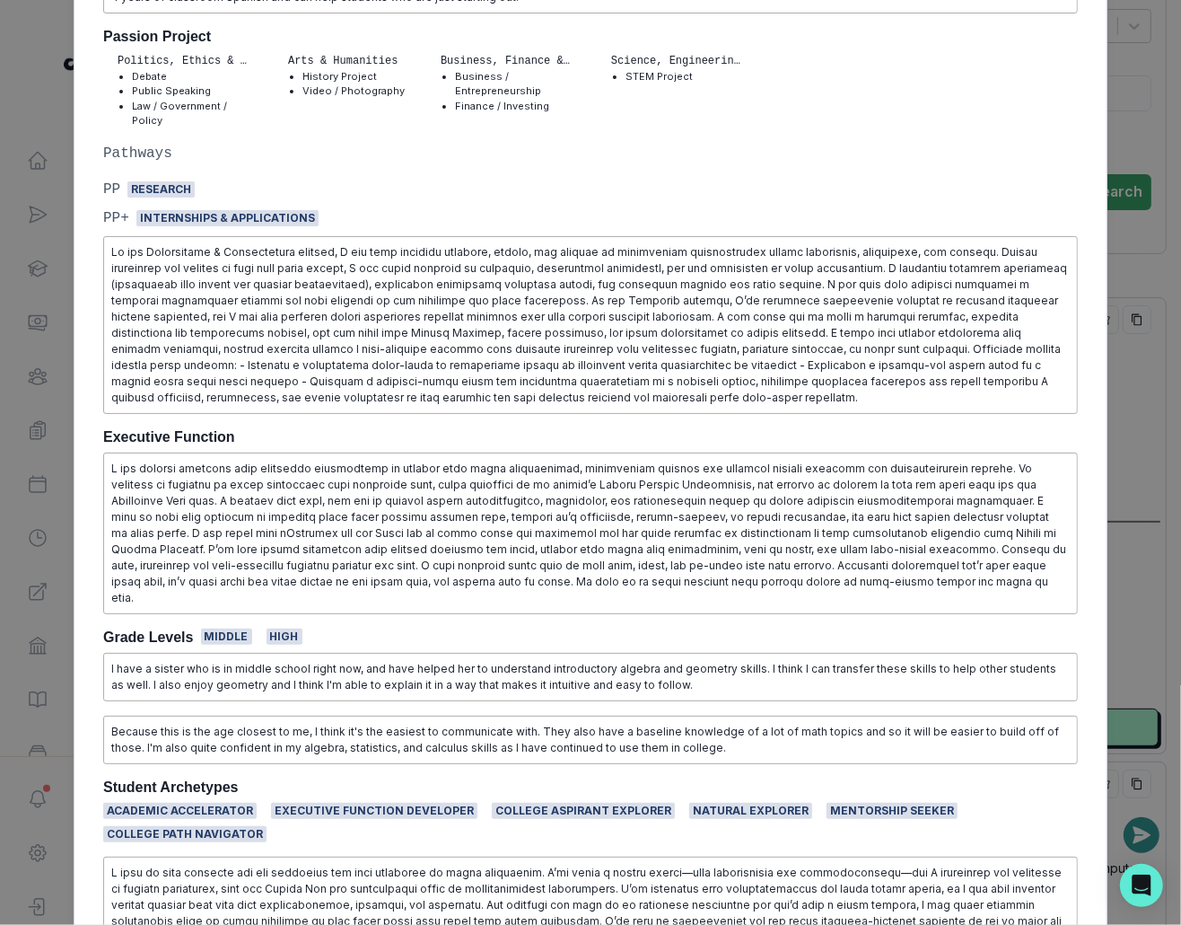
click at [863, 456] on div "[PERSON_NAME] Northwestern University Economics & Political Science [DEMOGRAPHI…" at bounding box center [590, 462] width 1181 height 925
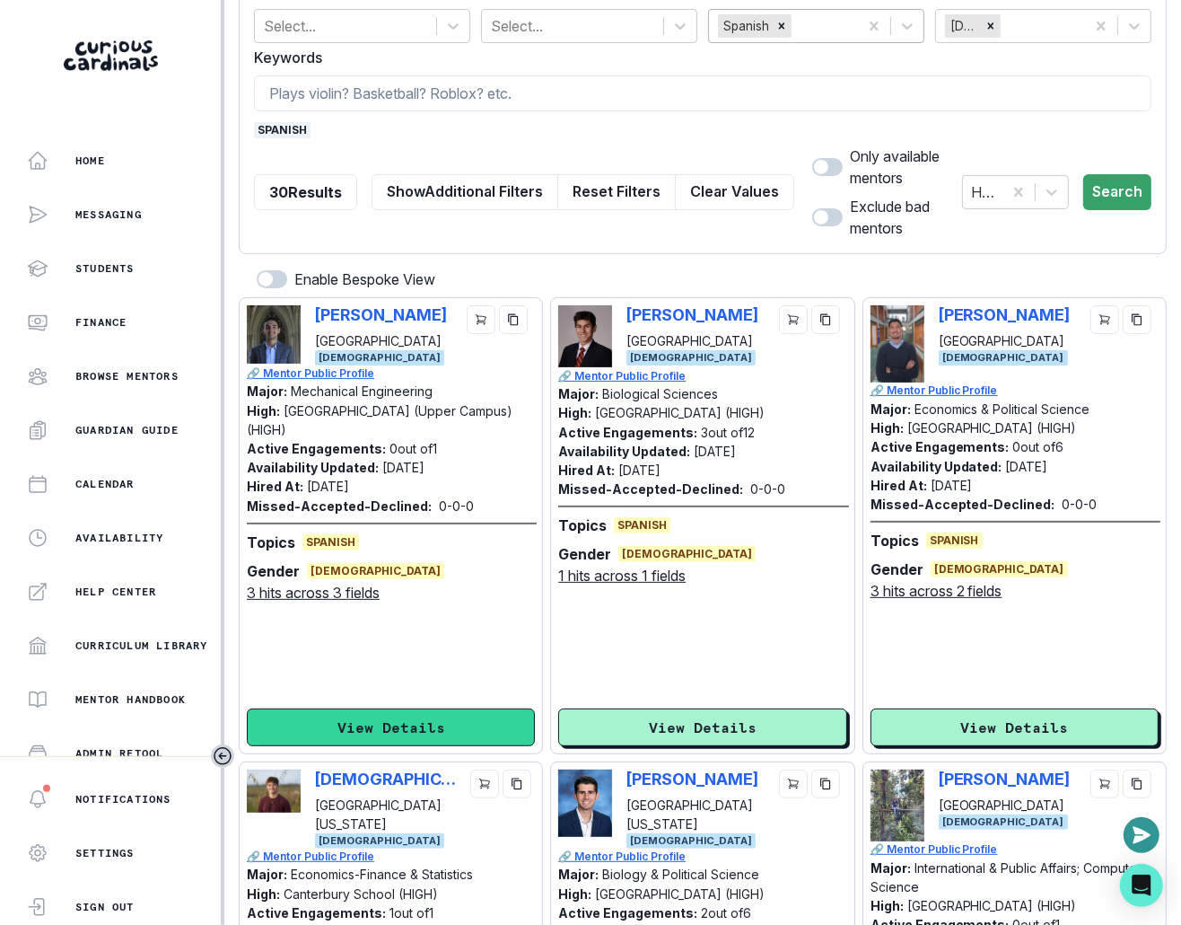
click at [442, 732] on button "View Details" at bounding box center [391, 727] width 288 height 38
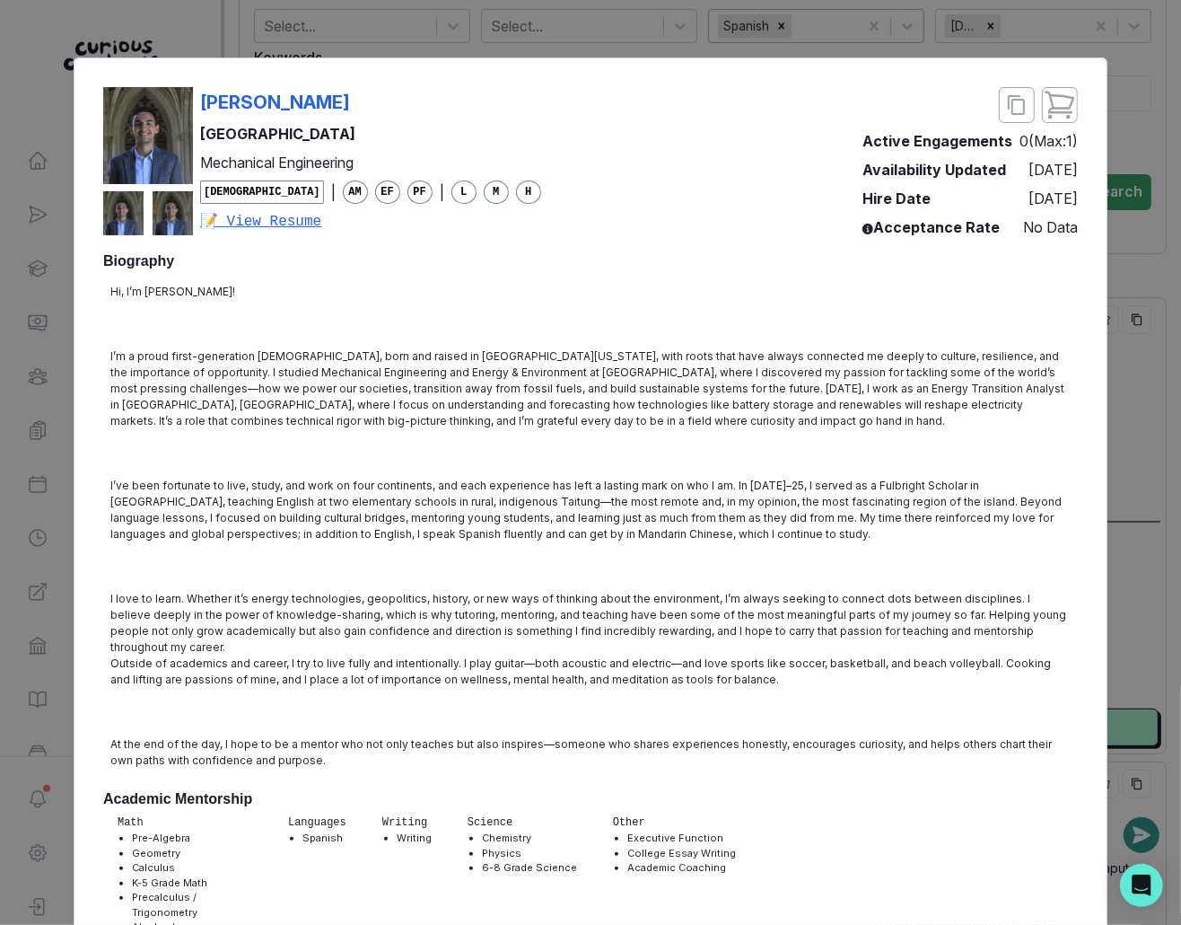
click at [863, 442] on div "[PERSON_NAME] [PERSON_NAME] University Mechanical Engineering [DEMOGRAPHIC_DATA…" at bounding box center [590, 462] width 1181 height 925
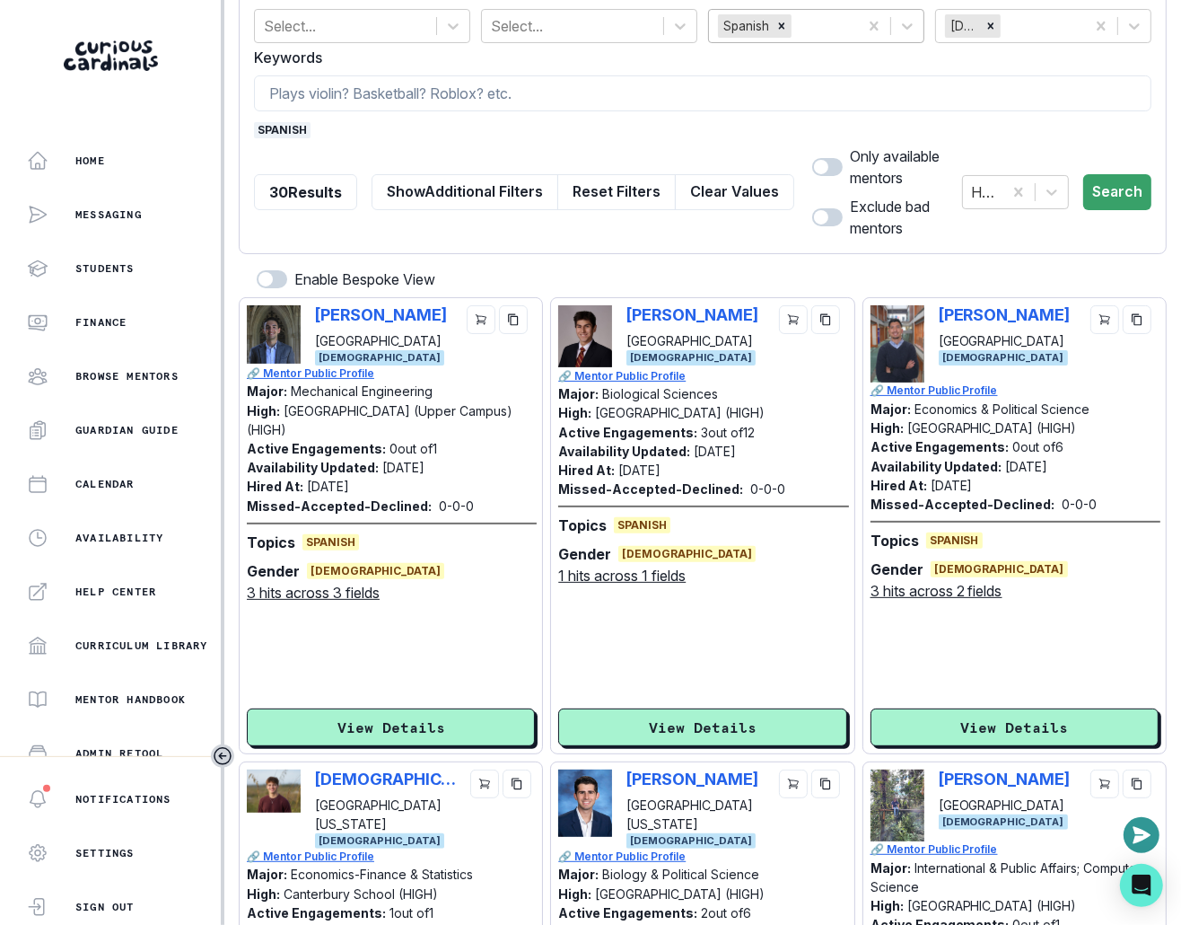
scroll to position [0, 0]
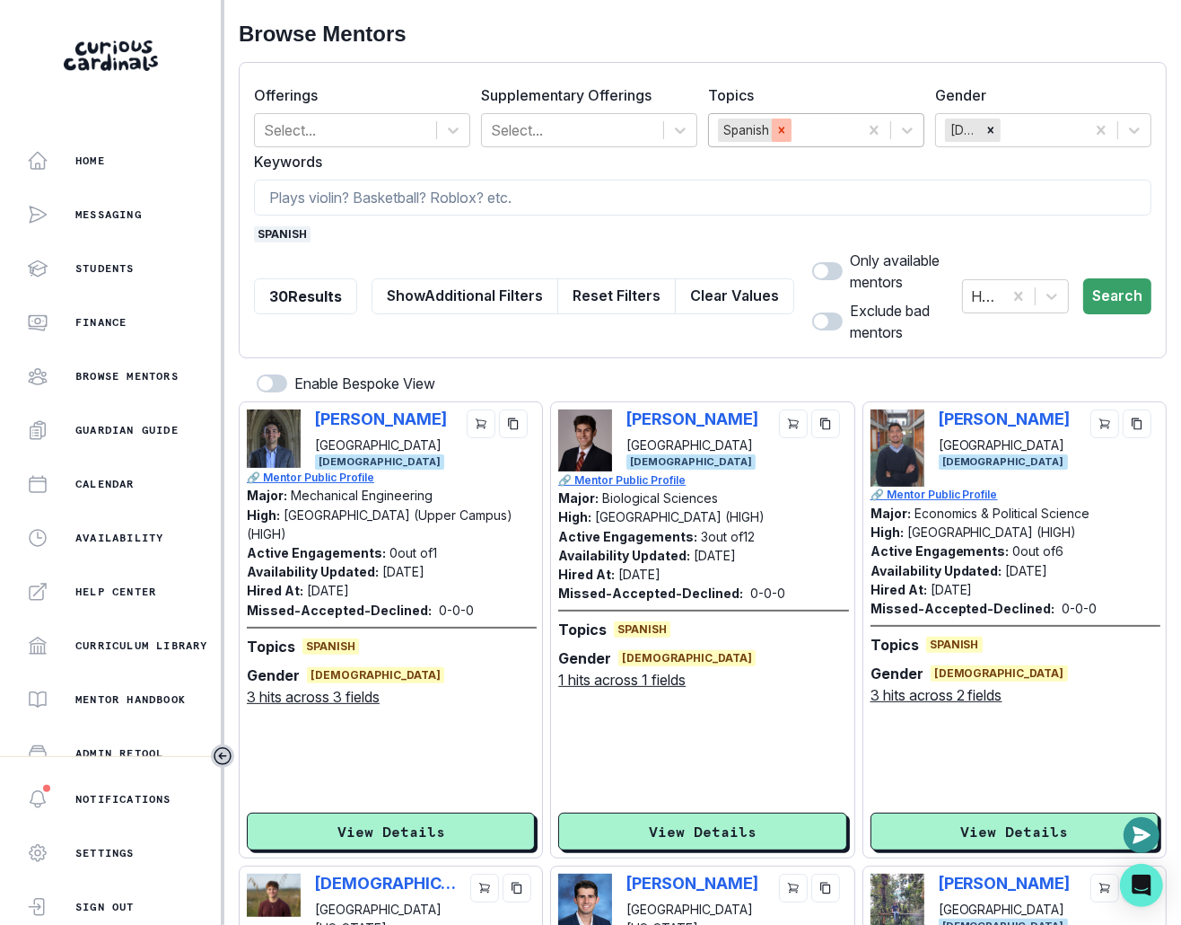
click at [781, 131] on icon "Remove Spanish" at bounding box center [782, 130] width 6 height 6
click at [863, 282] on button "Search" at bounding box center [1117, 296] width 68 height 36
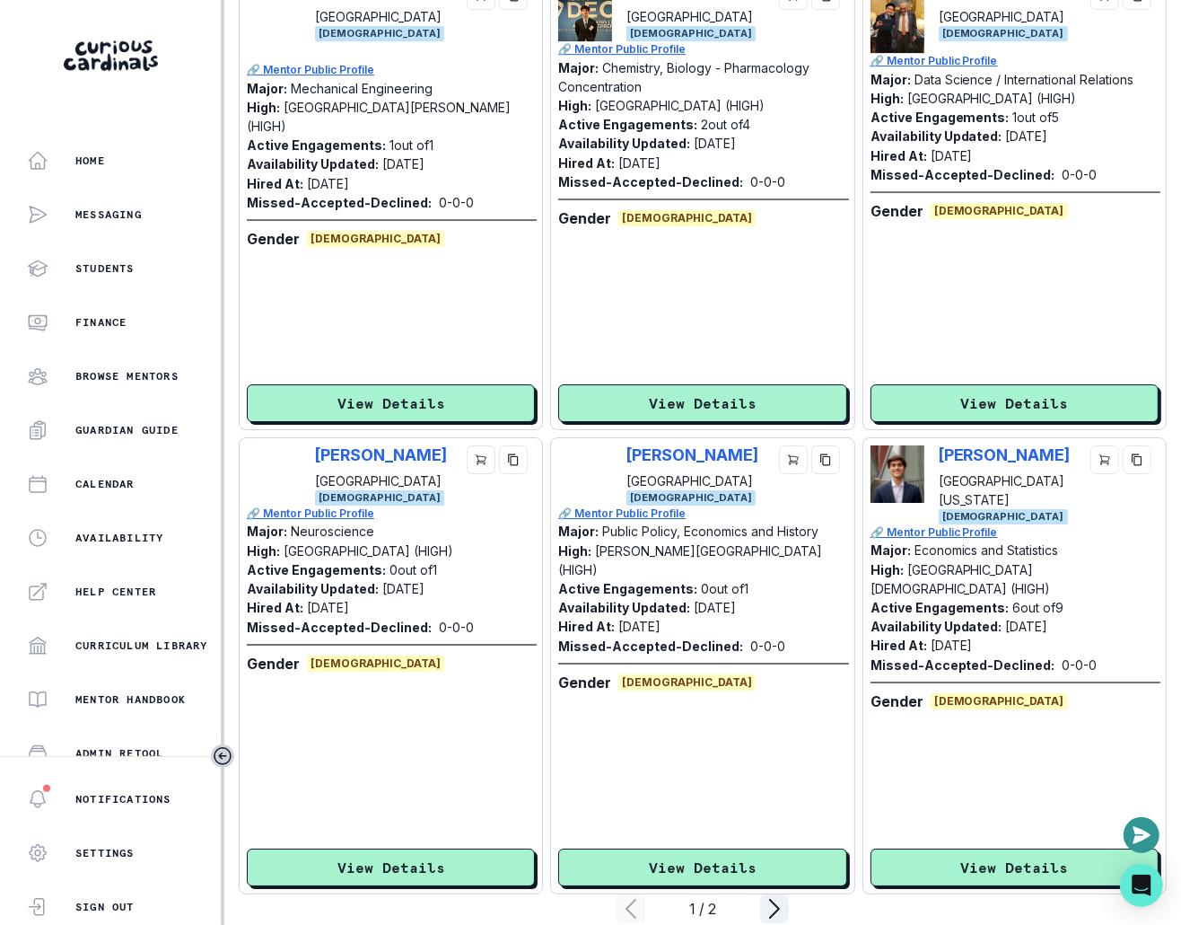
scroll to position [4175, 0]
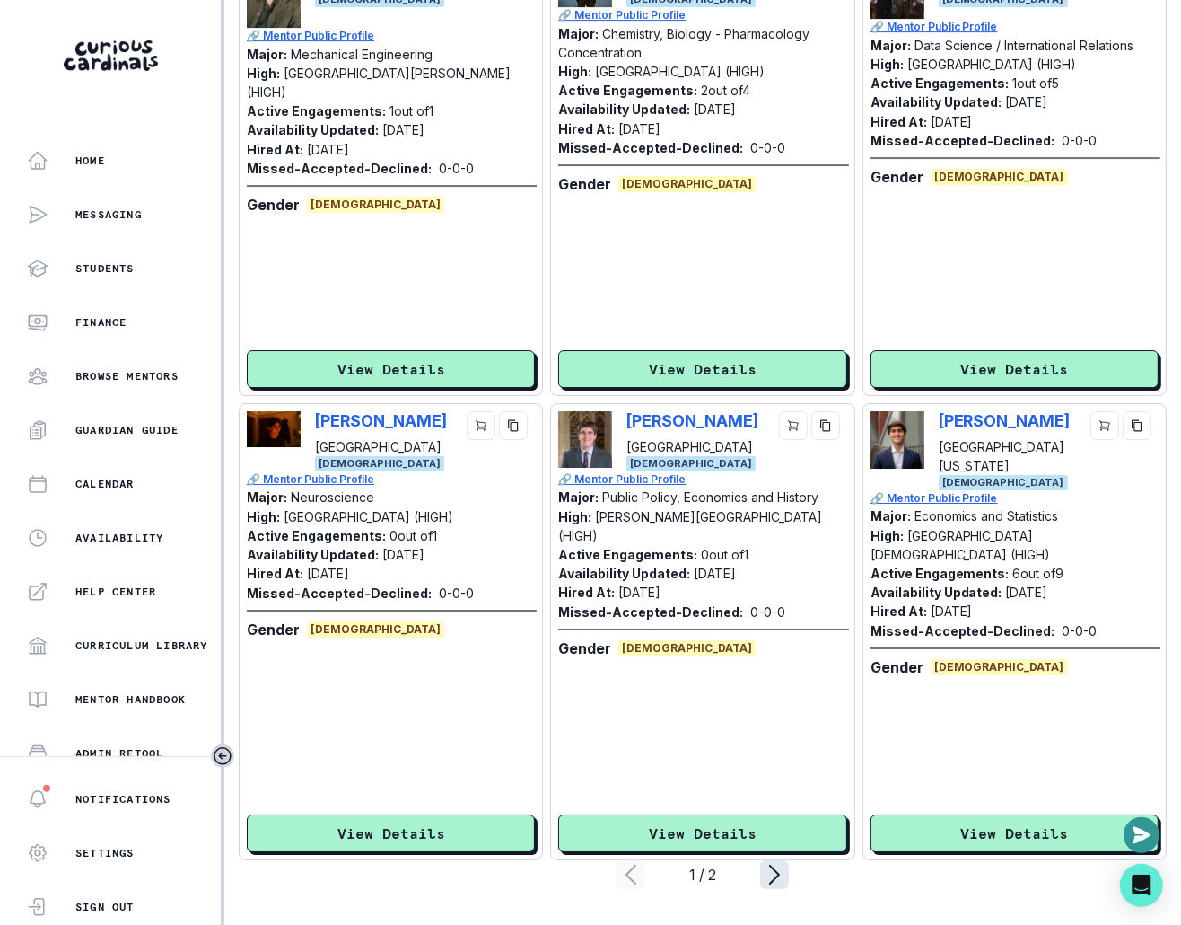
click at [776, 872] on icon "page right" at bounding box center [774, 874] width 29 height 29
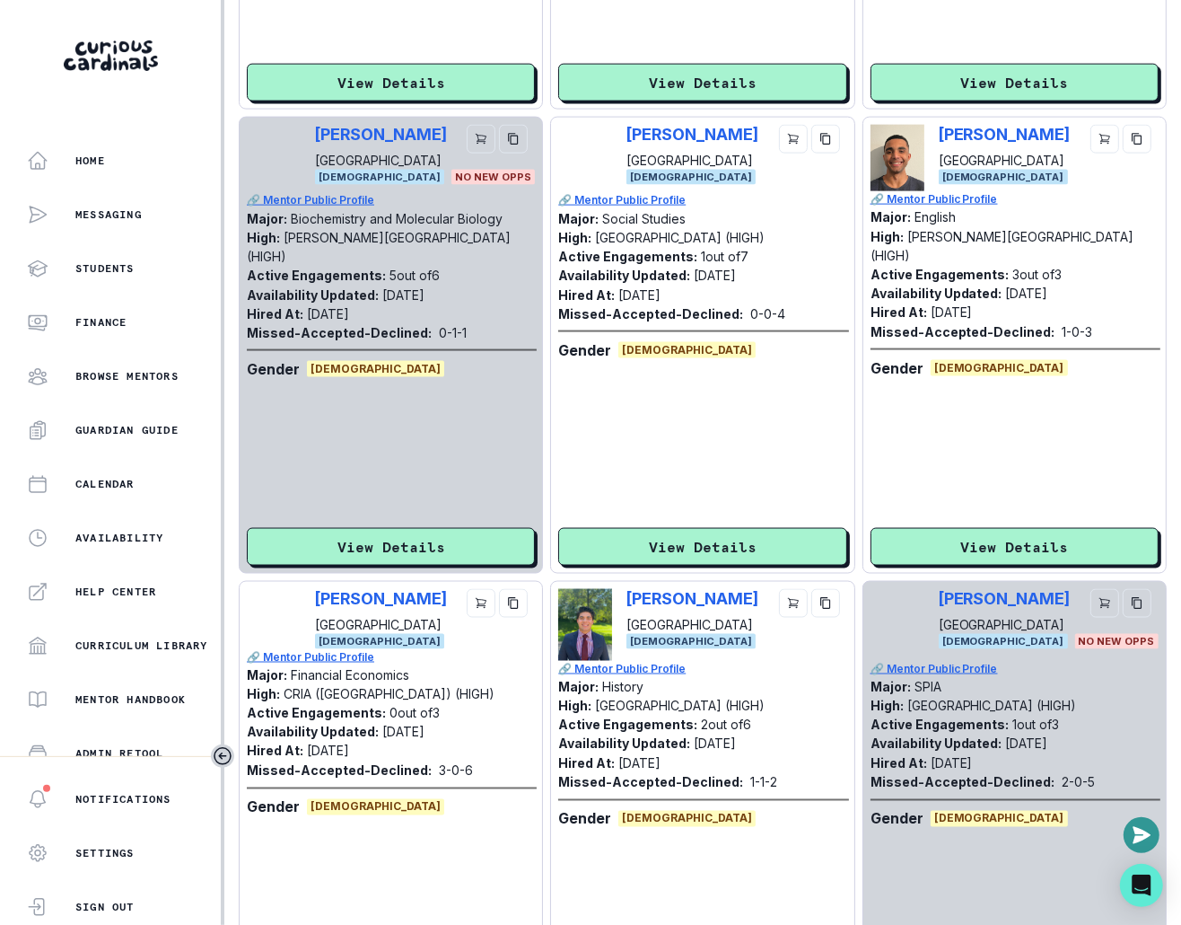
scroll to position [1713, 0]
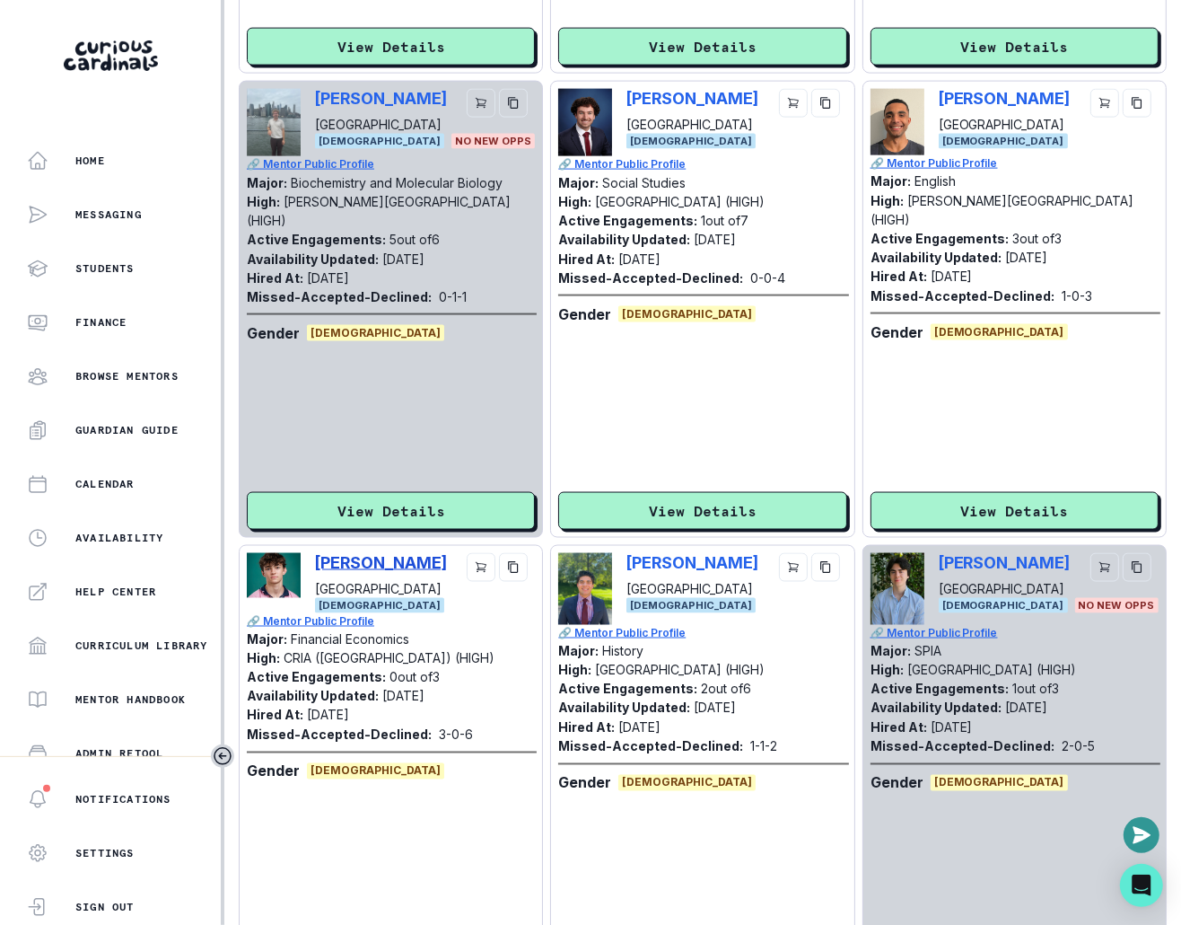
click at [429, 566] on p "[PERSON_NAME]" at bounding box center [381, 562] width 132 height 19
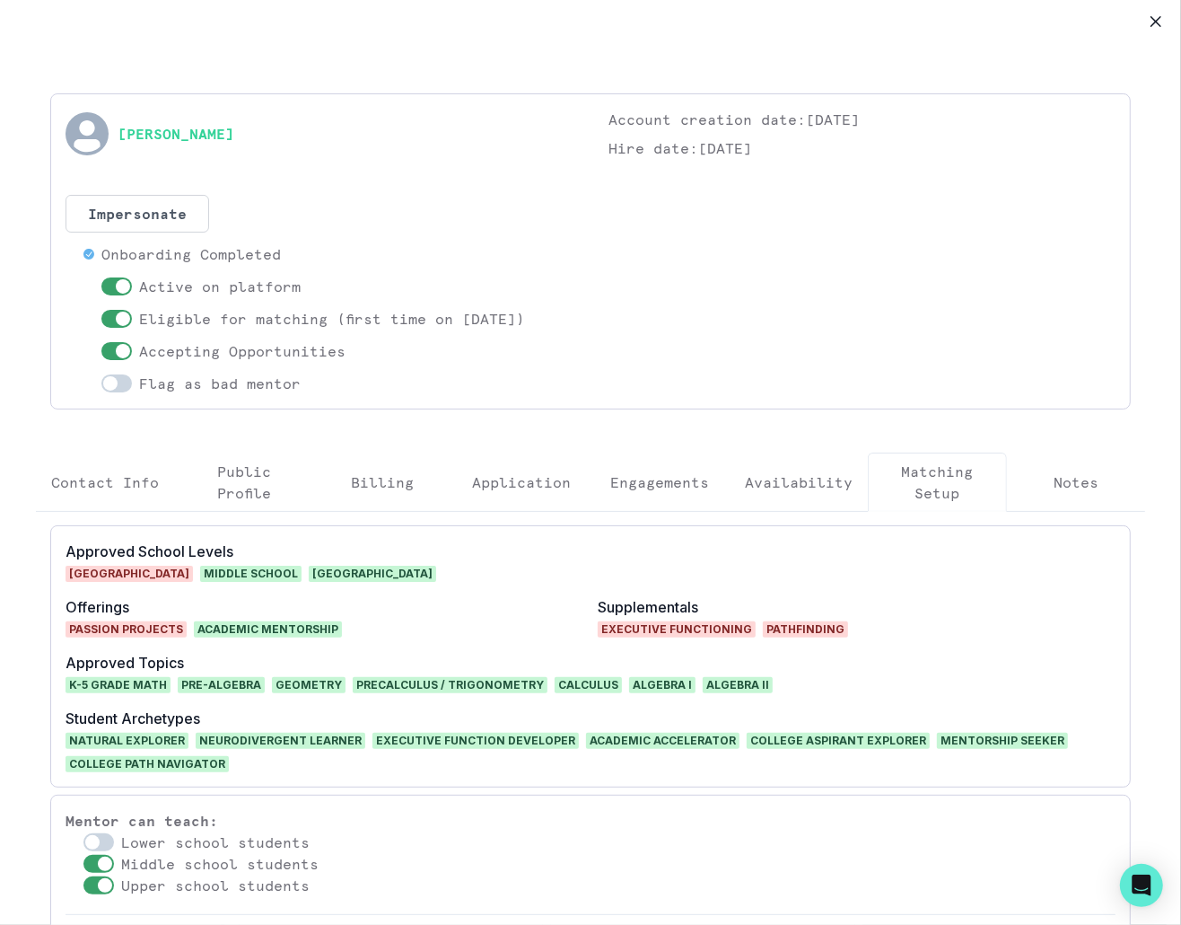
click at [378, 98] on div "[PERSON_NAME] Account creation date: [DATE] Hire date: [DATE] Impersonate Confi…" at bounding box center [590, 251] width 1081 height 316
click at [378, 129] on div "[PERSON_NAME]" at bounding box center [319, 134] width 507 height 50
copy link "[PERSON_NAME]"
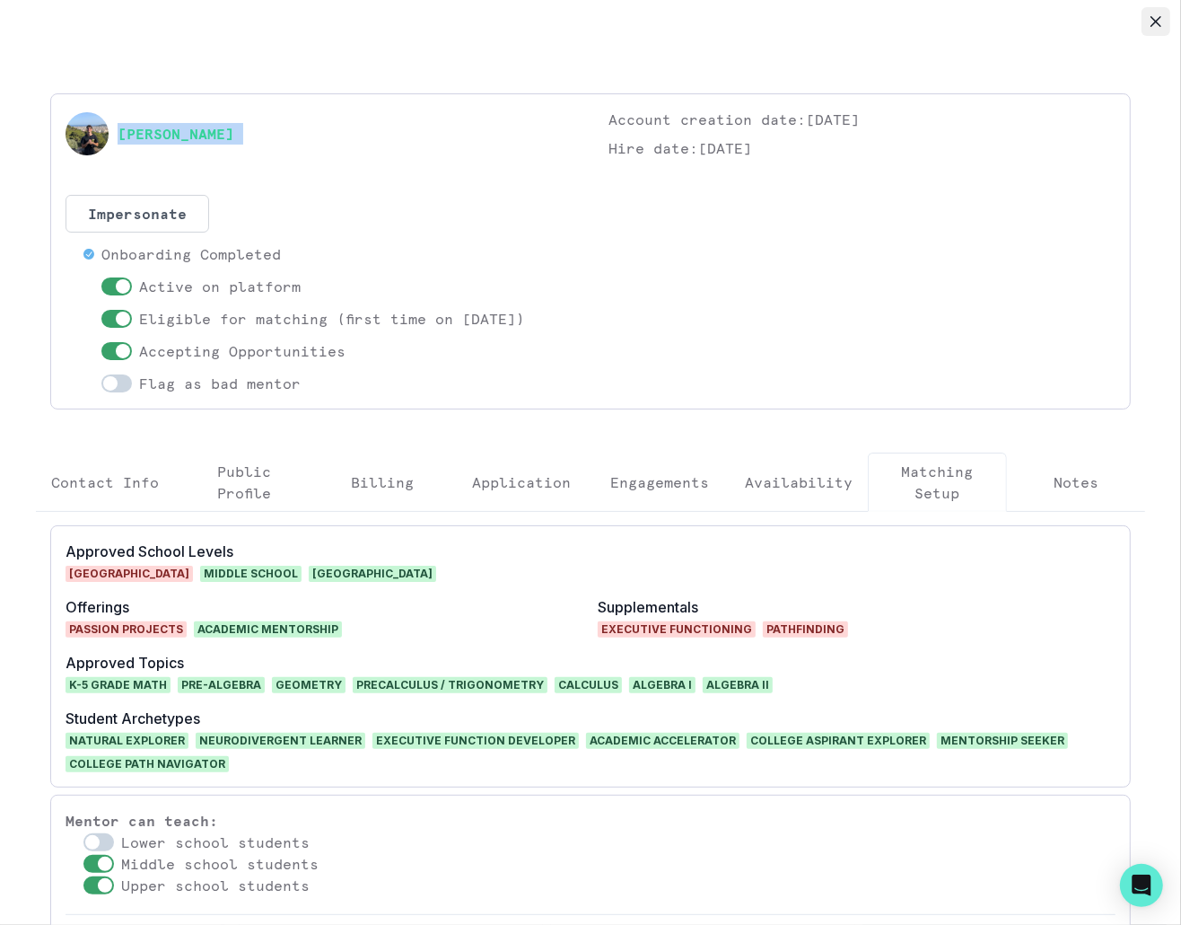
click at [863, 18] on icon "Close" at bounding box center [1156, 21] width 11 height 11
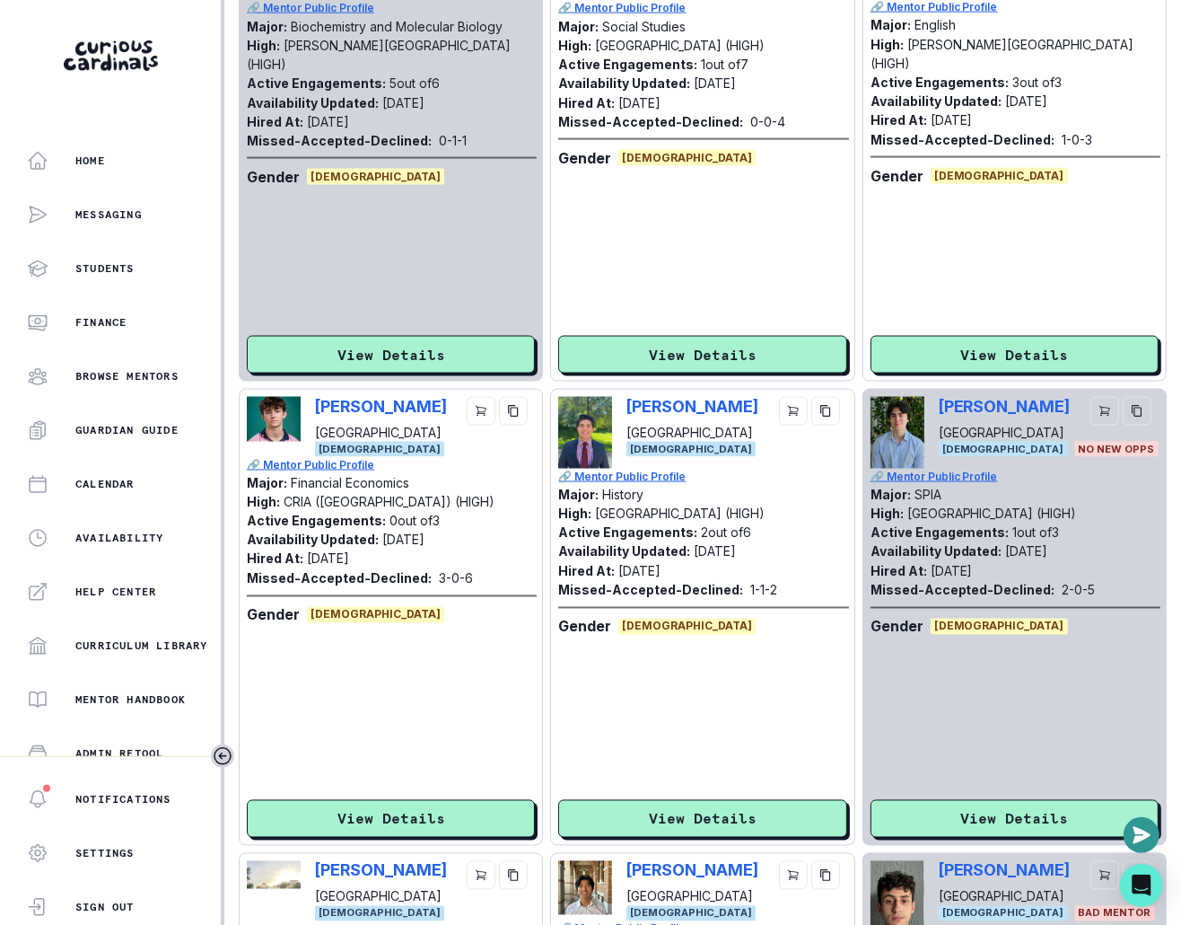
scroll to position [1872, 0]
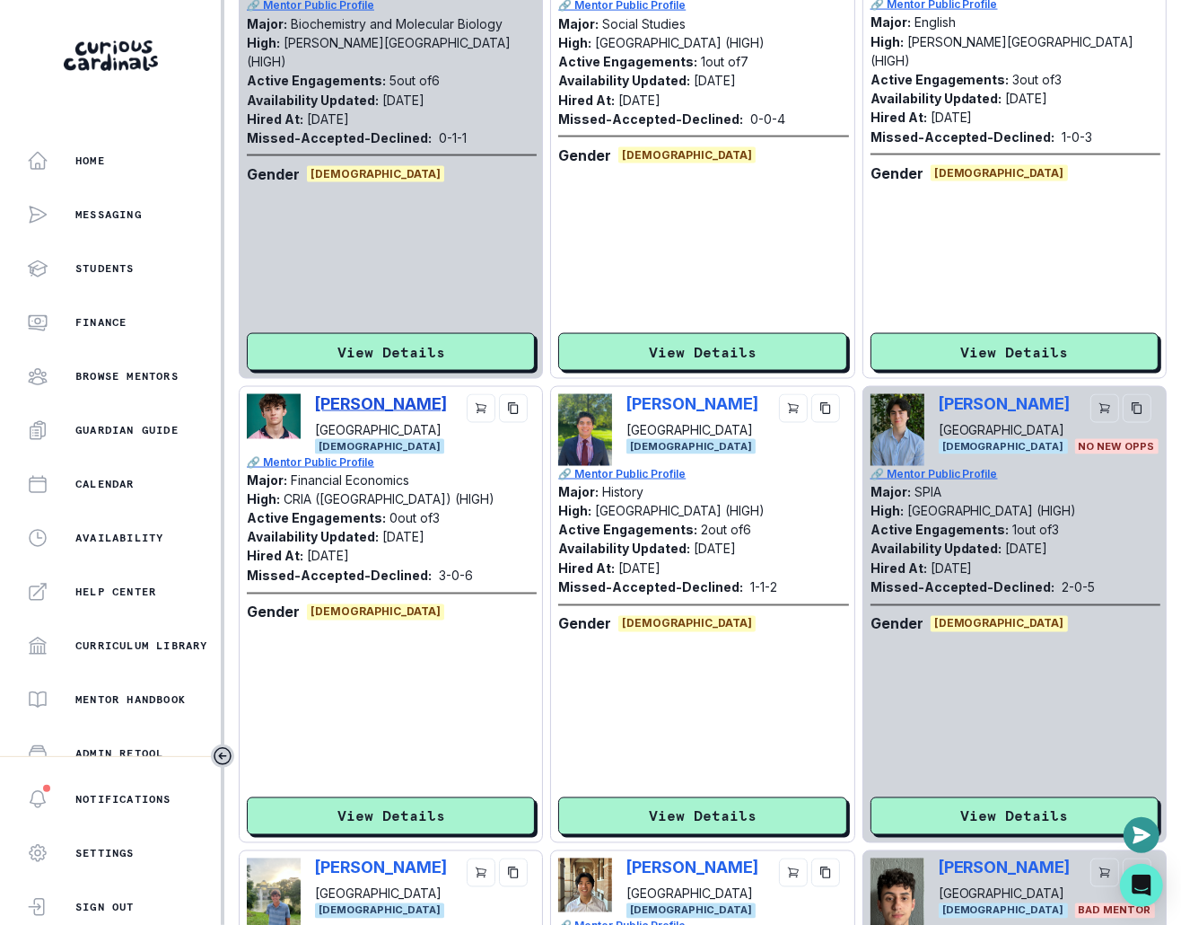
click at [370, 407] on p "[PERSON_NAME]" at bounding box center [381, 403] width 132 height 19
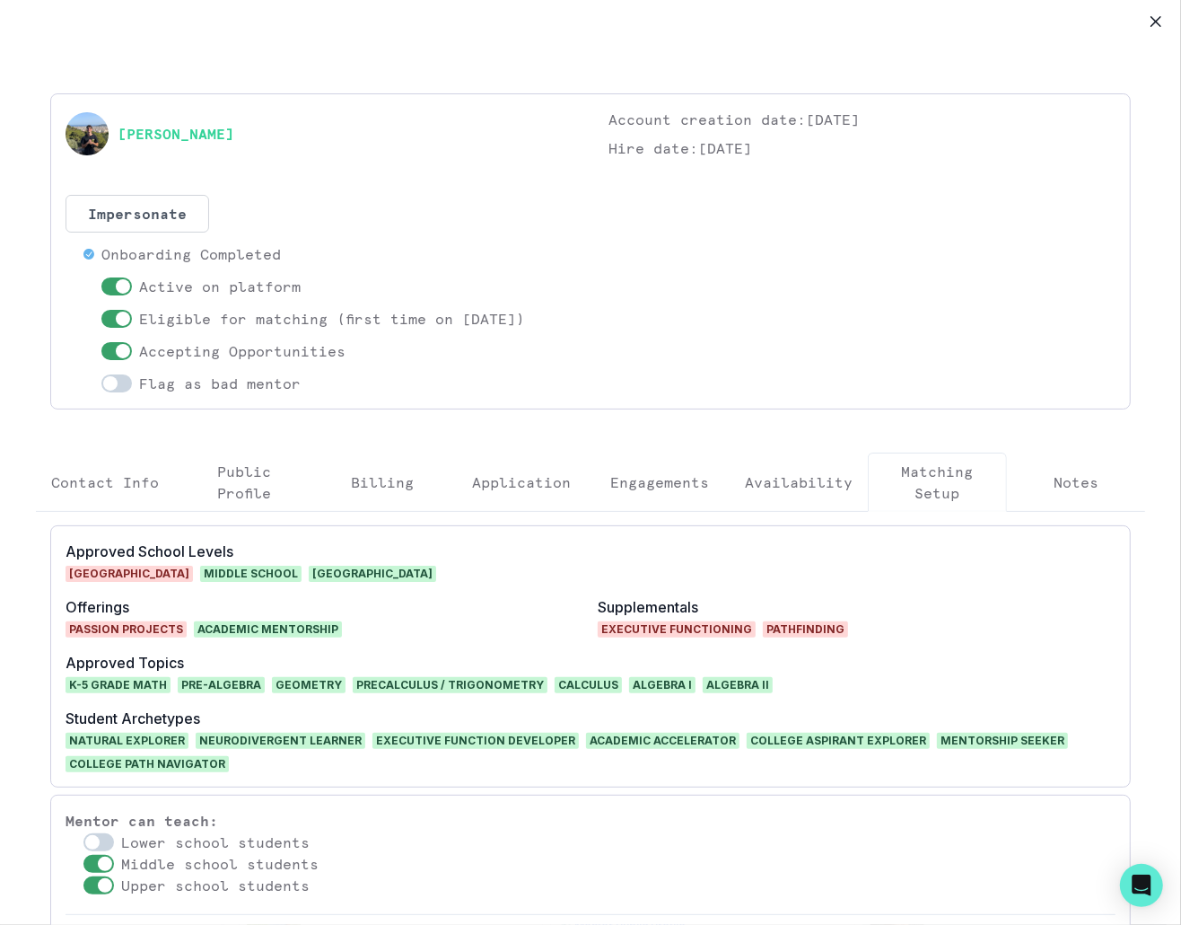
click at [686, 498] on button "Engagements" at bounding box center [660, 481] width 139 height 59
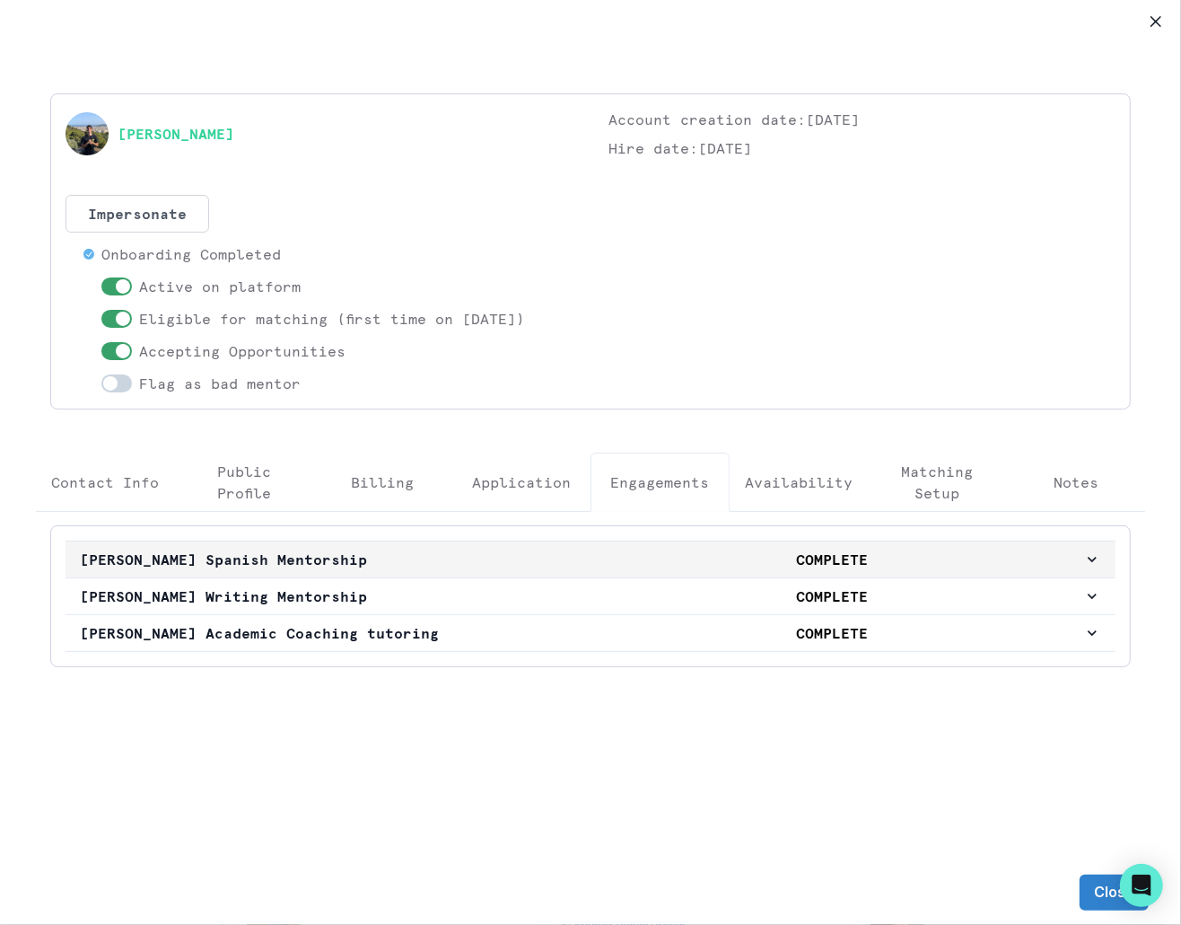
click at [545, 568] on button "[PERSON_NAME] Spanish Mentorship COMPLETE" at bounding box center [591, 559] width 1050 height 36
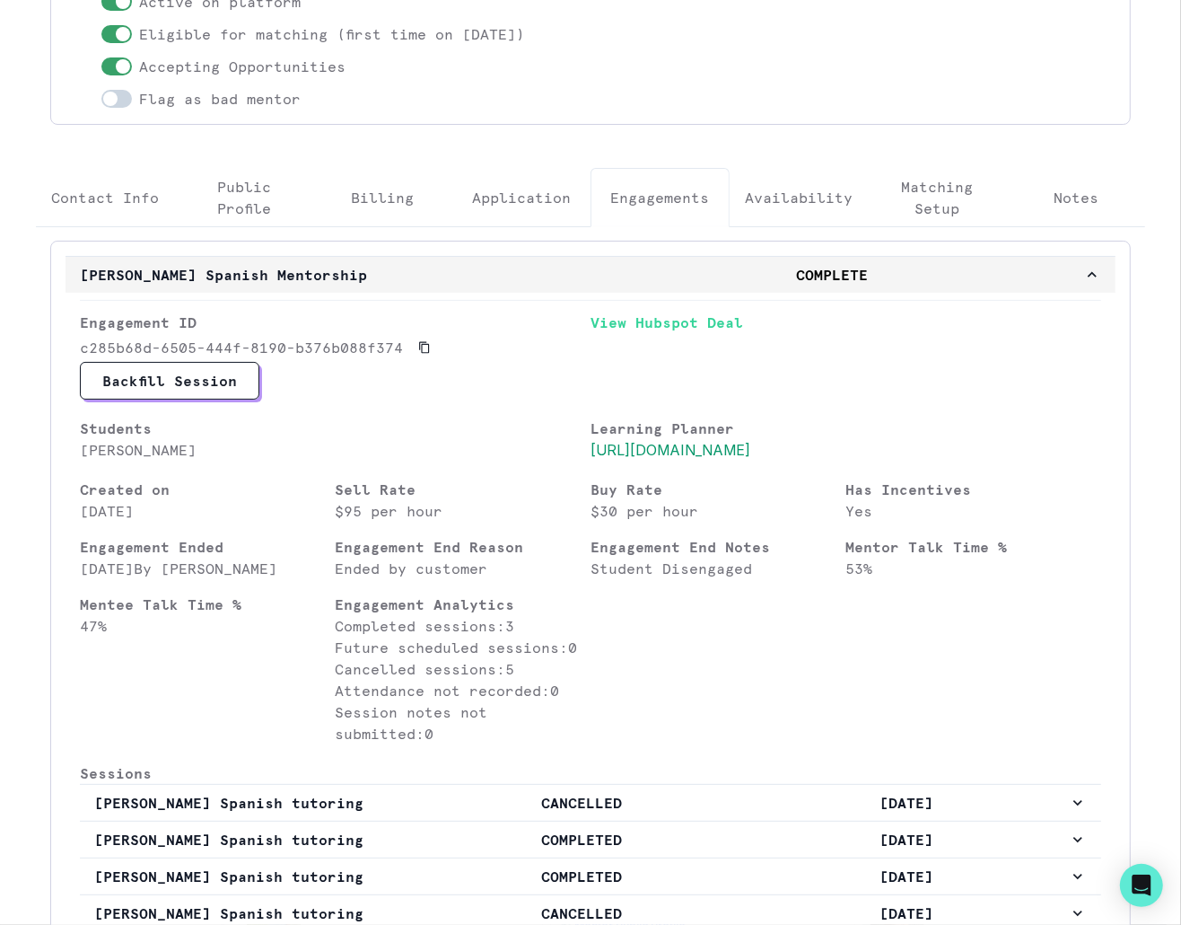
scroll to position [635, 0]
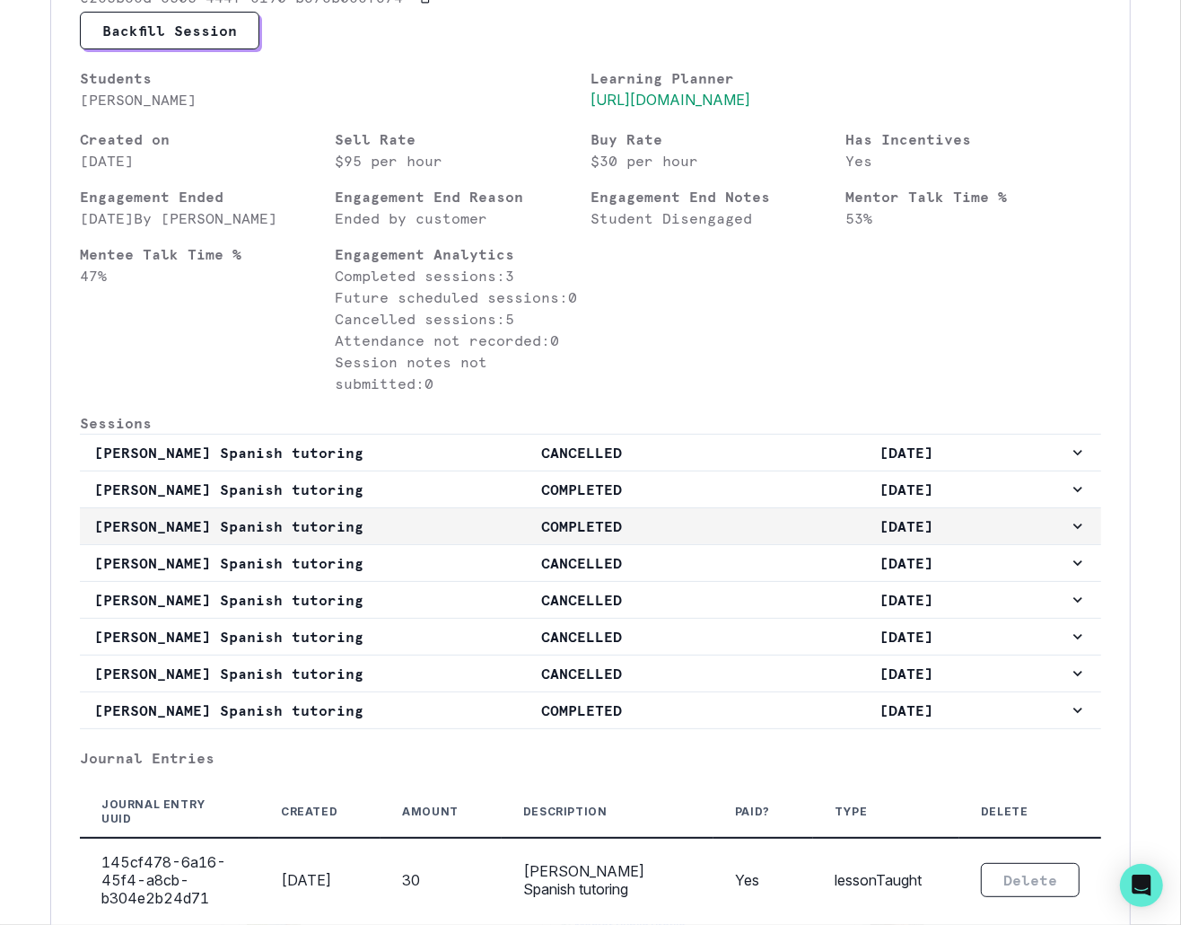
click at [582, 537] on p "COMPLETED" at bounding box center [581, 526] width 325 height 22
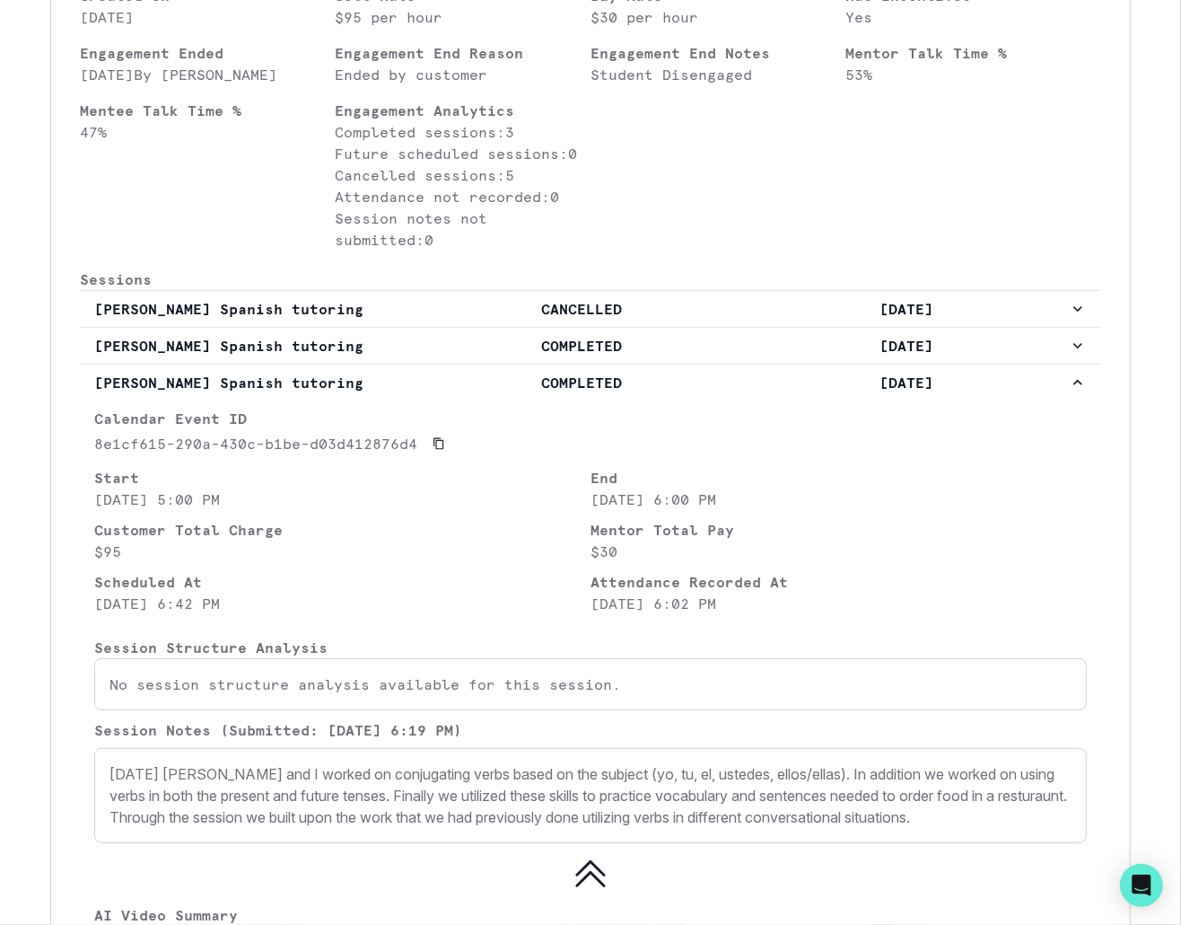
scroll to position [597, 0]
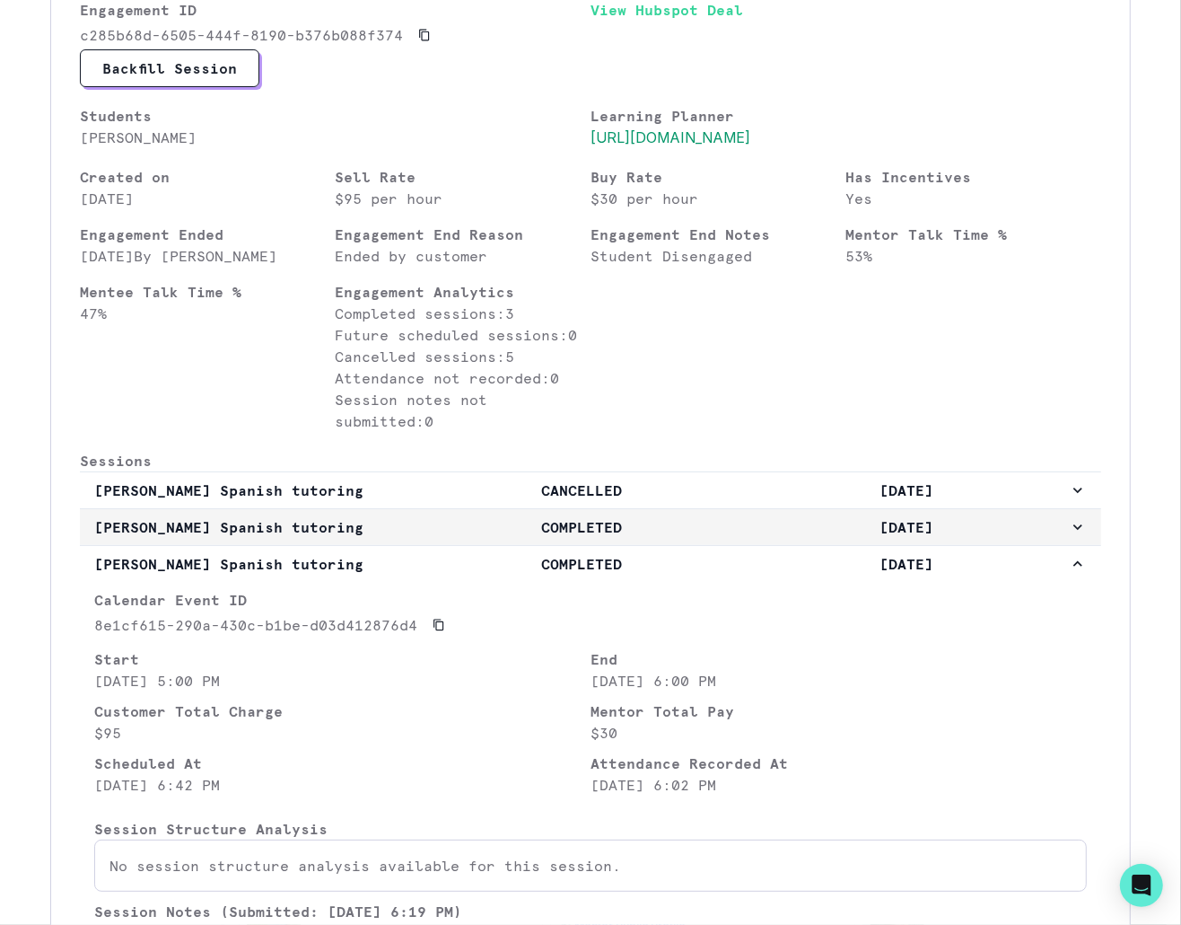
click at [577, 538] on p "COMPLETED" at bounding box center [581, 527] width 325 height 22
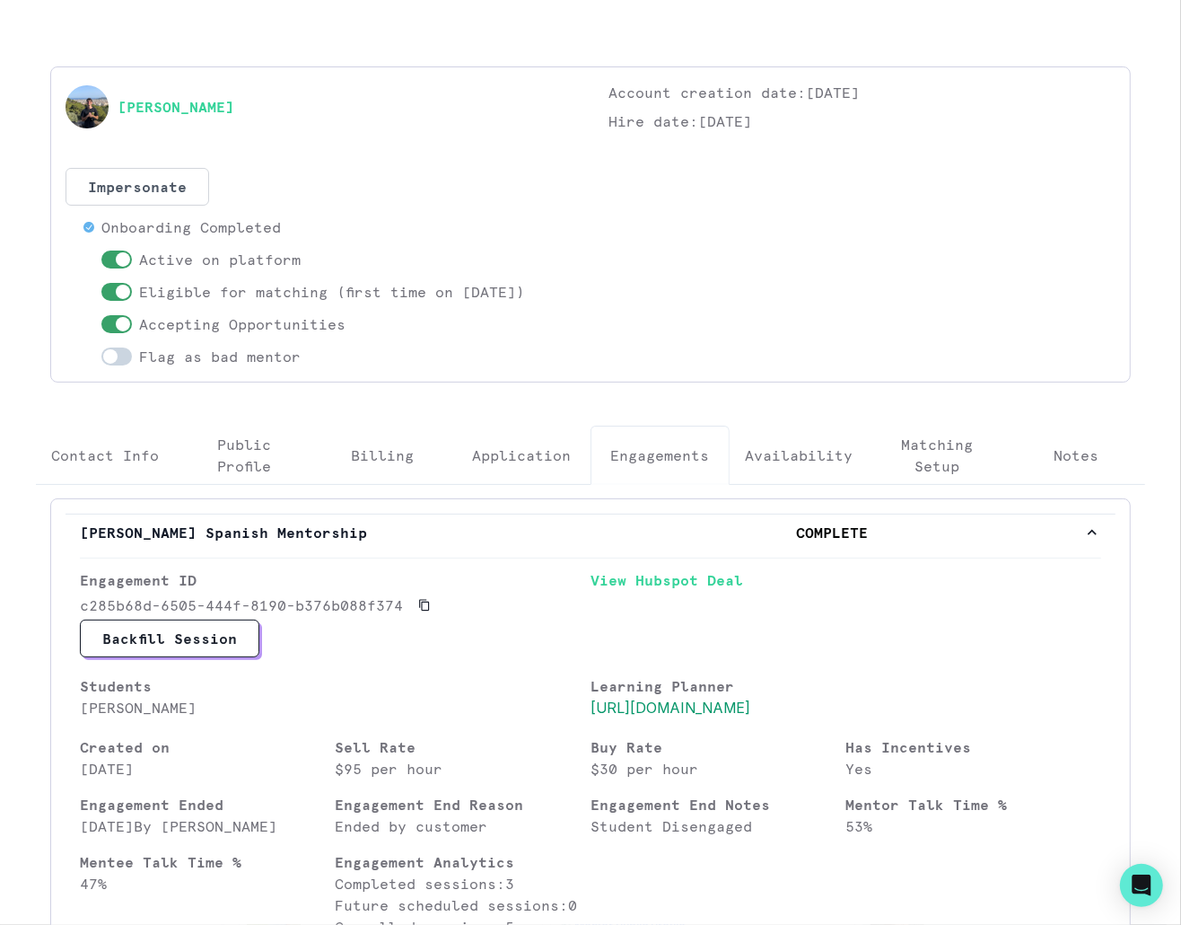
scroll to position [0, 0]
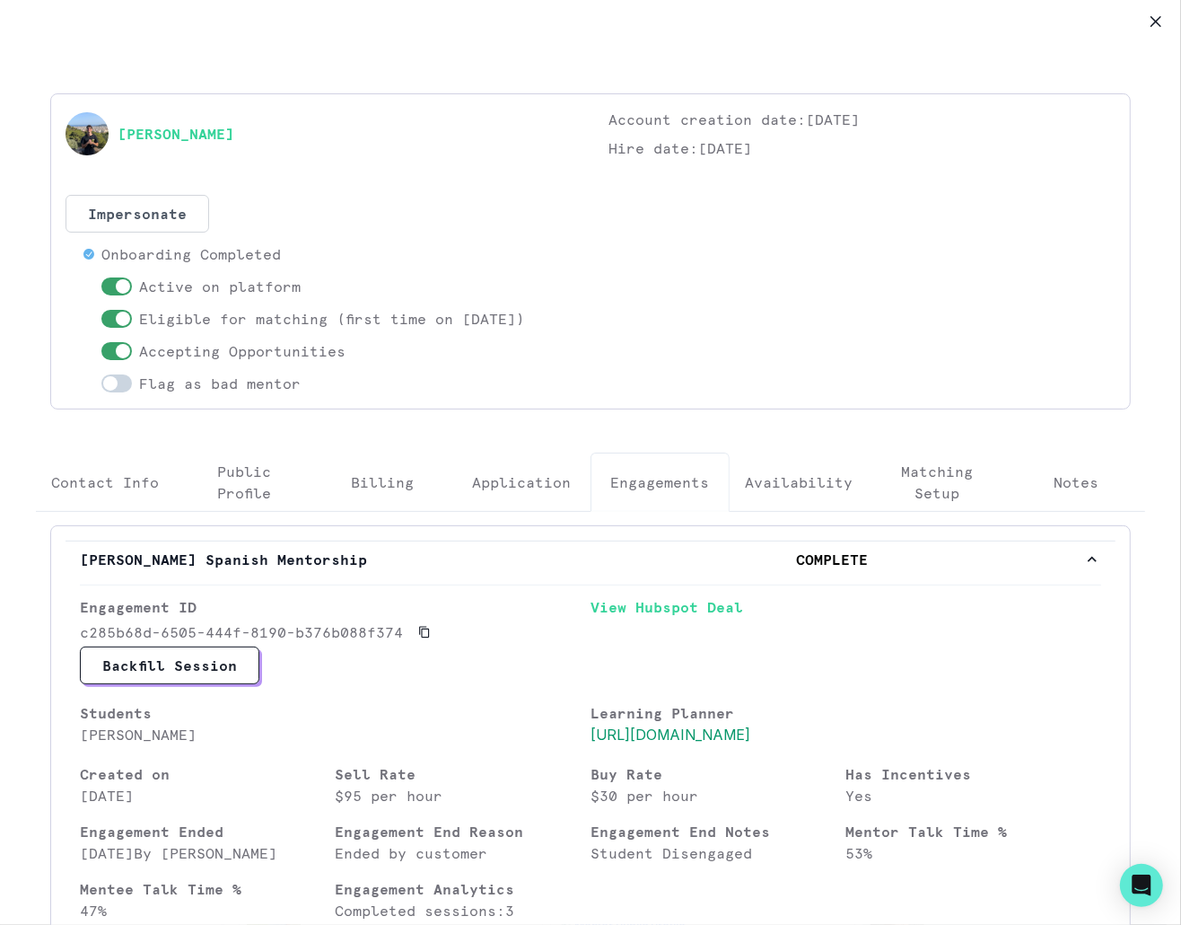
click at [863, 19] on button "Close" at bounding box center [1156, 21] width 29 height 29
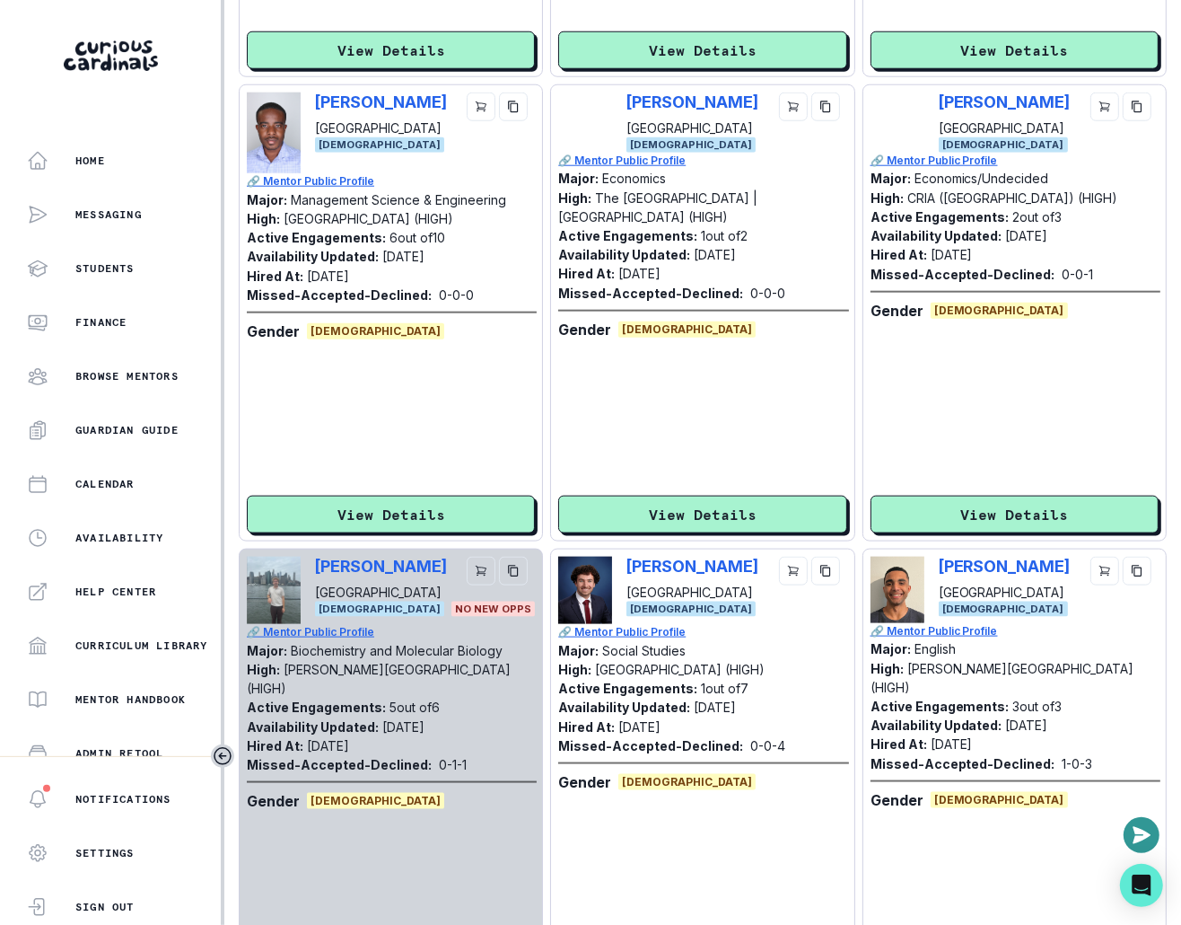
scroll to position [1024, 0]
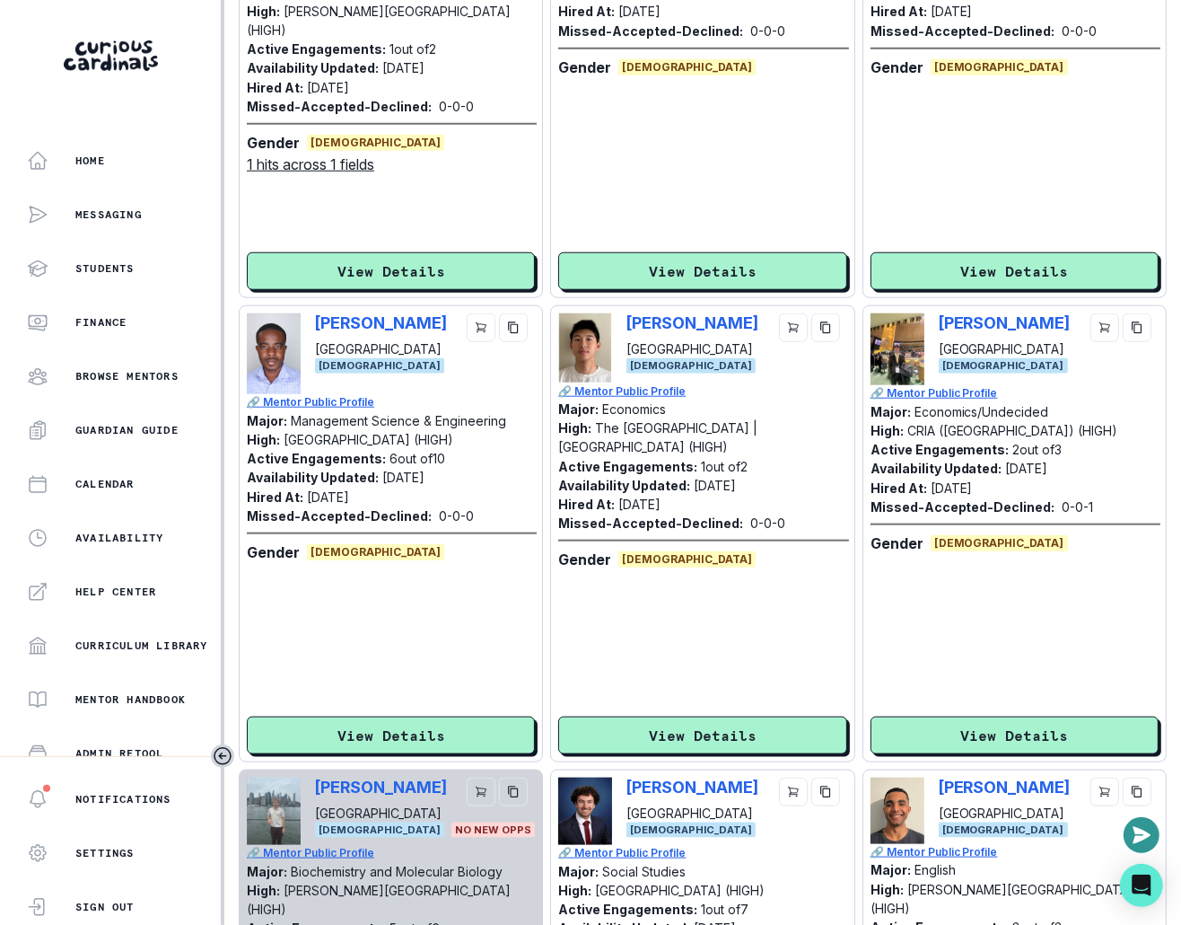
click at [863, 322] on div "[PERSON_NAME] [PERSON_NAME] University [DEMOGRAPHIC_DATA]" at bounding box center [1015, 349] width 288 height 72
copy p "[PERSON_NAME]"
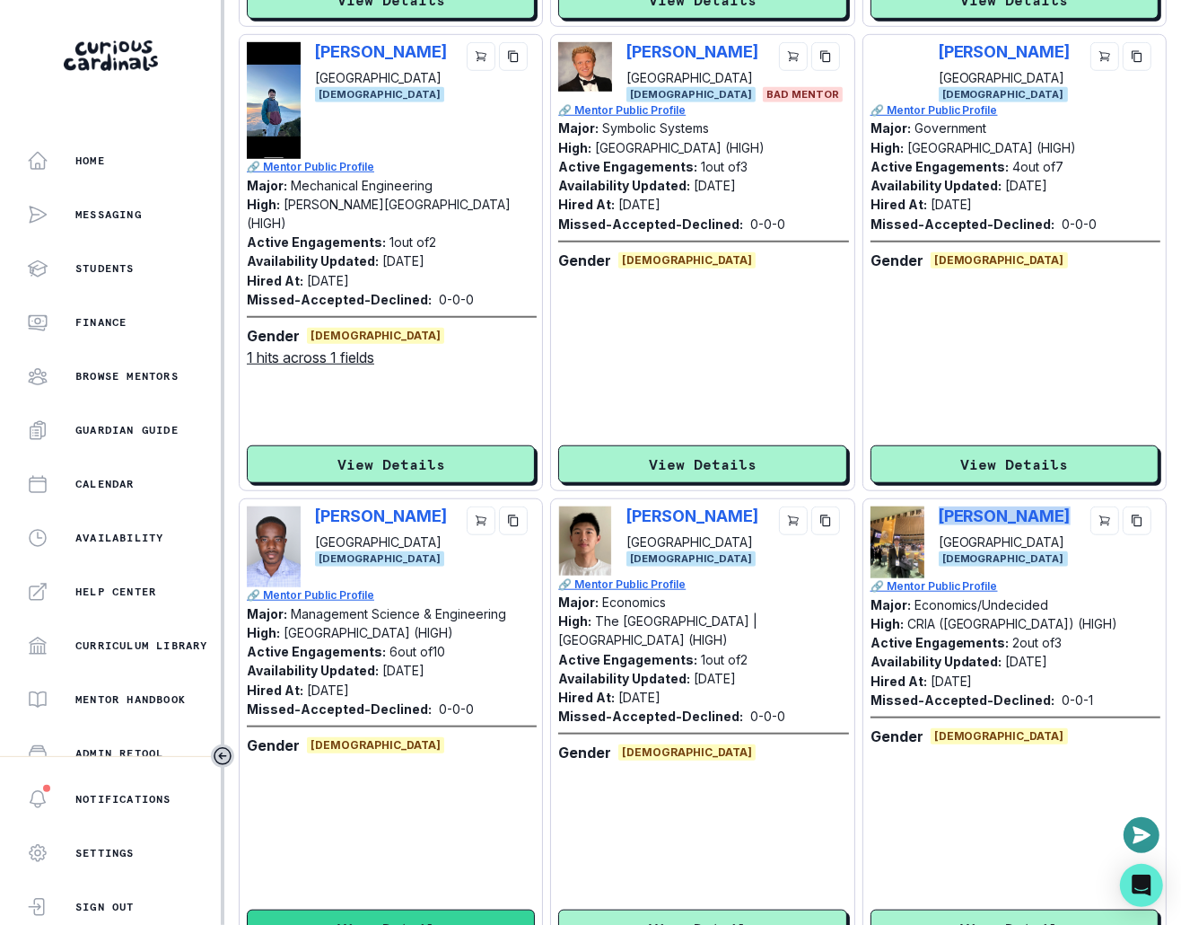
scroll to position [287, 0]
